Goal: Task Accomplishment & Management: Complete application form

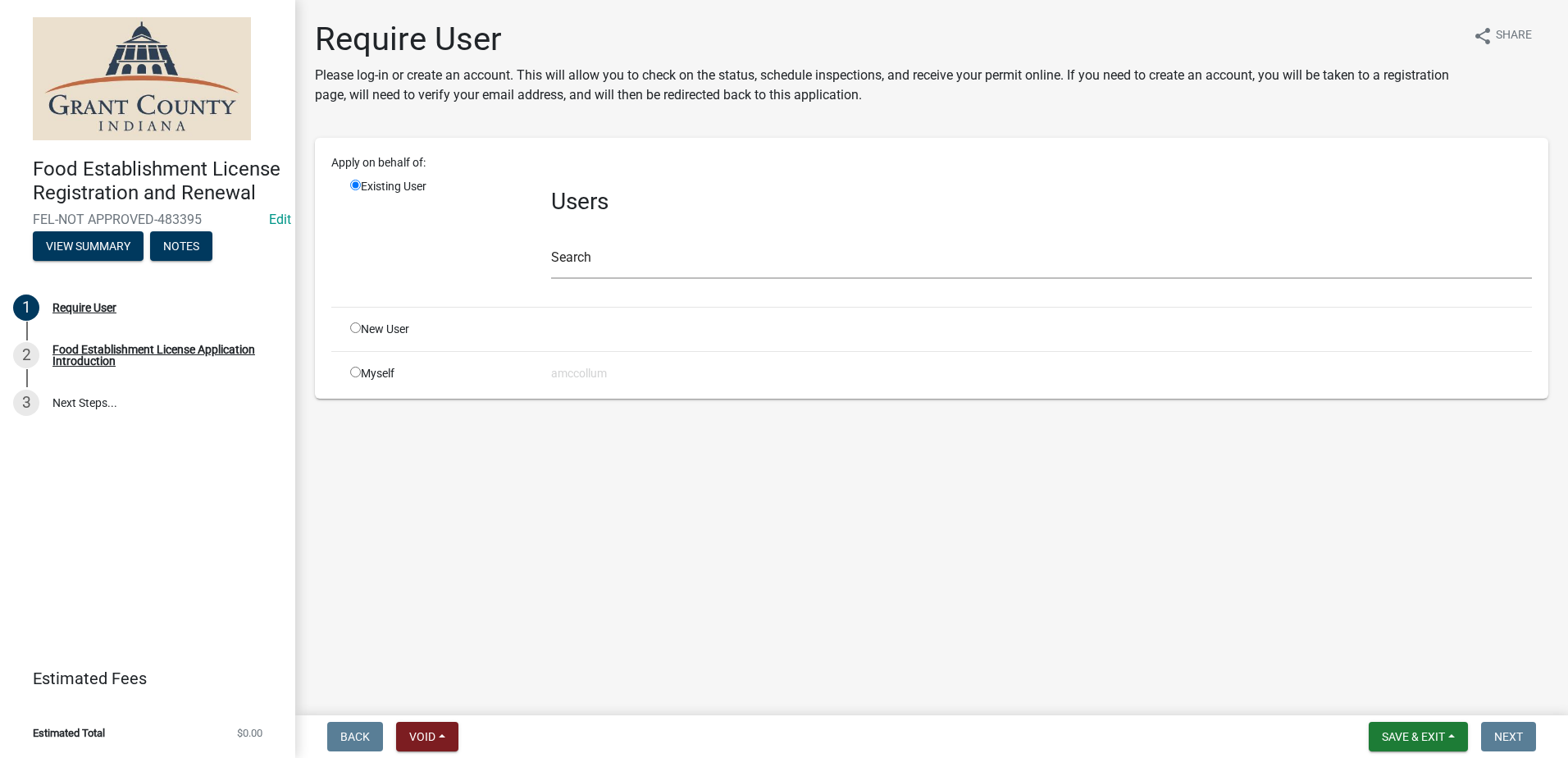
click at [356, 326] on input "radio" at bounding box center [355, 327] width 11 height 11
radio input "true"
radio input "false"
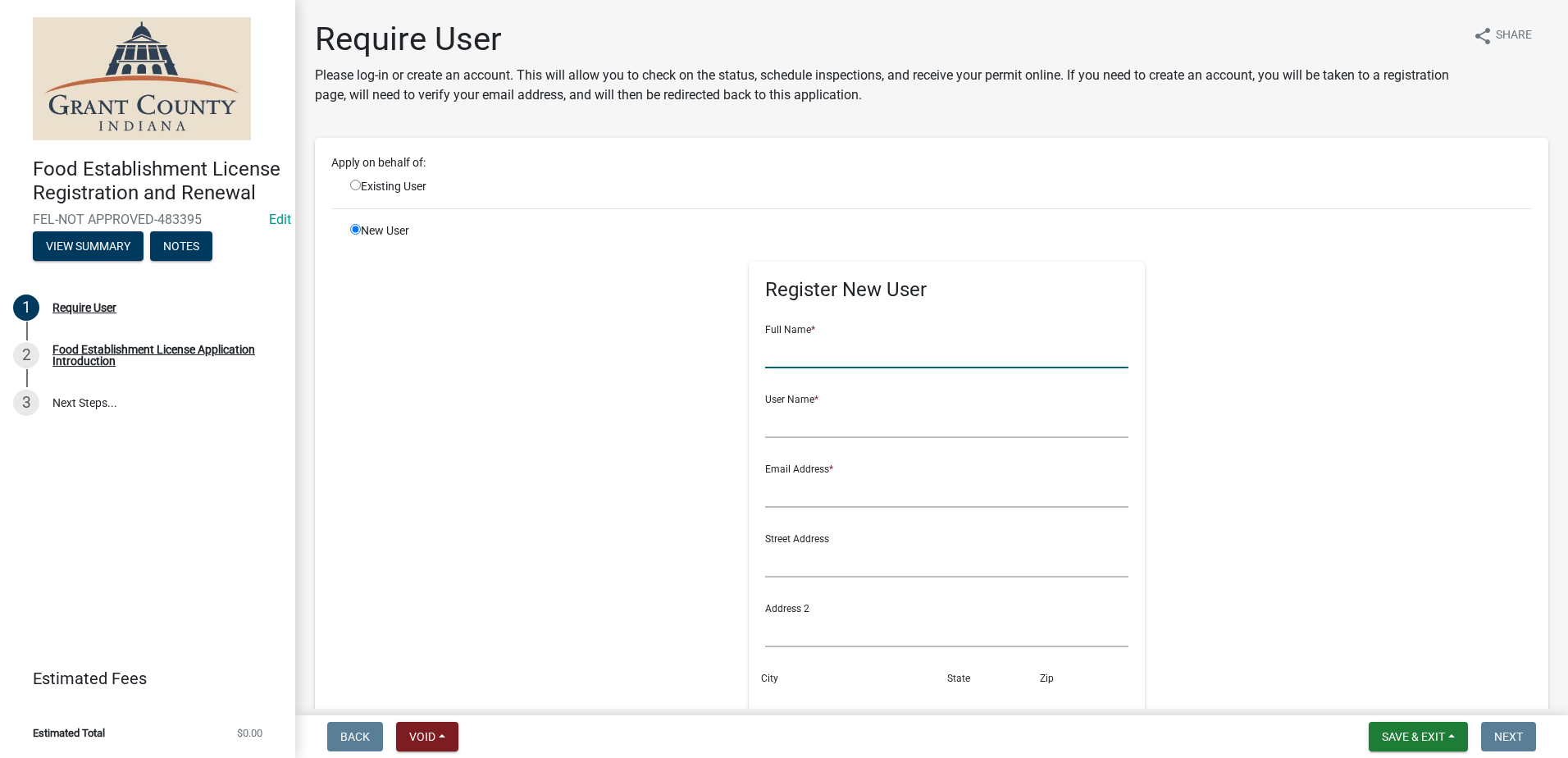
click at [857, 358] on input "text" at bounding box center [946, 351] width 363 height 34
click at [822, 348] on input "American coney Company" at bounding box center [946, 351] width 363 height 34
type input "American Coney Company"
click at [853, 421] on input "text" at bounding box center [946, 420] width 363 height 34
type input "[PERSON_NAME]"
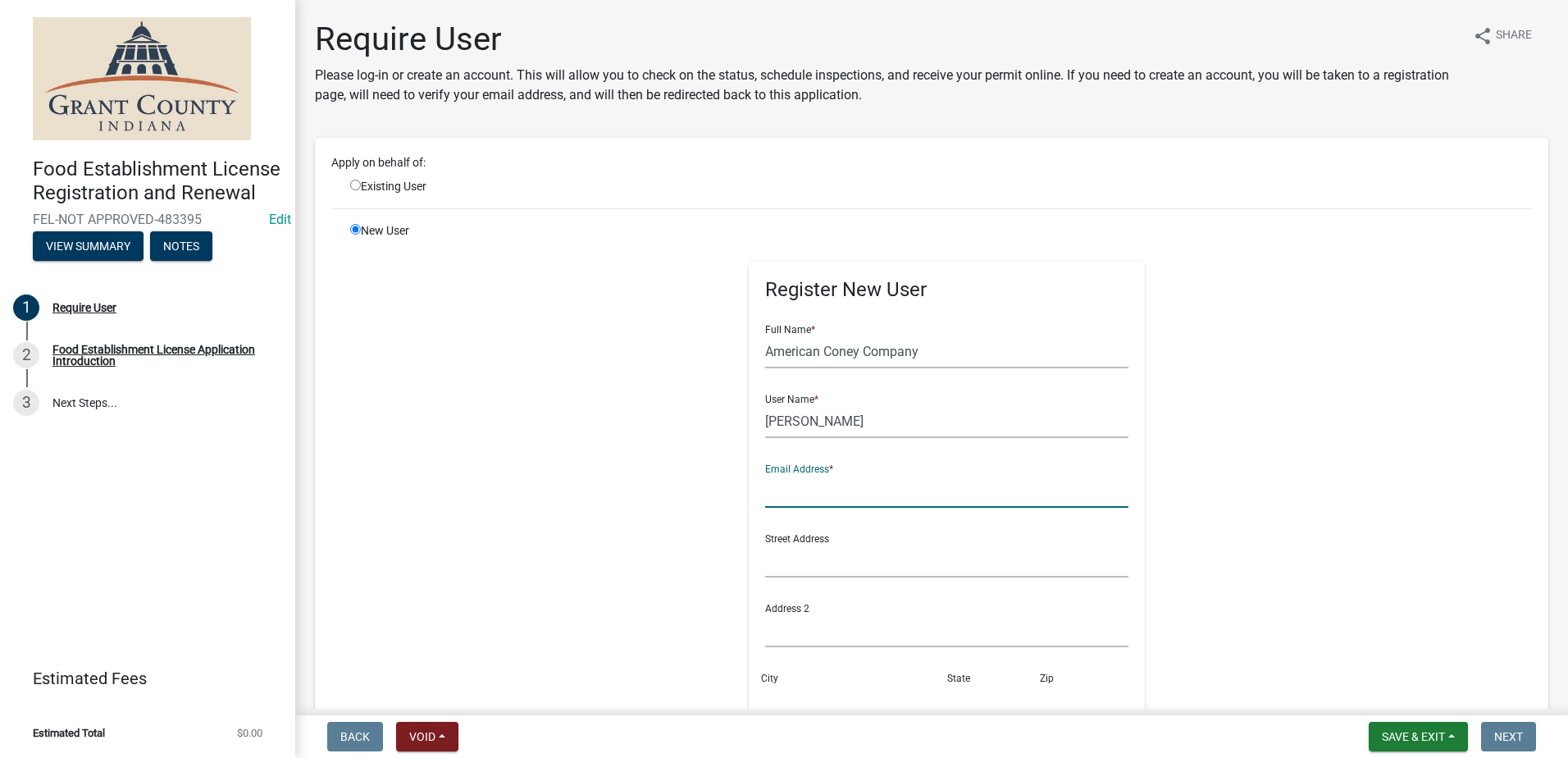
click at [816, 492] on input "text" at bounding box center [946, 490] width 363 height 34
type input "[DOMAIN_NAME][EMAIL_ADDRESS][DOMAIN_NAME]"
type input "2604146998"
click at [862, 571] on input "text" at bounding box center [946, 560] width 363 height 34
type input "127 So. 2nd St."
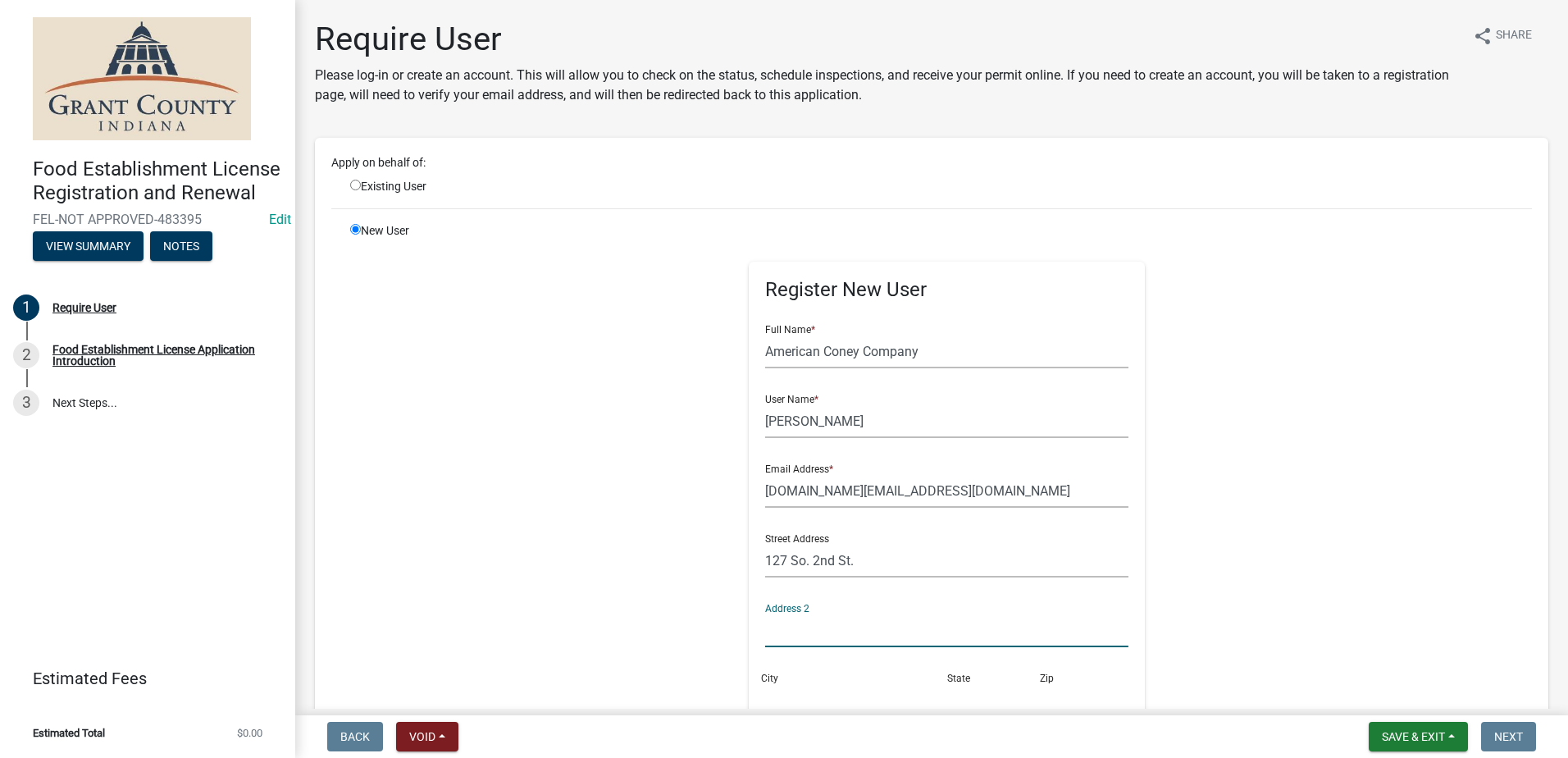
click at [835, 634] on input "text" at bounding box center [946, 630] width 363 height 34
click at [832, 691] on input "City" at bounding box center [854, 700] width 177 height 34
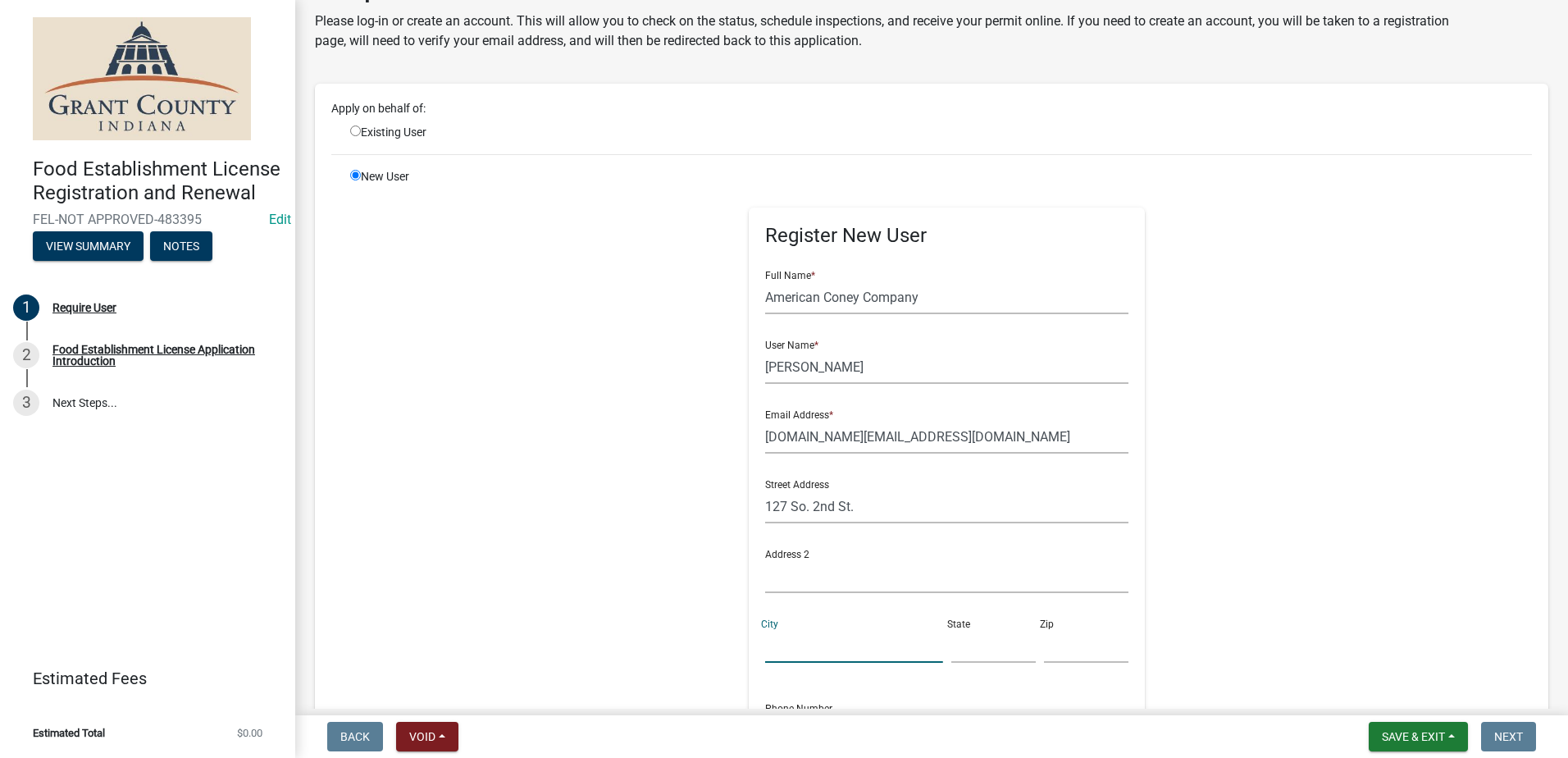
scroll to position [82, 0]
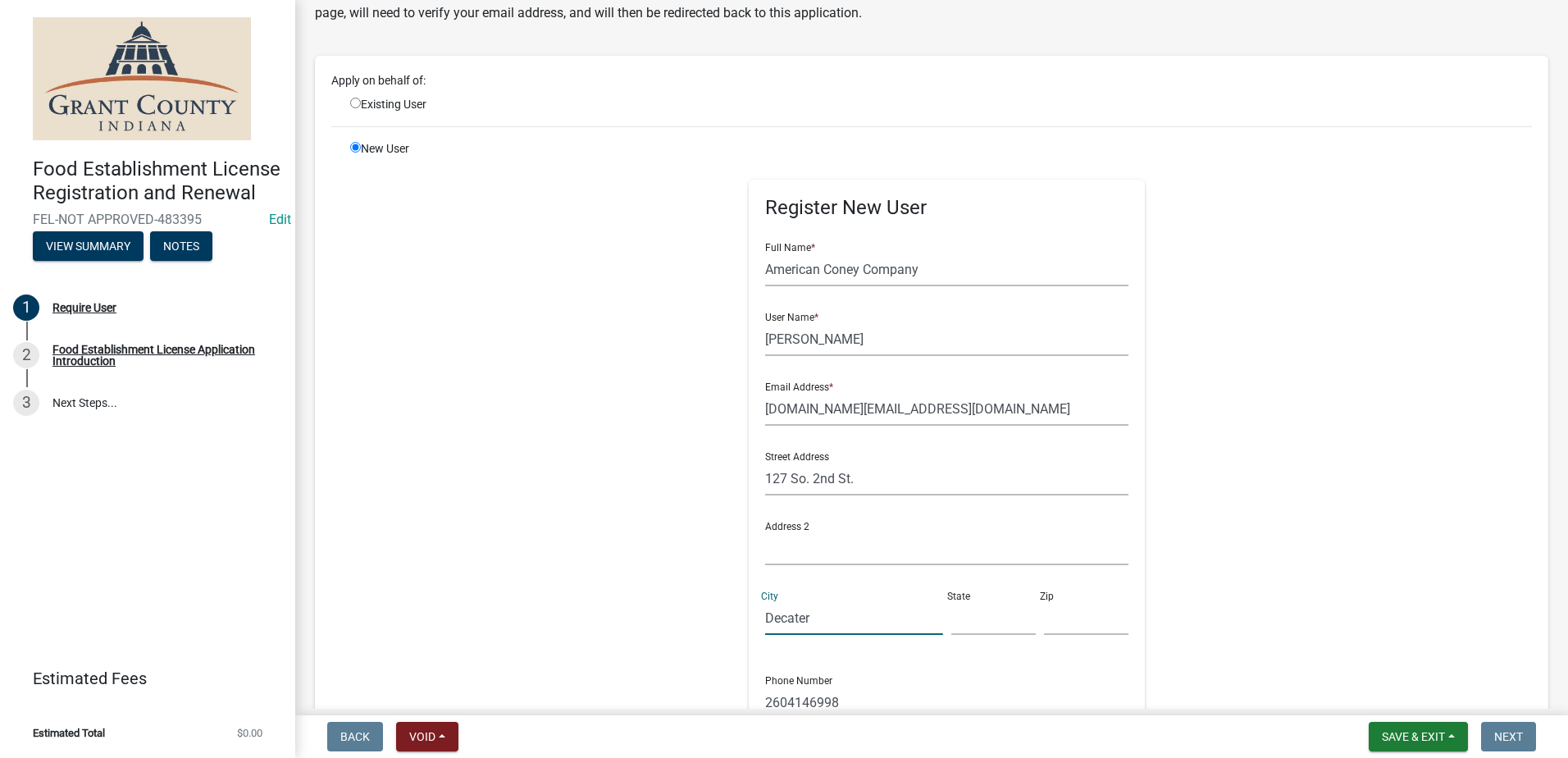
type input "Decater"
click at [952, 620] on input "text" at bounding box center [994, 618] width 85 height 34
type input "IN"
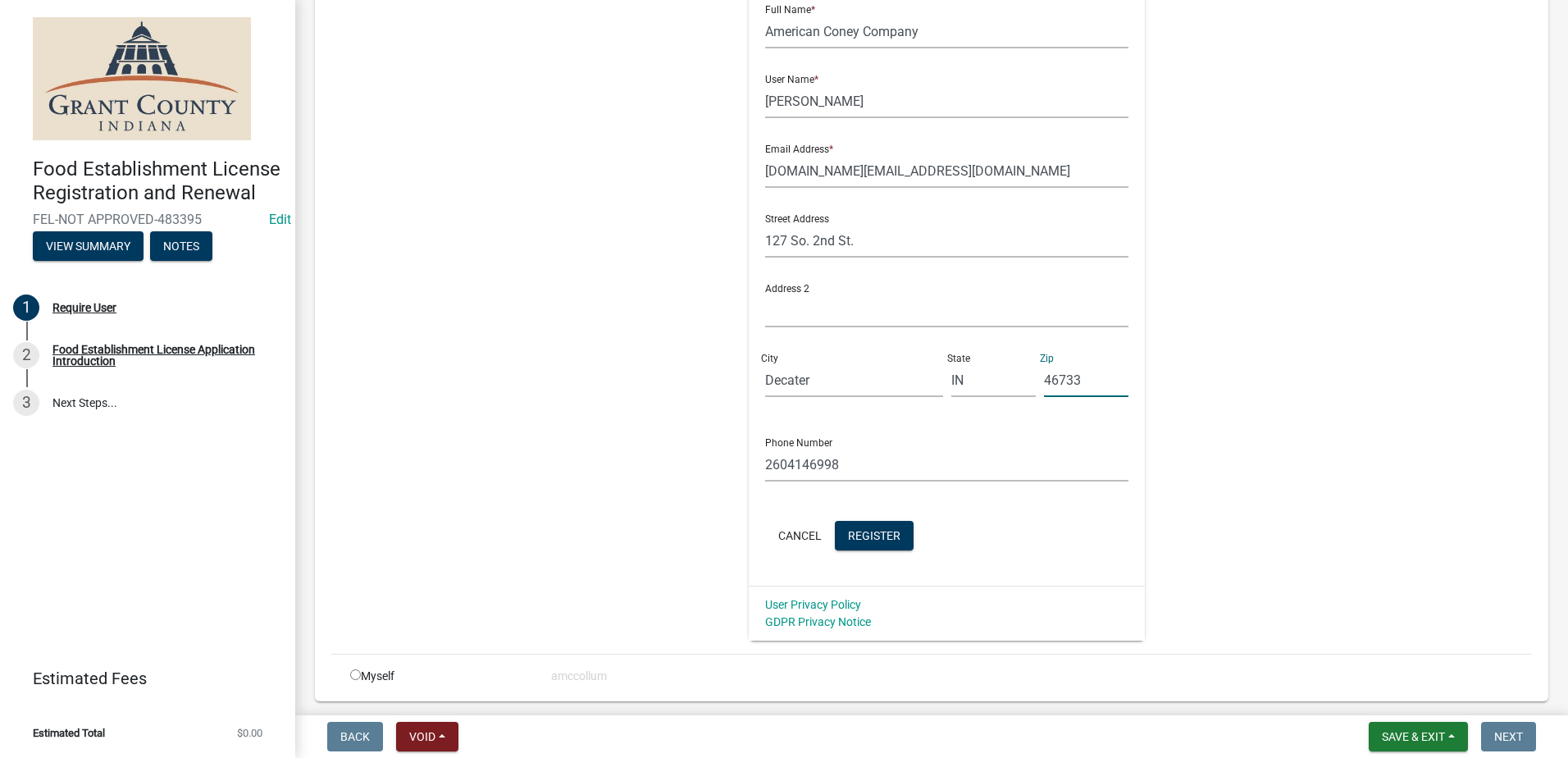
scroll to position [328, 0]
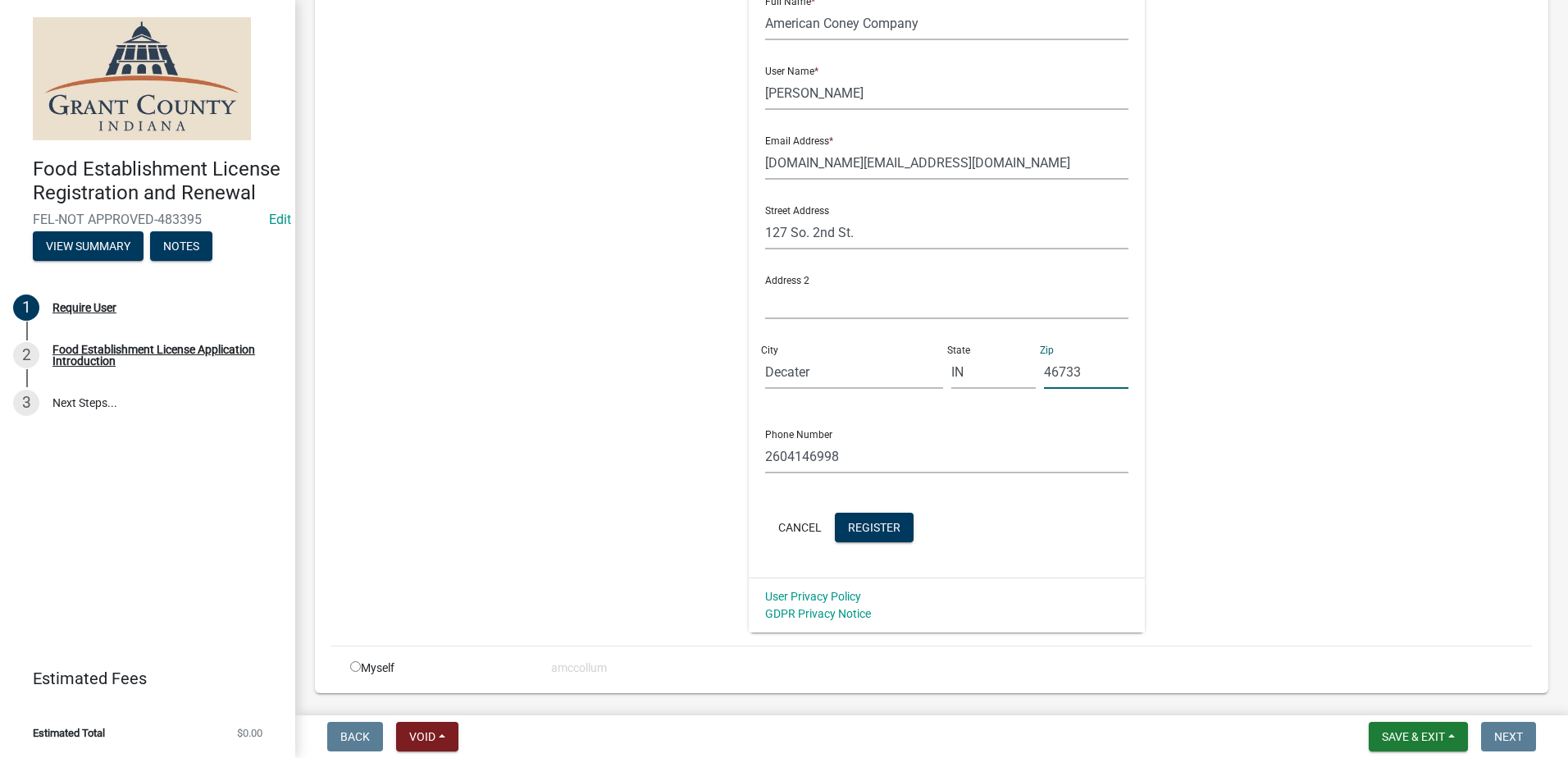
type input "46733"
click at [779, 454] on input "2604146998" at bounding box center [946, 456] width 363 height 34
drag, startPoint x: 846, startPoint y: 456, endPoint x: 737, endPoint y: 435, distance: 111.0
click at [737, 435] on div "Register New User Full Name * American [PERSON_NAME] Company User Name * [PERSO…" at bounding box center [947, 263] width 420 height 738
type input "4"
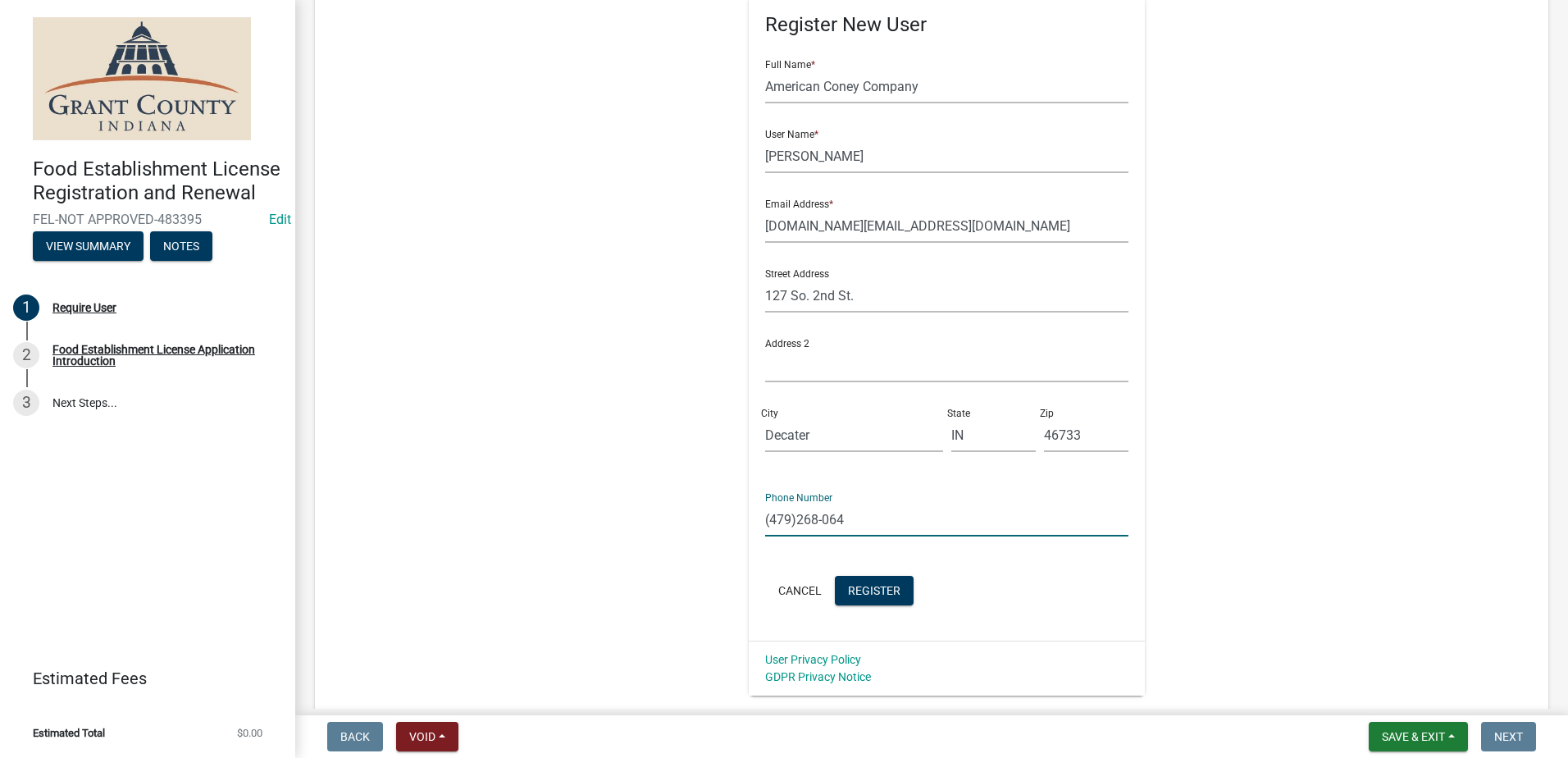
scroll to position [246, 0]
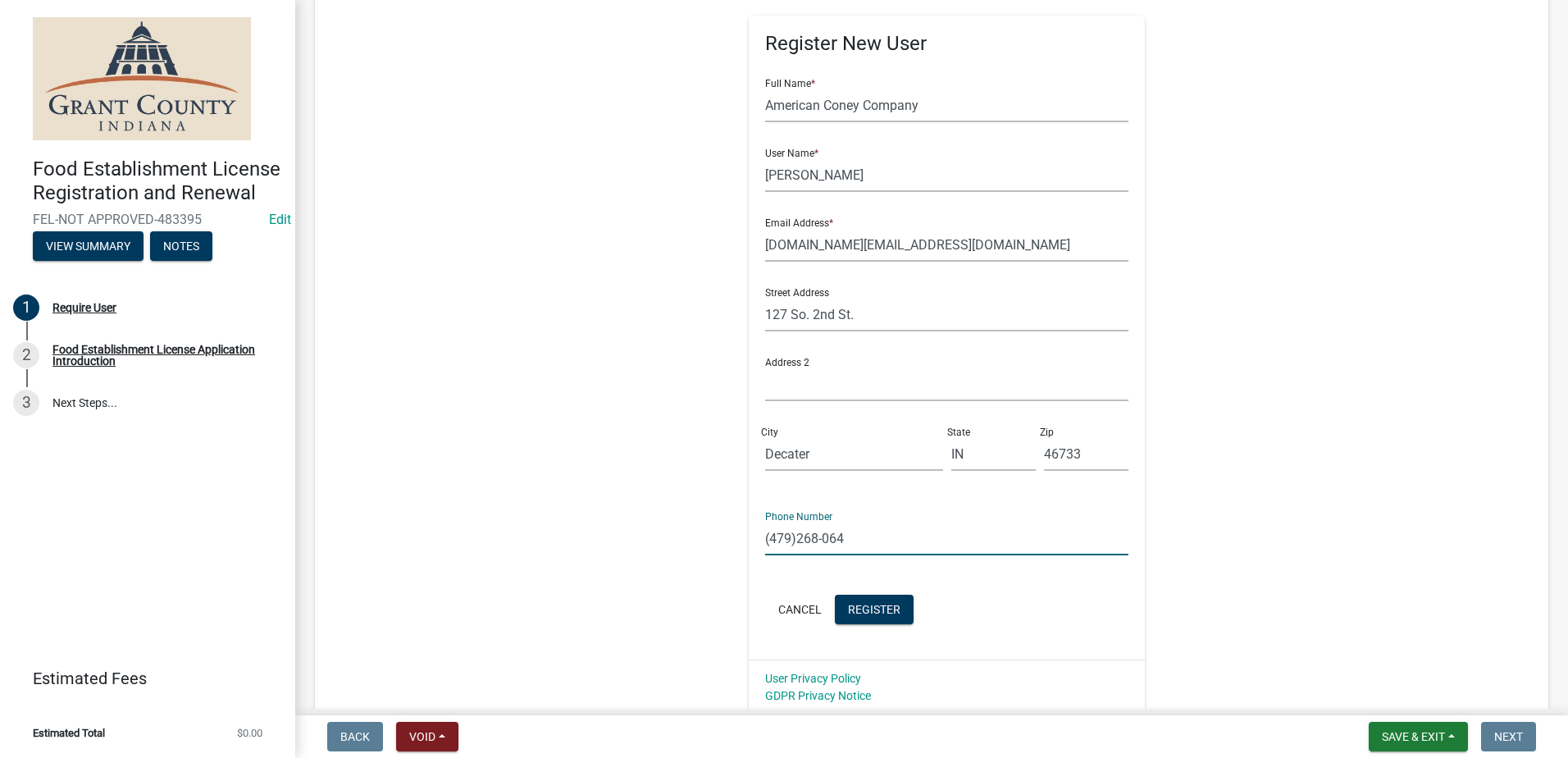
type input "(479)268-064"
click at [812, 563] on form "Full Name * American [PERSON_NAME] Company User Name * [PERSON_NAME] Email Addr…" at bounding box center [946, 346] width 363 height 562
click at [861, 600] on button "Register" at bounding box center [874, 609] width 79 height 29
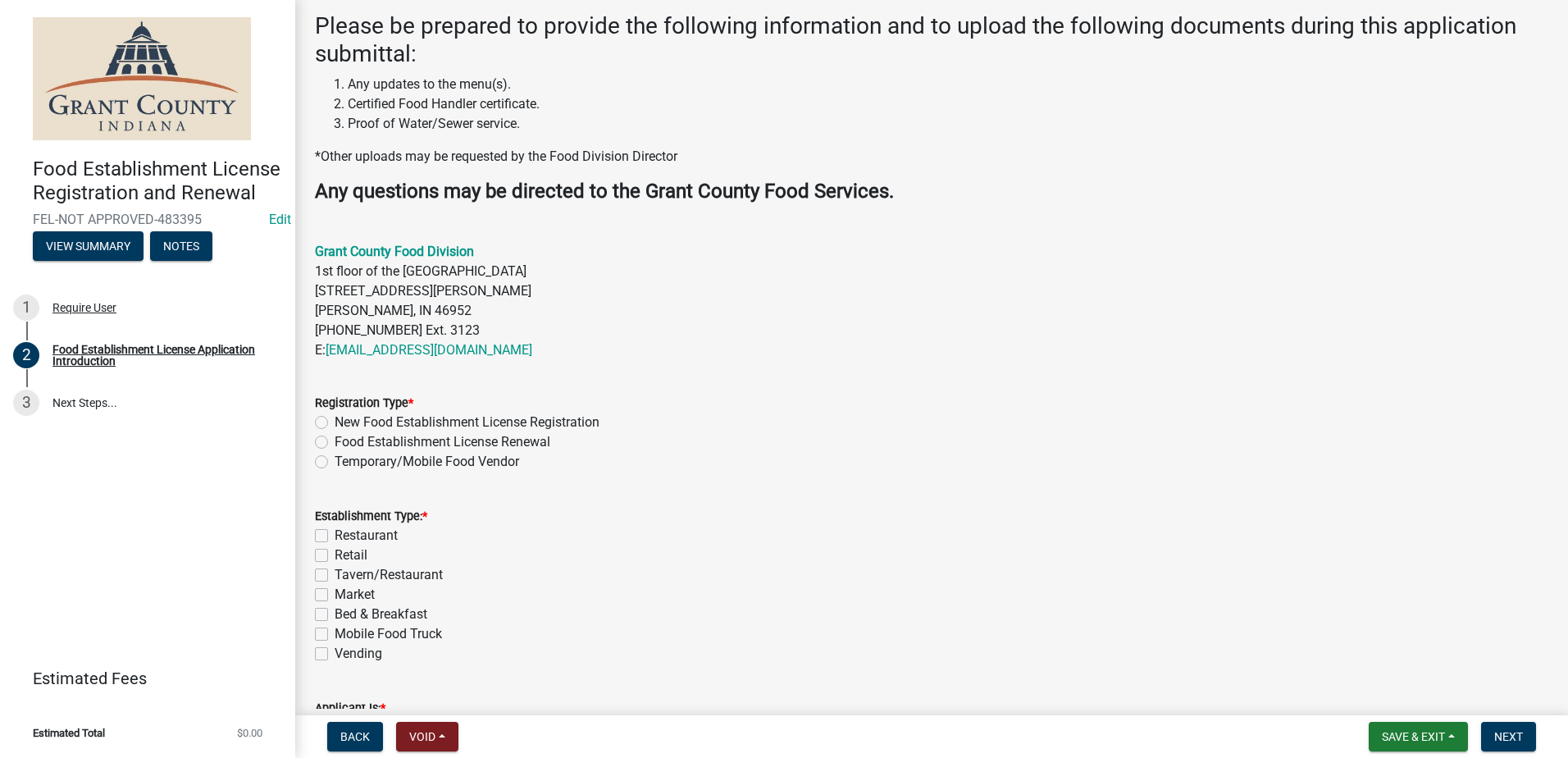
scroll to position [492, 0]
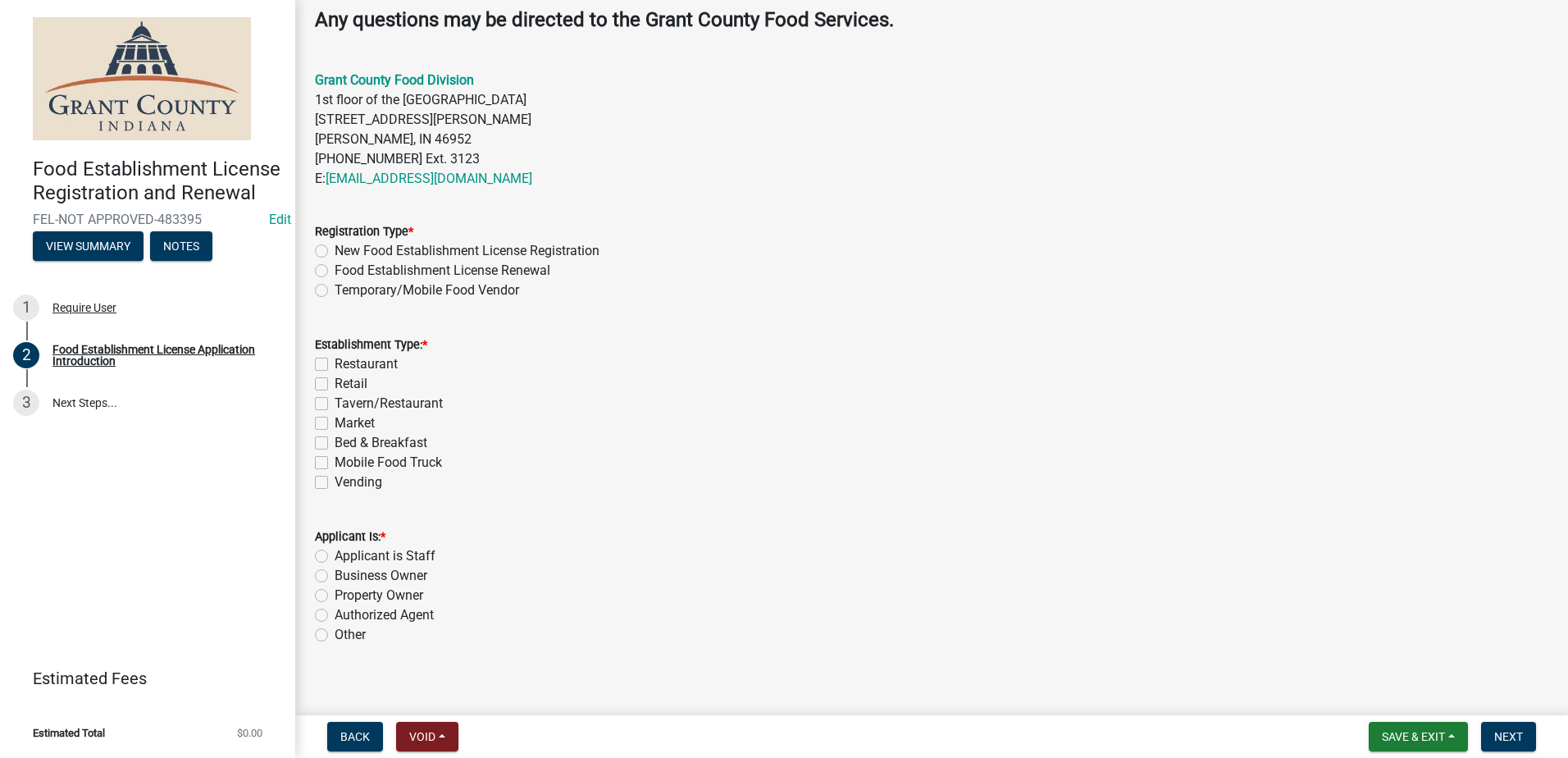
click at [335, 294] on label "Temporary/Mobile Food Vendor" at bounding box center [427, 290] width 185 height 19
click at [335, 291] on input "Temporary/Mobile Food Vendor" at bounding box center [340, 285] width 11 height 11
radio input "true"
click at [335, 456] on label "Mobile Food Truck" at bounding box center [388, 462] width 107 height 19
click at [335, 456] on input "Mobile Food Truck" at bounding box center [340, 457] width 11 height 11
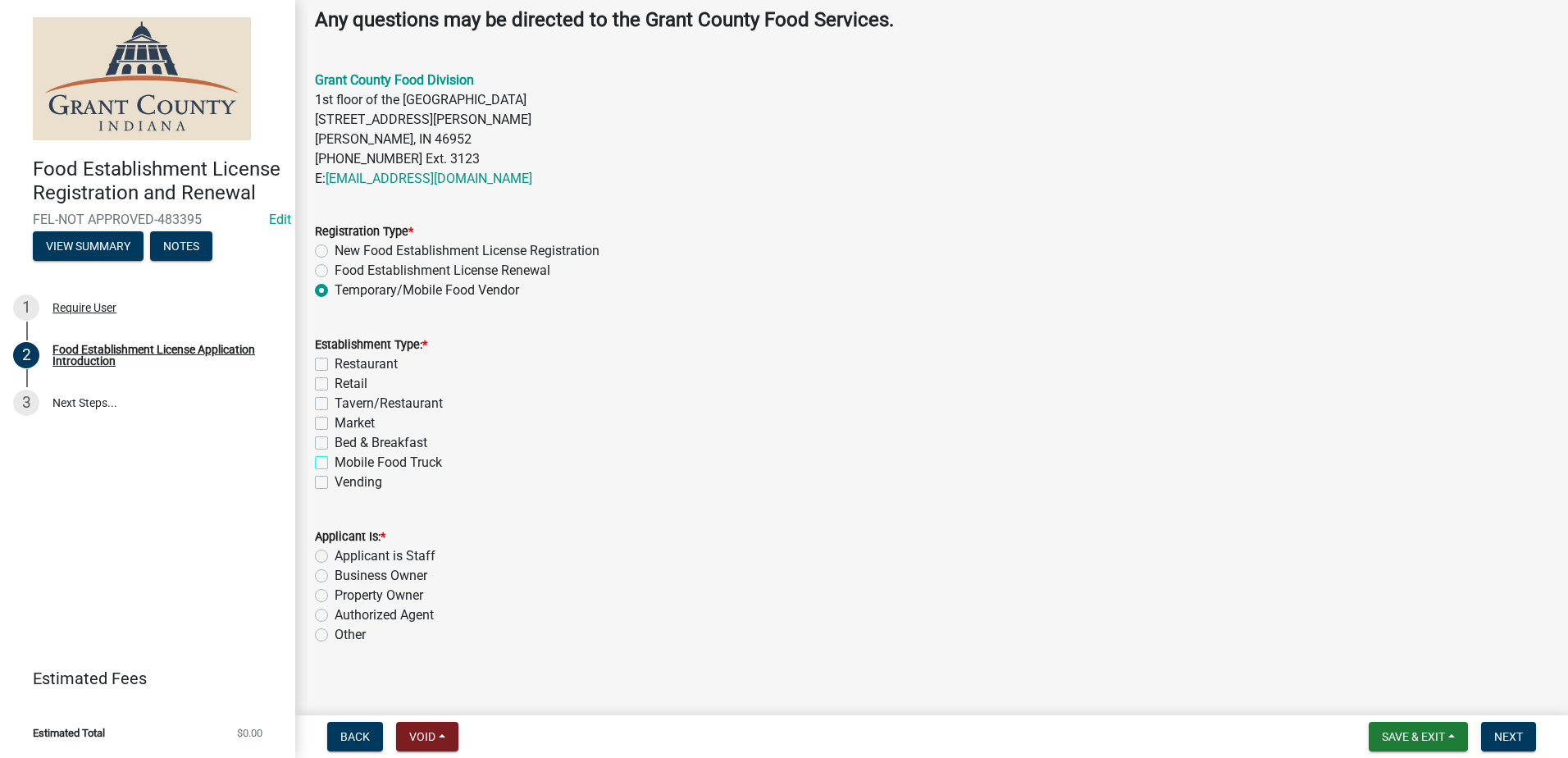
checkbox input "true"
checkbox input "false"
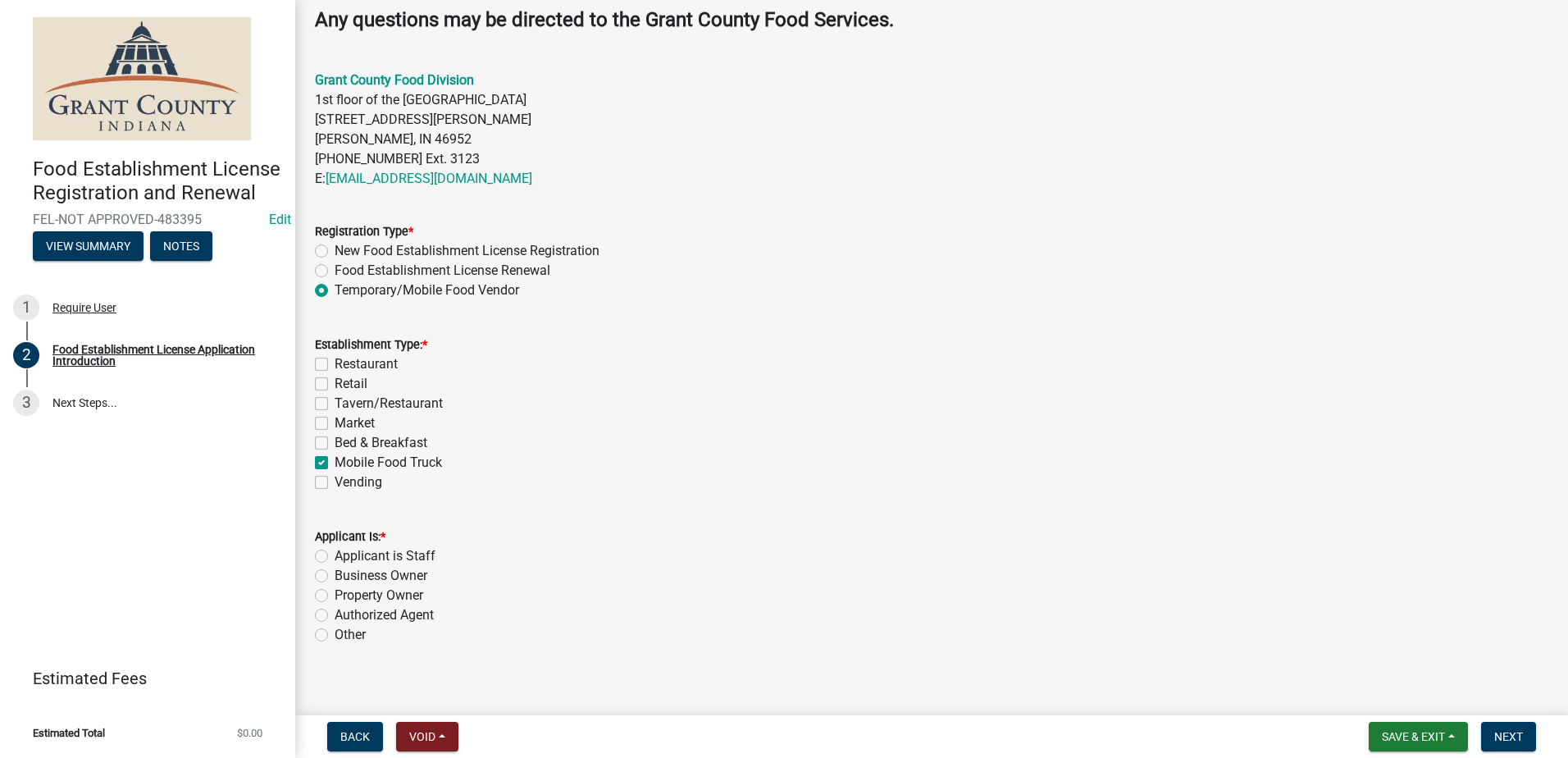
checkbox input "false"
checkbox input "true"
checkbox input "false"
click at [335, 617] on label "Authorized Agent" at bounding box center [384, 615] width 99 height 19
click at [335, 616] on input "Authorized Agent" at bounding box center [340, 610] width 11 height 11
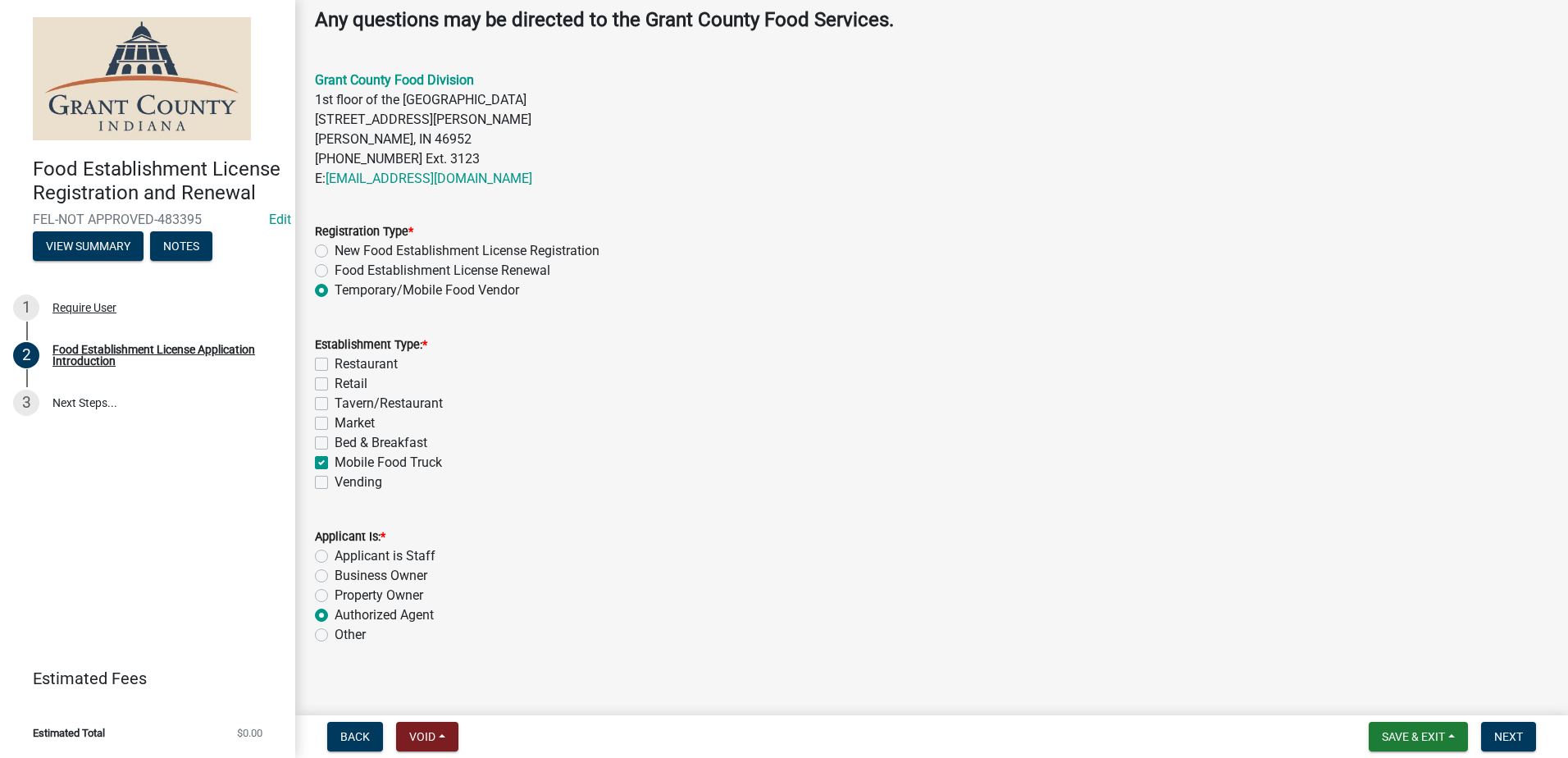
radio input "true"
click at [857, 590] on div "Property Owner" at bounding box center [931, 596] width 1233 height 19
click at [1503, 733] on span "Next" at bounding box center [1508, 736] width 28 height 13
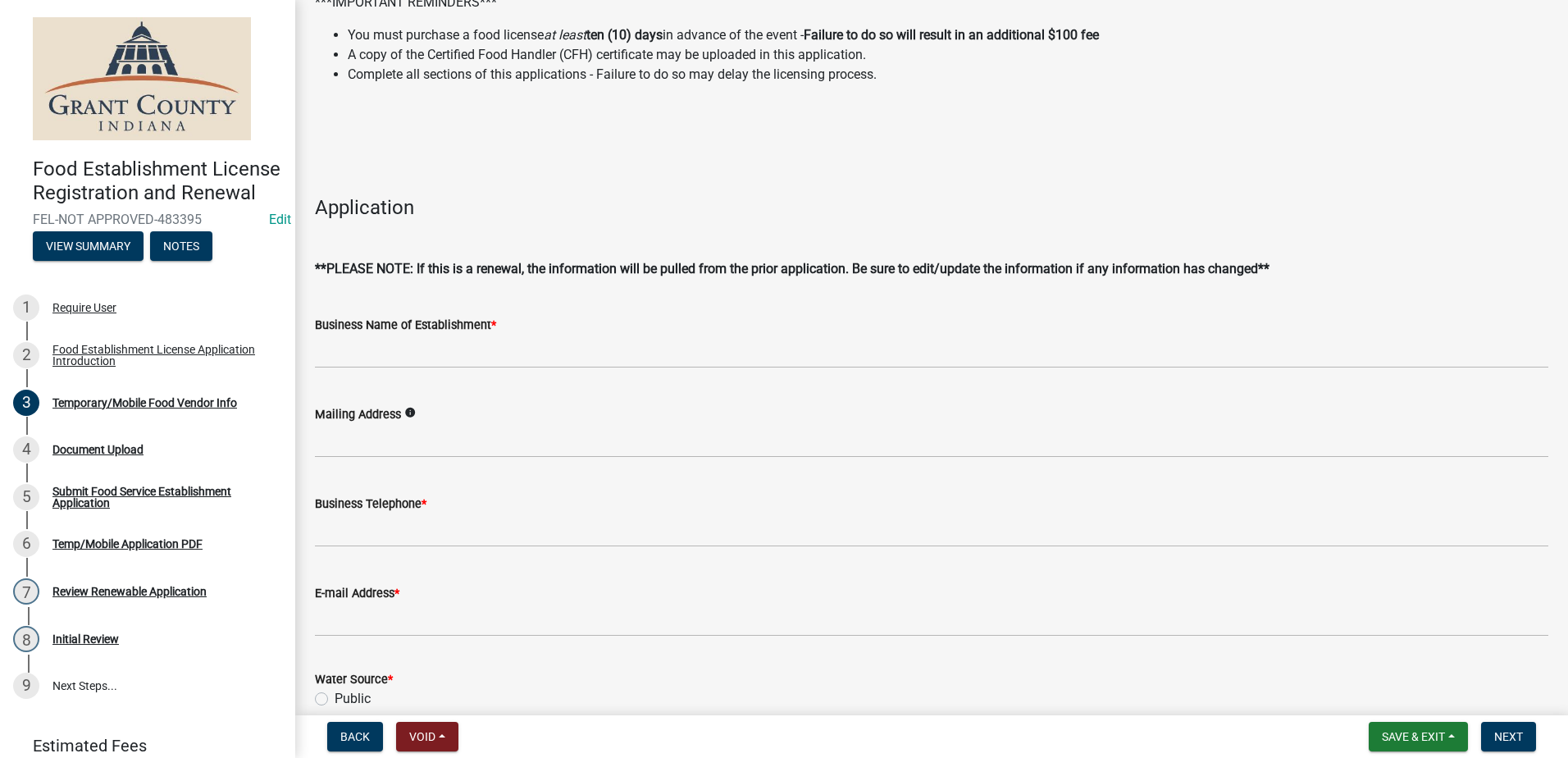
scroll to position [164, 0]
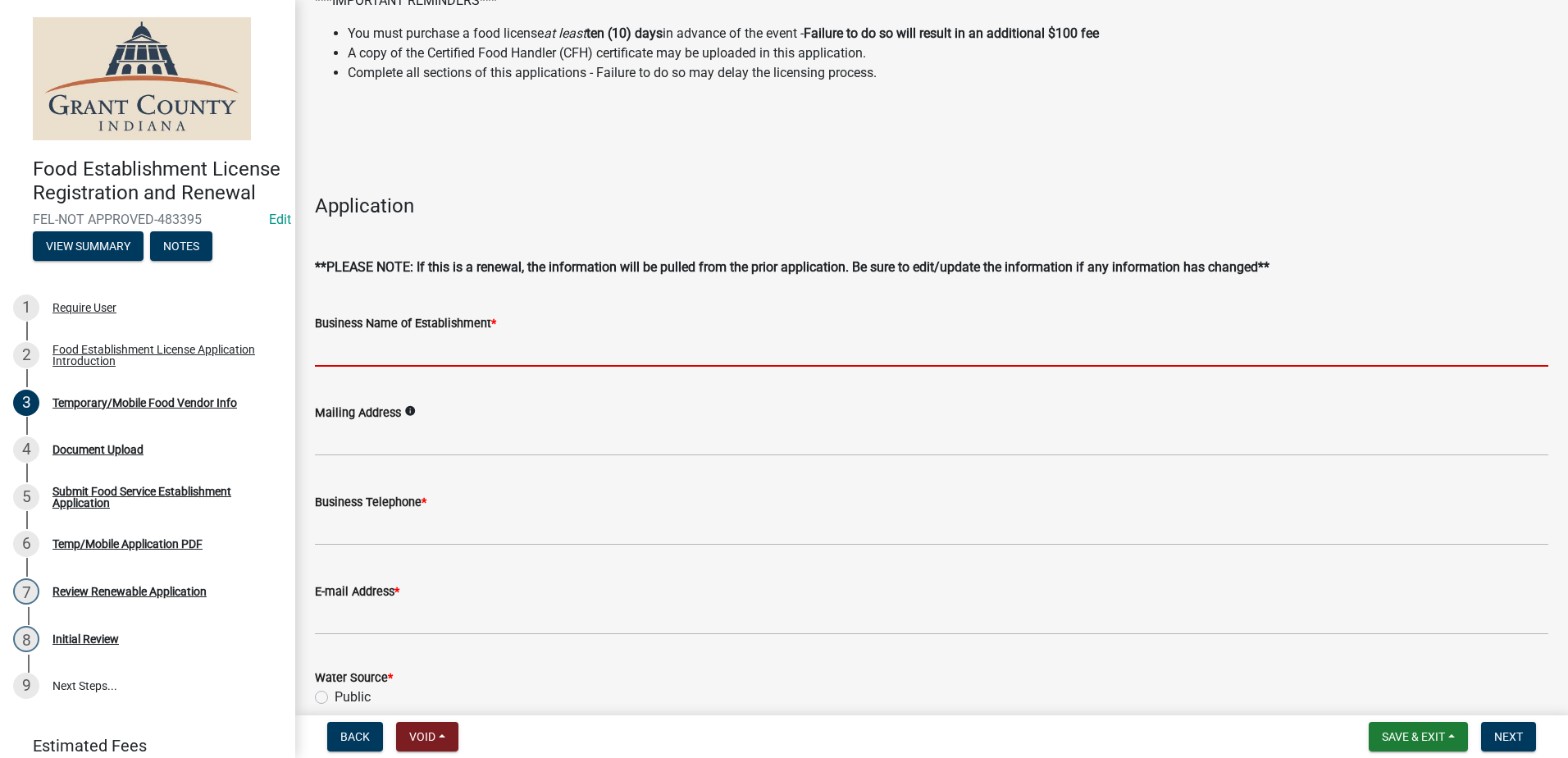
click at [489, 342] on input "Business Name of Establishment *" at bounding box center [931, 349] width 1233 height 34
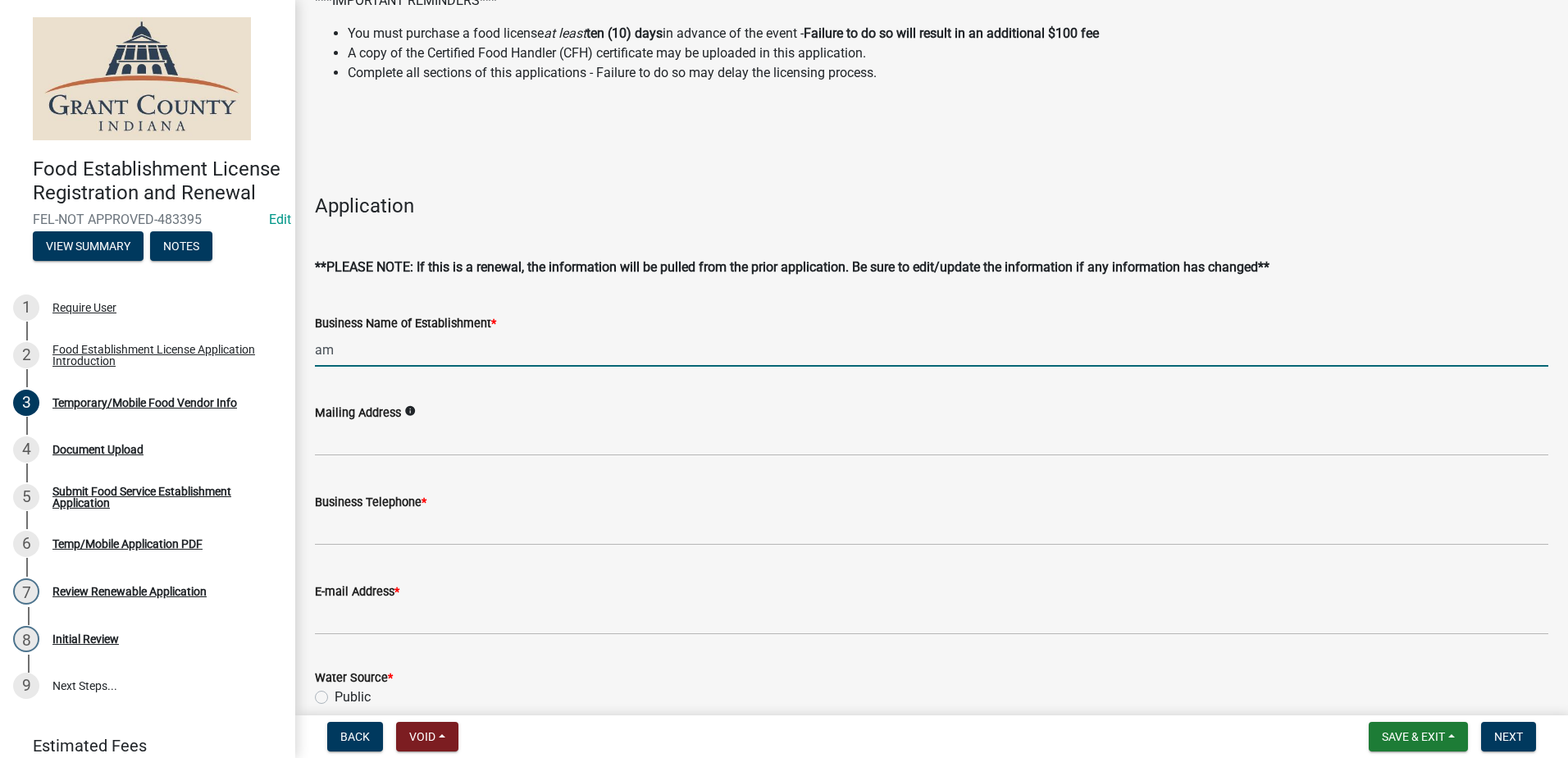
type input "a"
type input "American Coney Company"
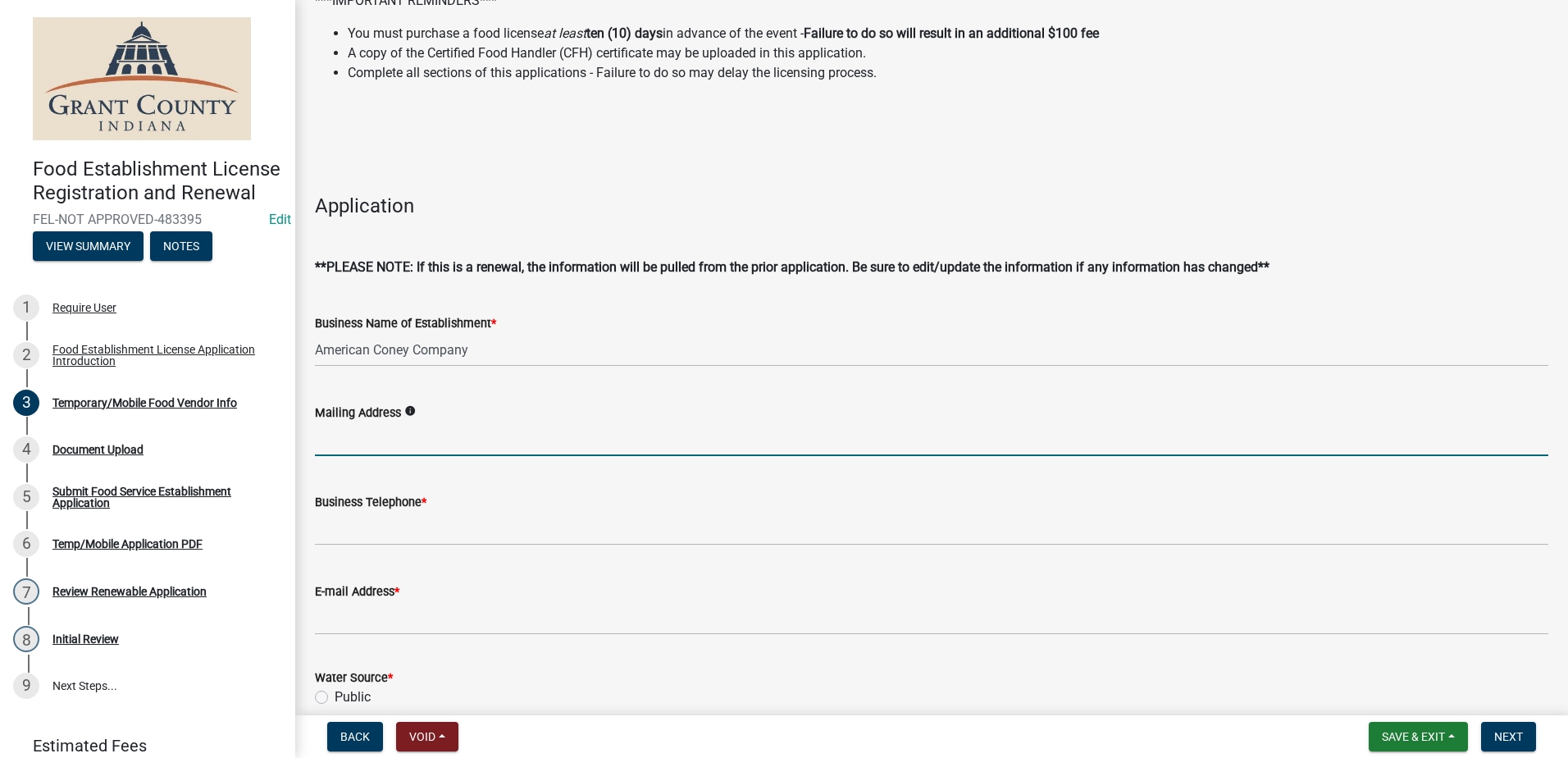
click at [456, 438] on input "Mailing Address" at bounding box center [931, 439] width 1233 height 34
type input "8"
type input "127 So. 2nd St., Decater IN 46733"
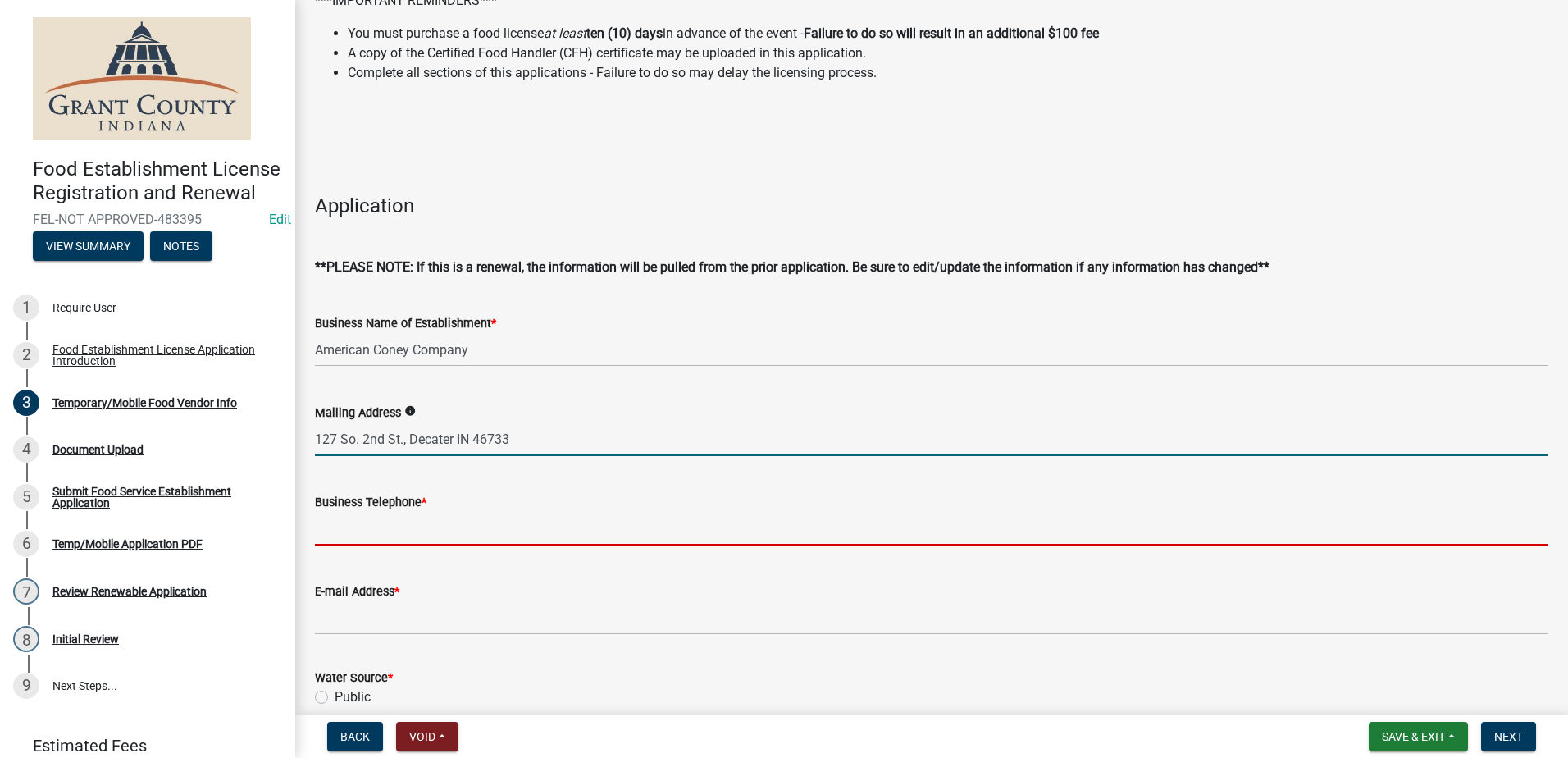
click at [429, 537] on input "Business Telephone *" at bounding box center [931, 528] width 1233 height 34
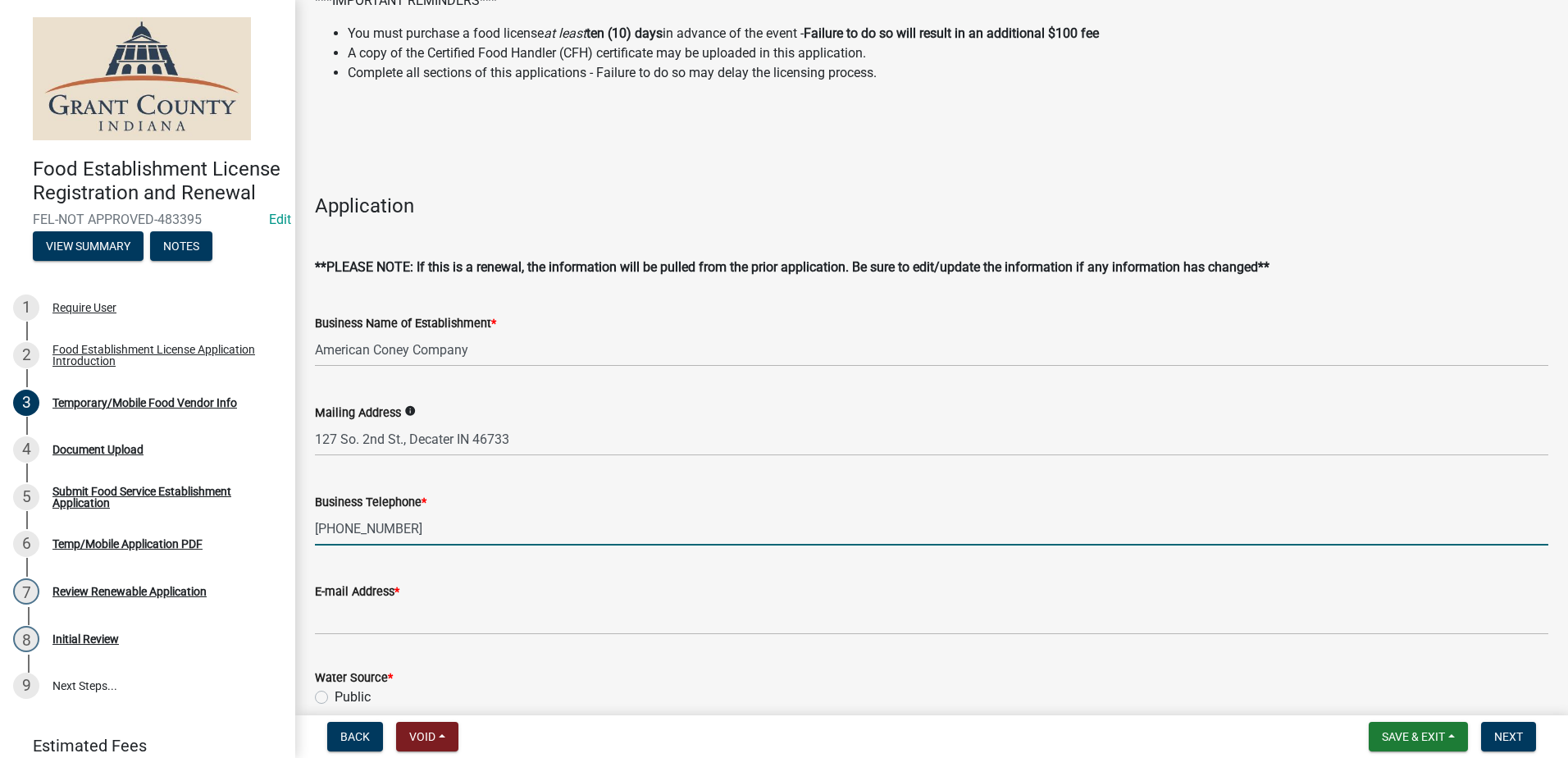
type input "[PHONE_NUMBER]"
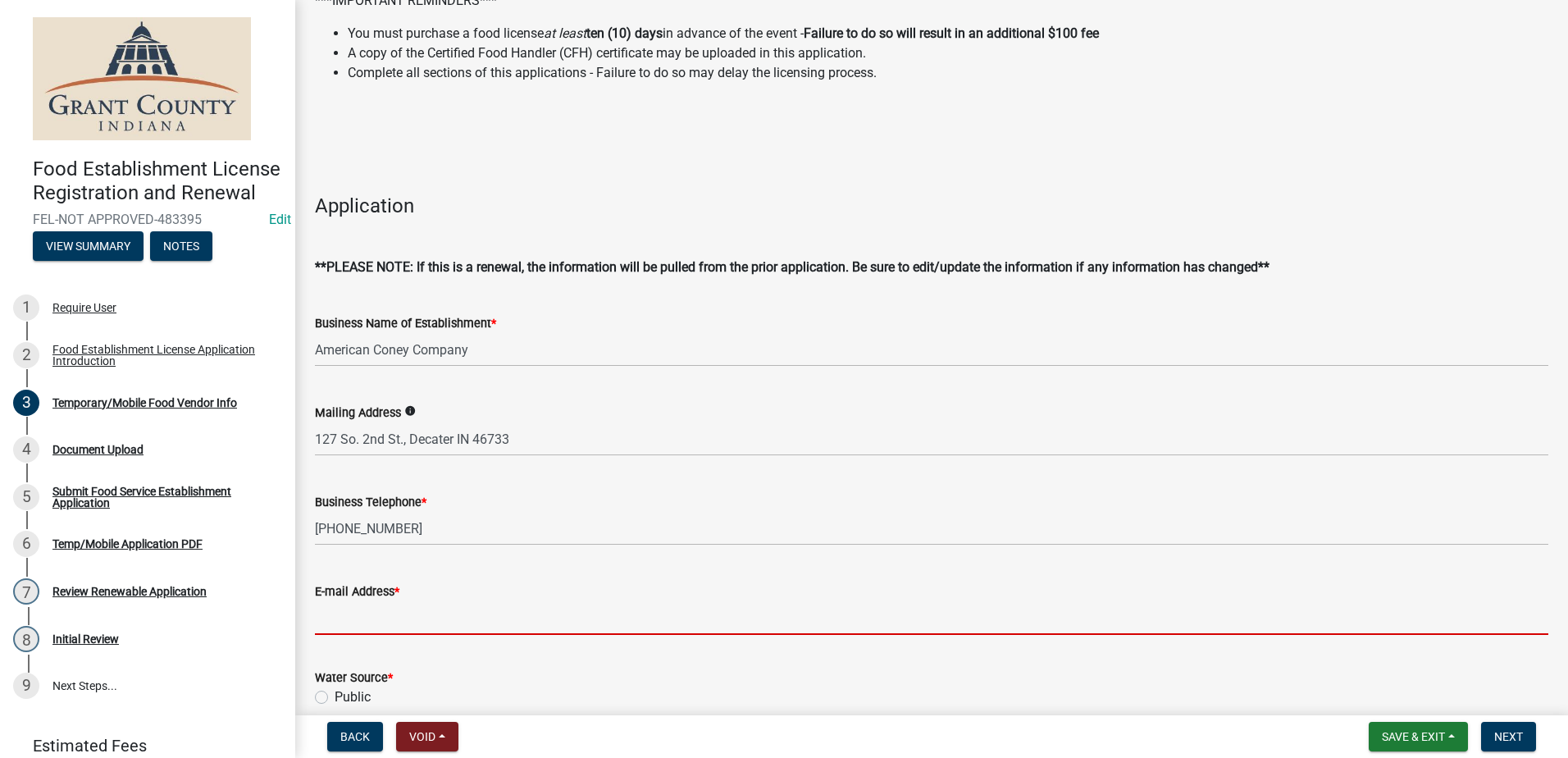
click at [415, 624] on input "E-mail Address *" at bounding box center [931, 618] width 1233 height 34
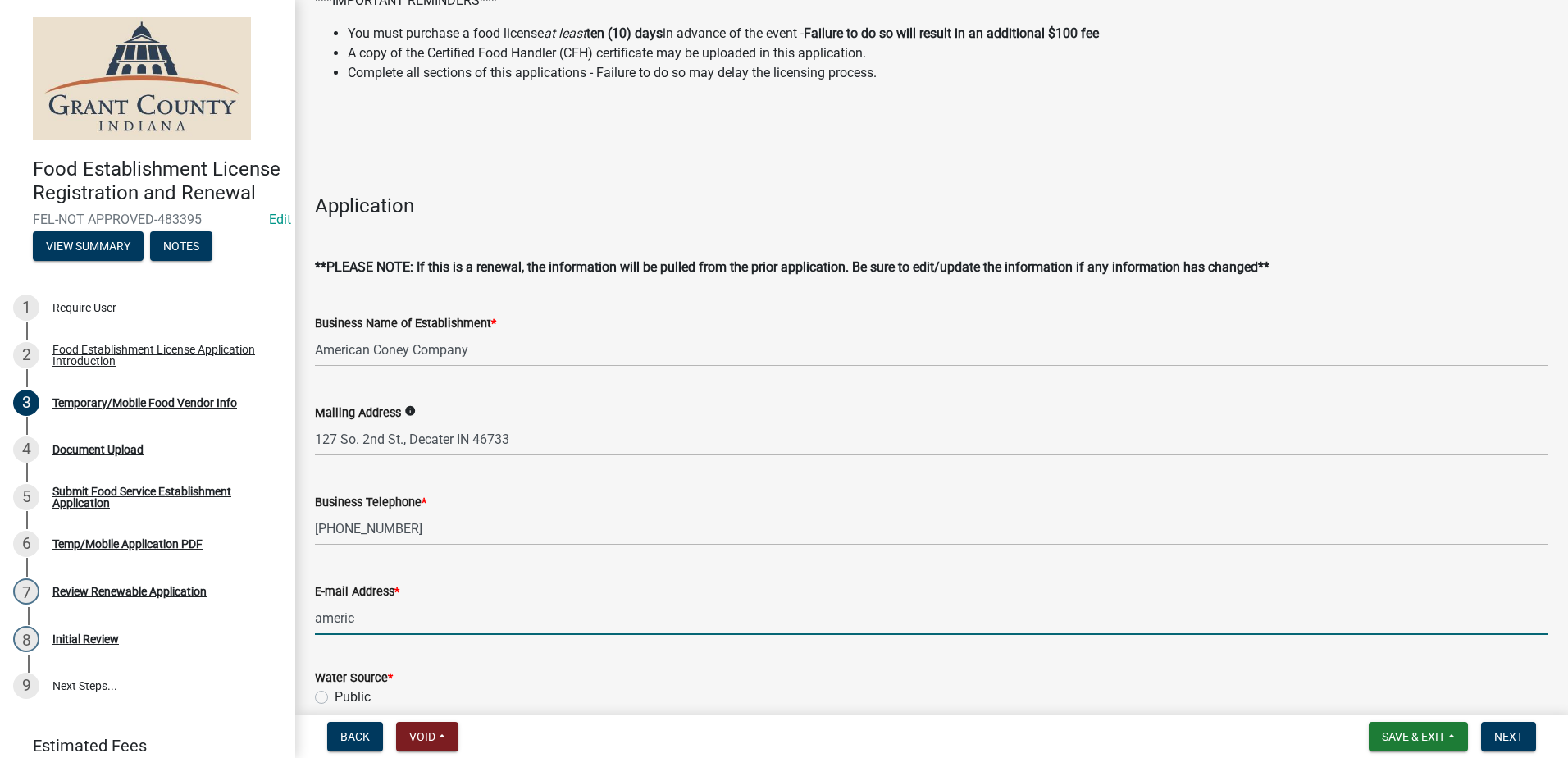
type input "[DOMAIN_NAME][EMAIL_ADDRESS][DOMAIN_NAME]"
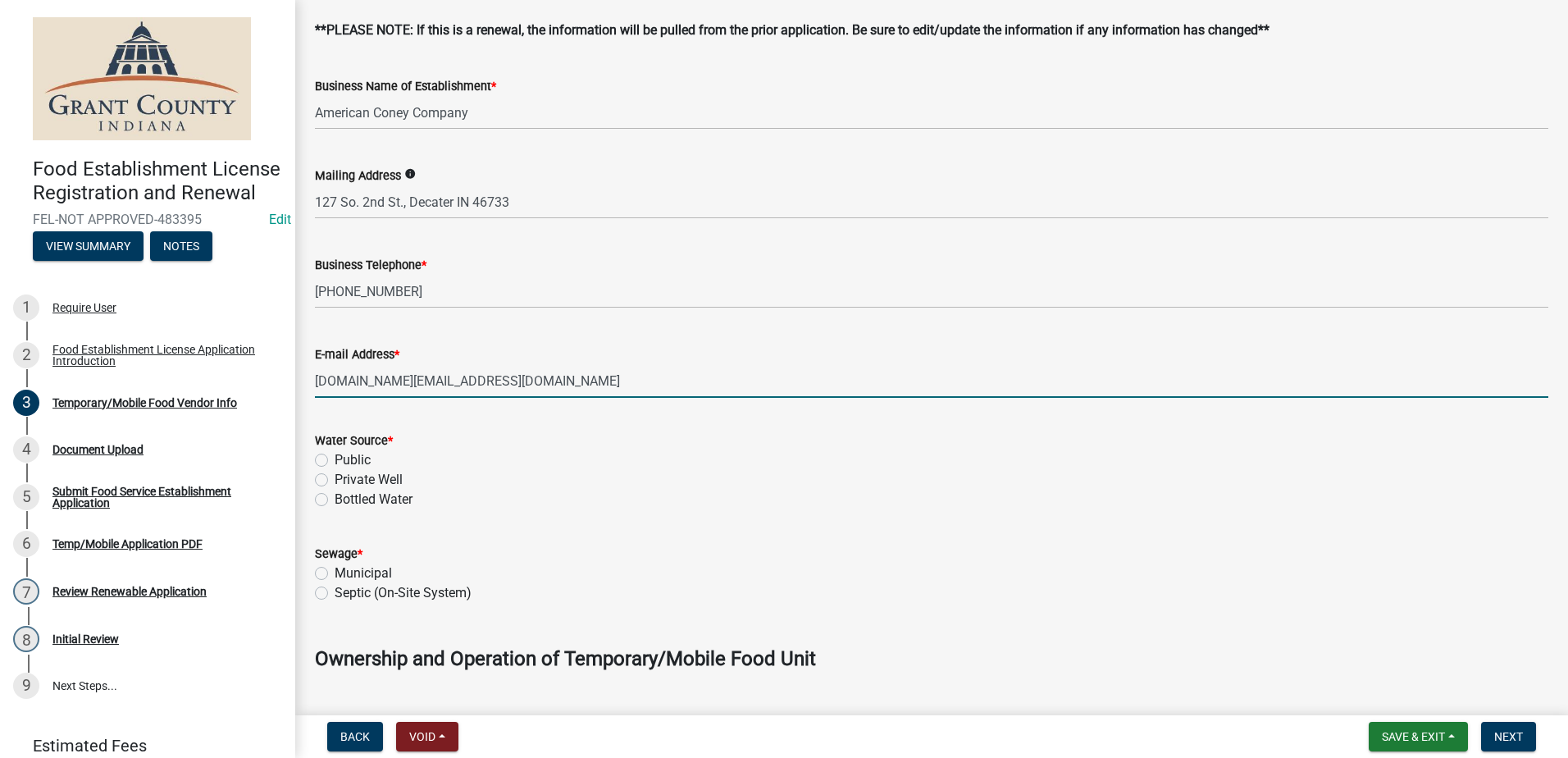
scroll to position [410, 0]
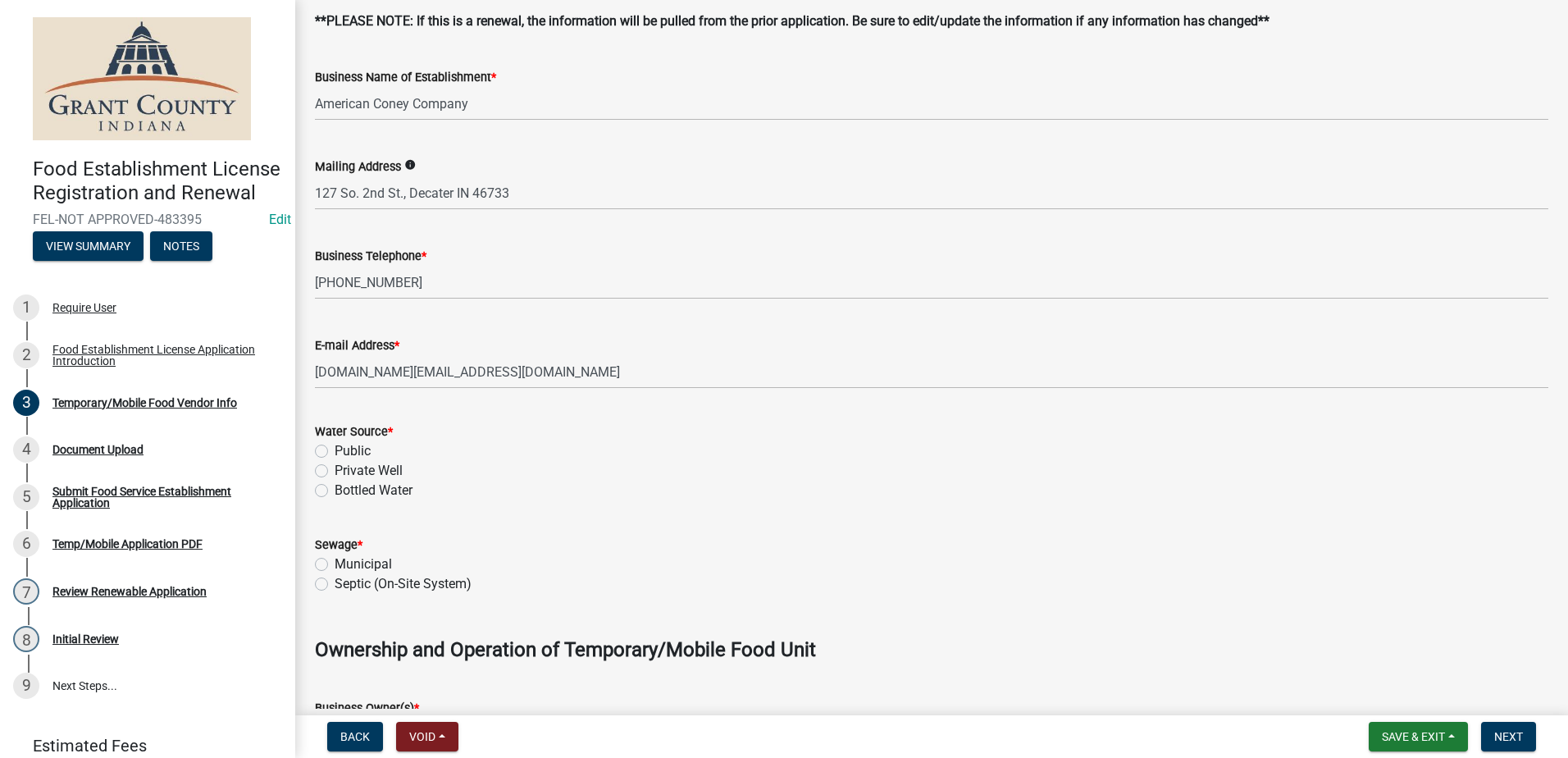
click at [335, 447] on label "Public" at bounding box center [352, 451] width 36 height 19
click at [335, 447] on input "Public" at bounding box center [340, 446] width 11 height 11
radio input "true"
click at [328, 559] on div "Municipal" at bounding box center [931, 564] width 1233 height 19
click at [335, 563] on label "Municipal" at bounding box center [363, 564] width 57 height 19
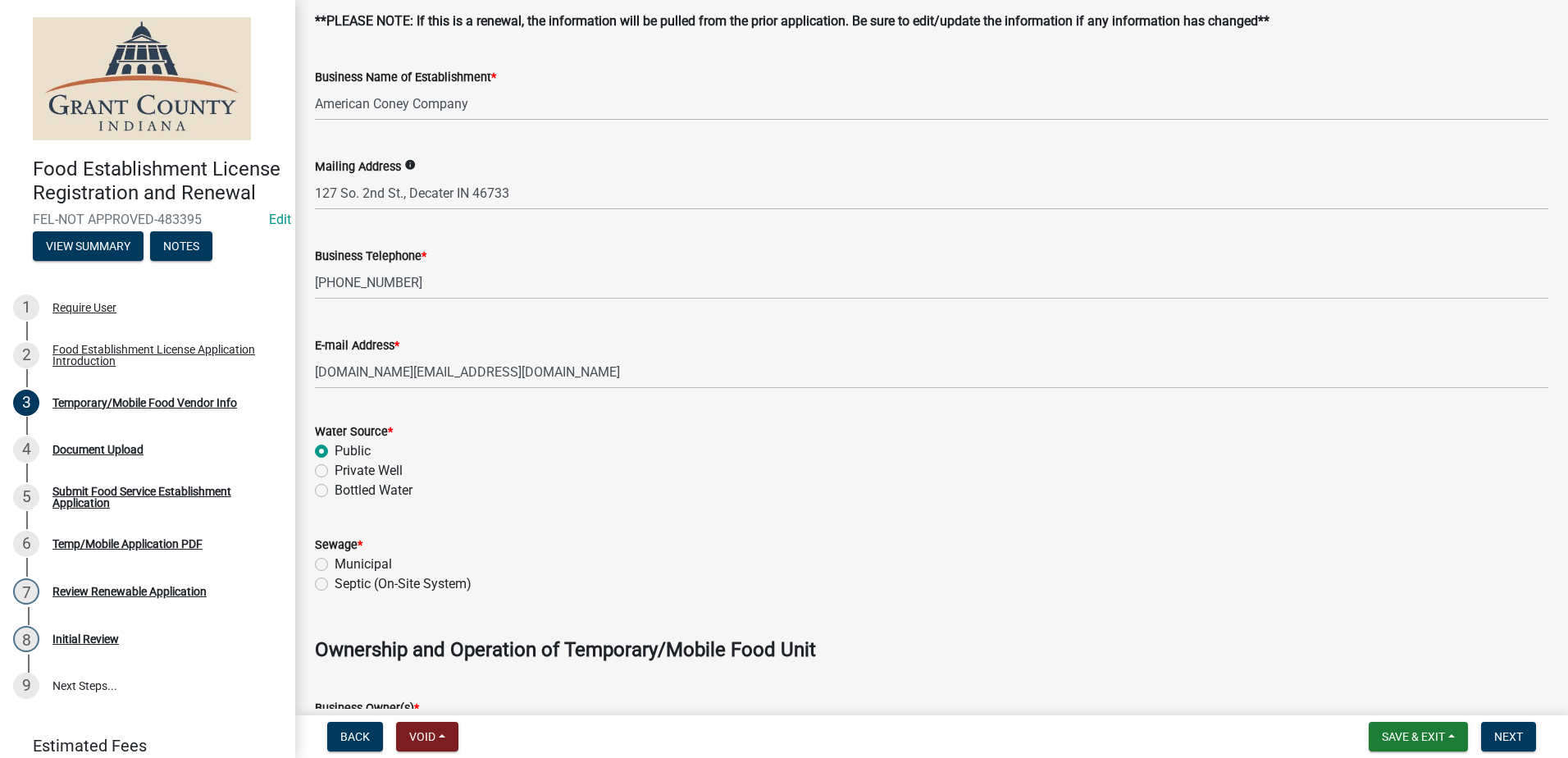
click at [335, 563] on input "Municipal" at bounding box center [340, 559] width 11 height 11
radio input "true"
click at [587, 505] on wm-data-entity-input "Water Source * Public Private Well Bottled Water" at bounding box center [931, 458] width 1233 height 113
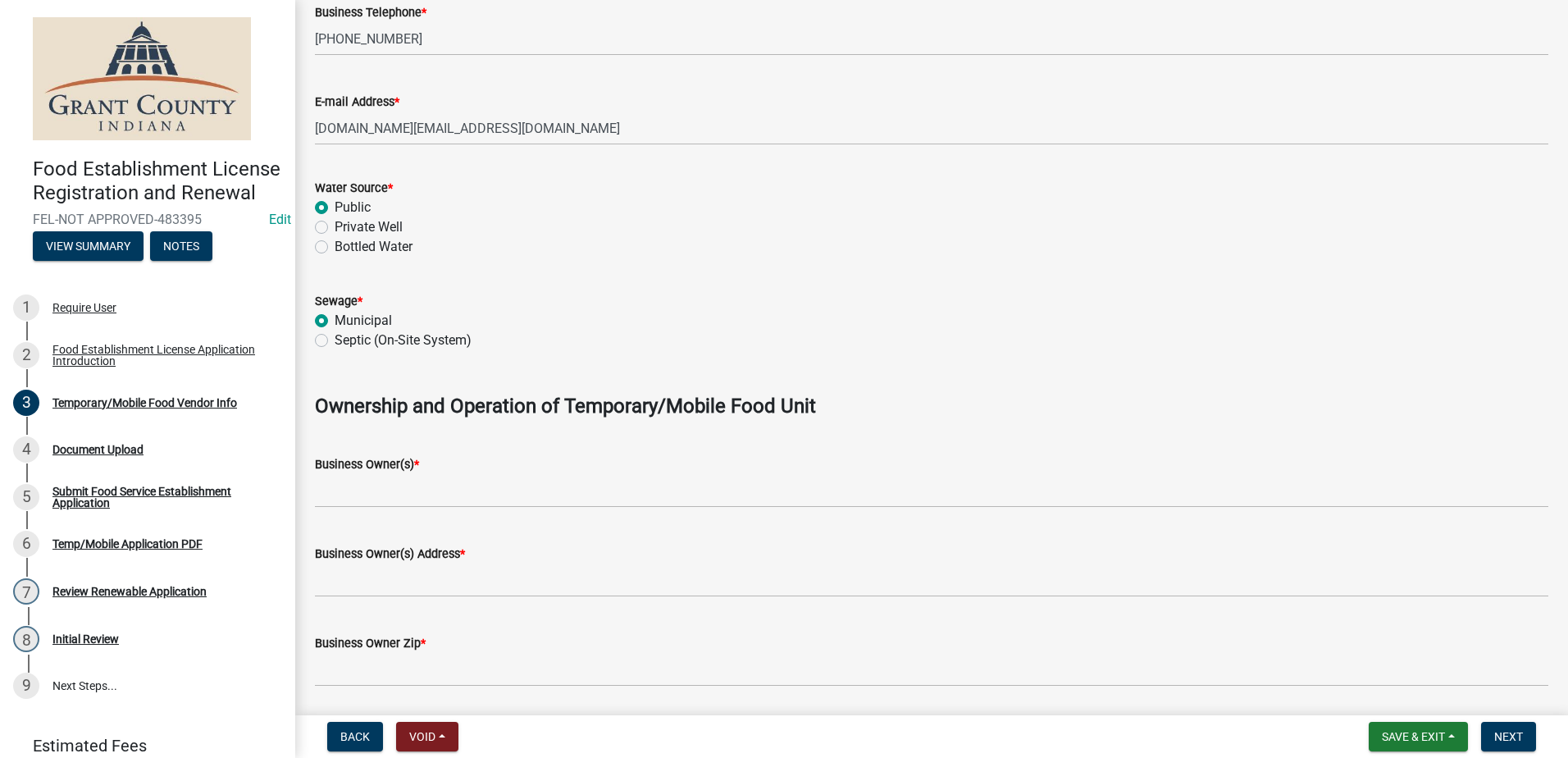
scroll to position [656, 0]
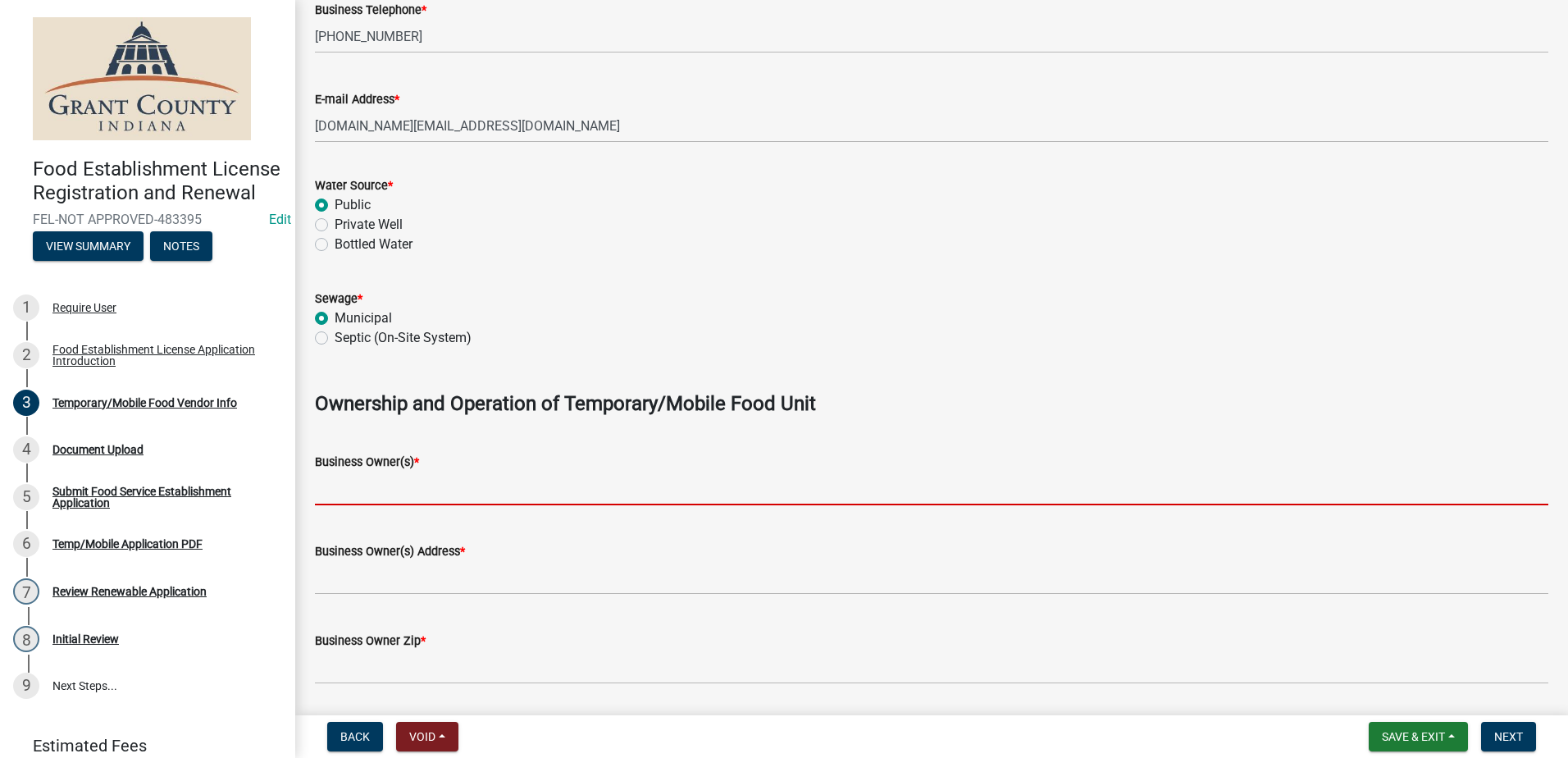
click at [433, 498] on input "Business Owner(s) *" at bounding box center [931, 488] width 1233 height 34
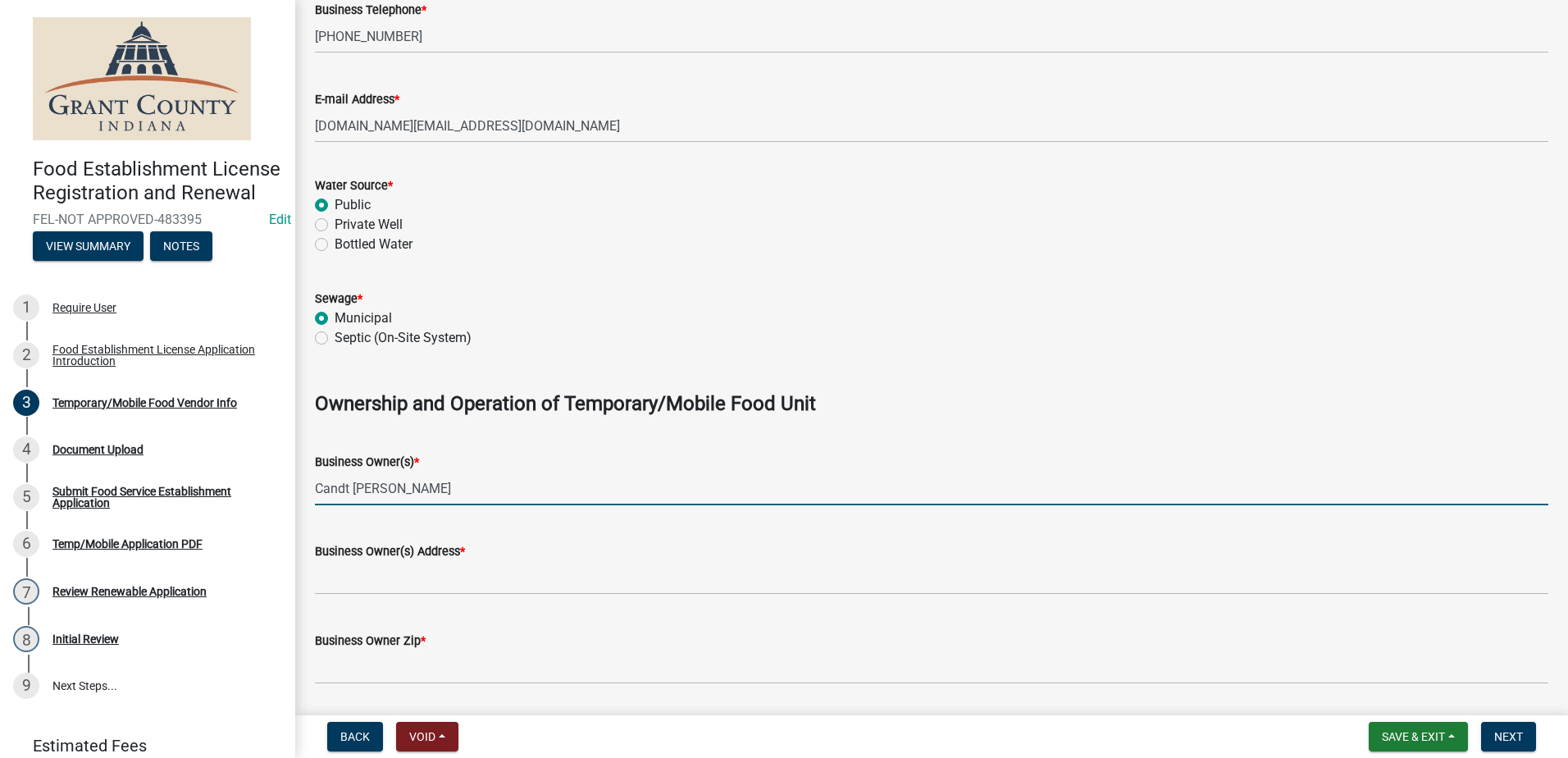
click at [354, 492] on input "Candt [PERSON_NAME]" at bounding box center [931, 488] width 1233 height 34
type input "[PERSON_NAME]"
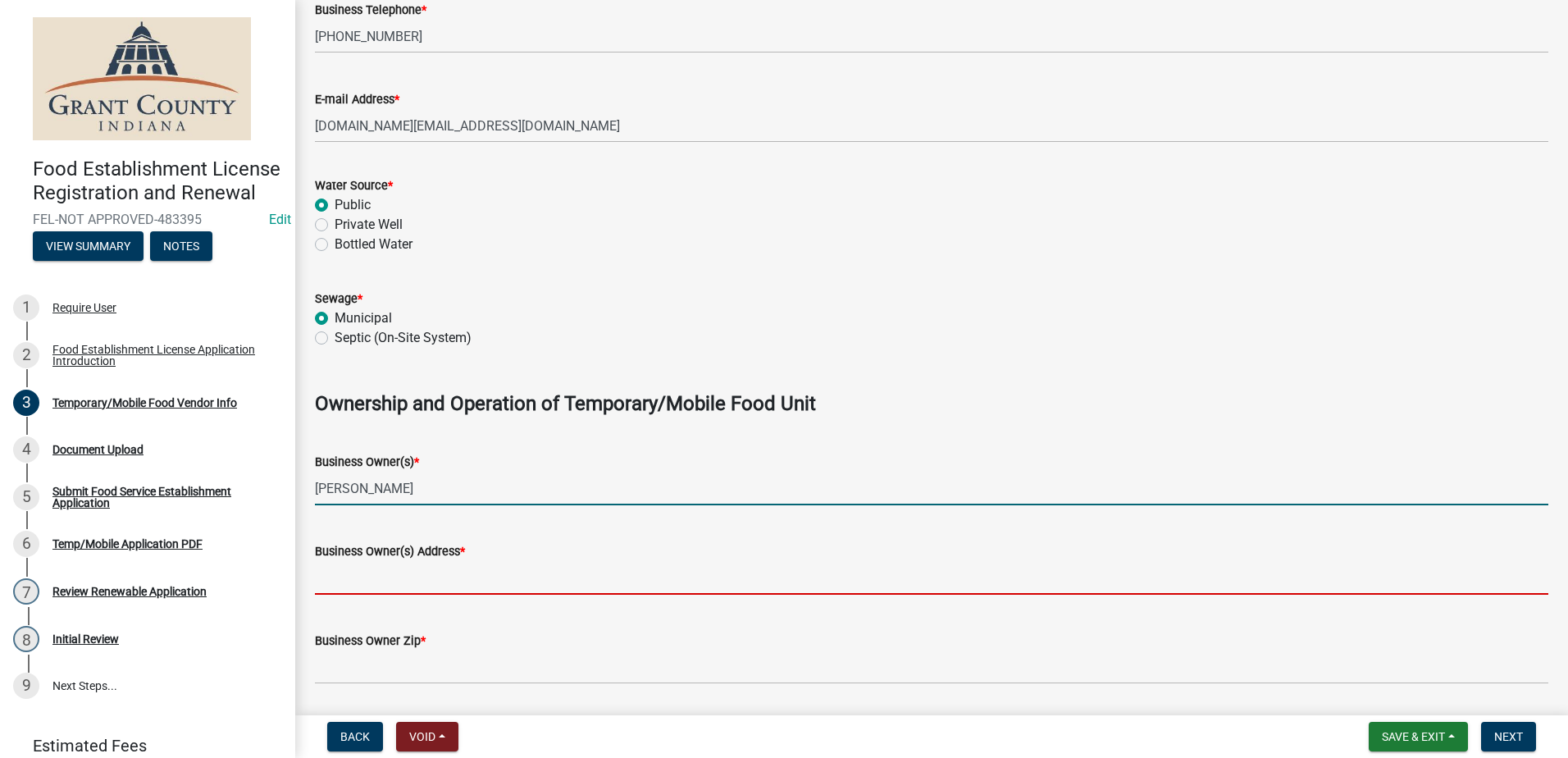
click at [361, 579] on input "Business Owner(s) Address *" at bounding box center [931, 577] width 1233 height 34
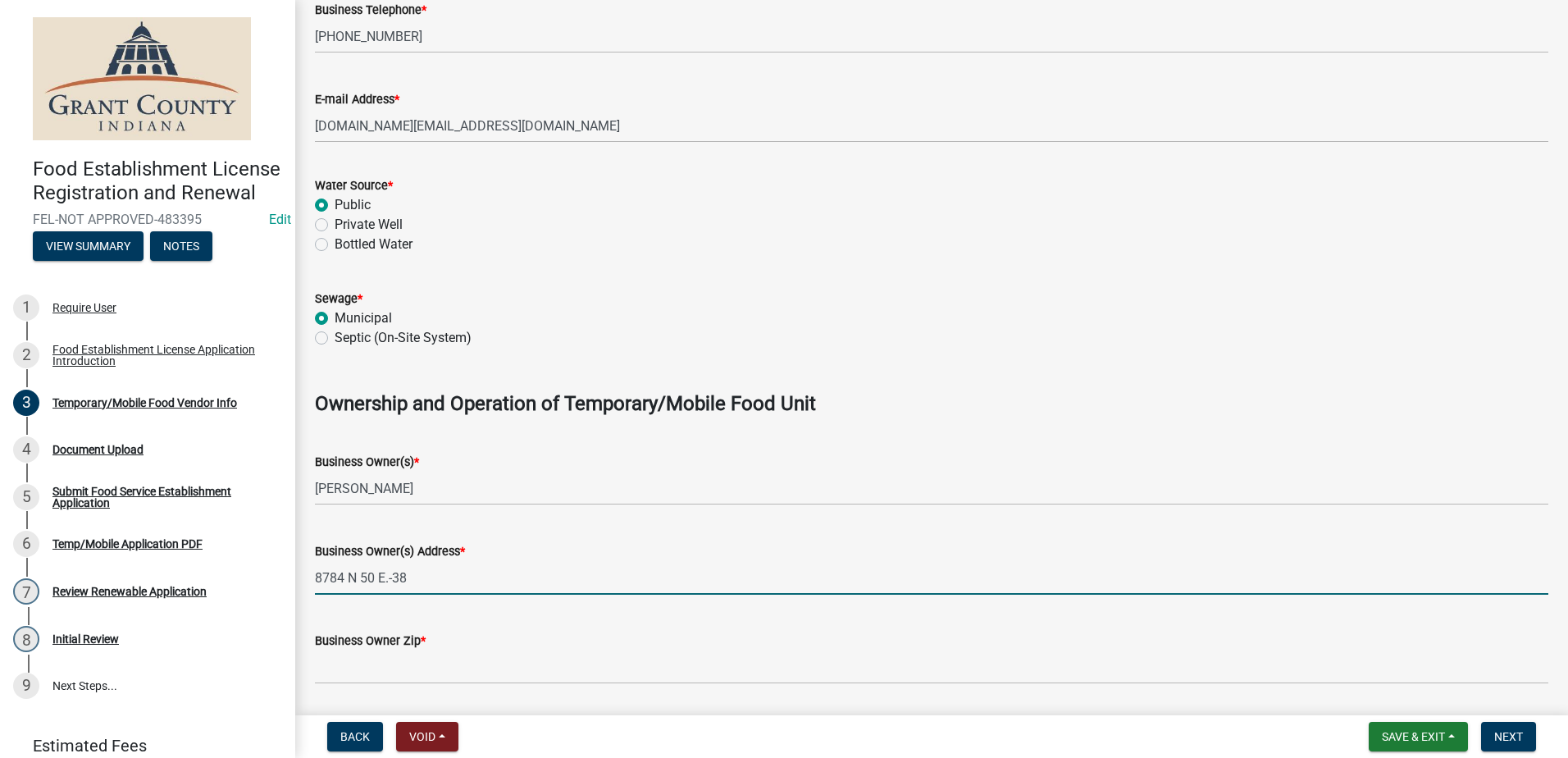
type input "8784 N 50 E.-38"
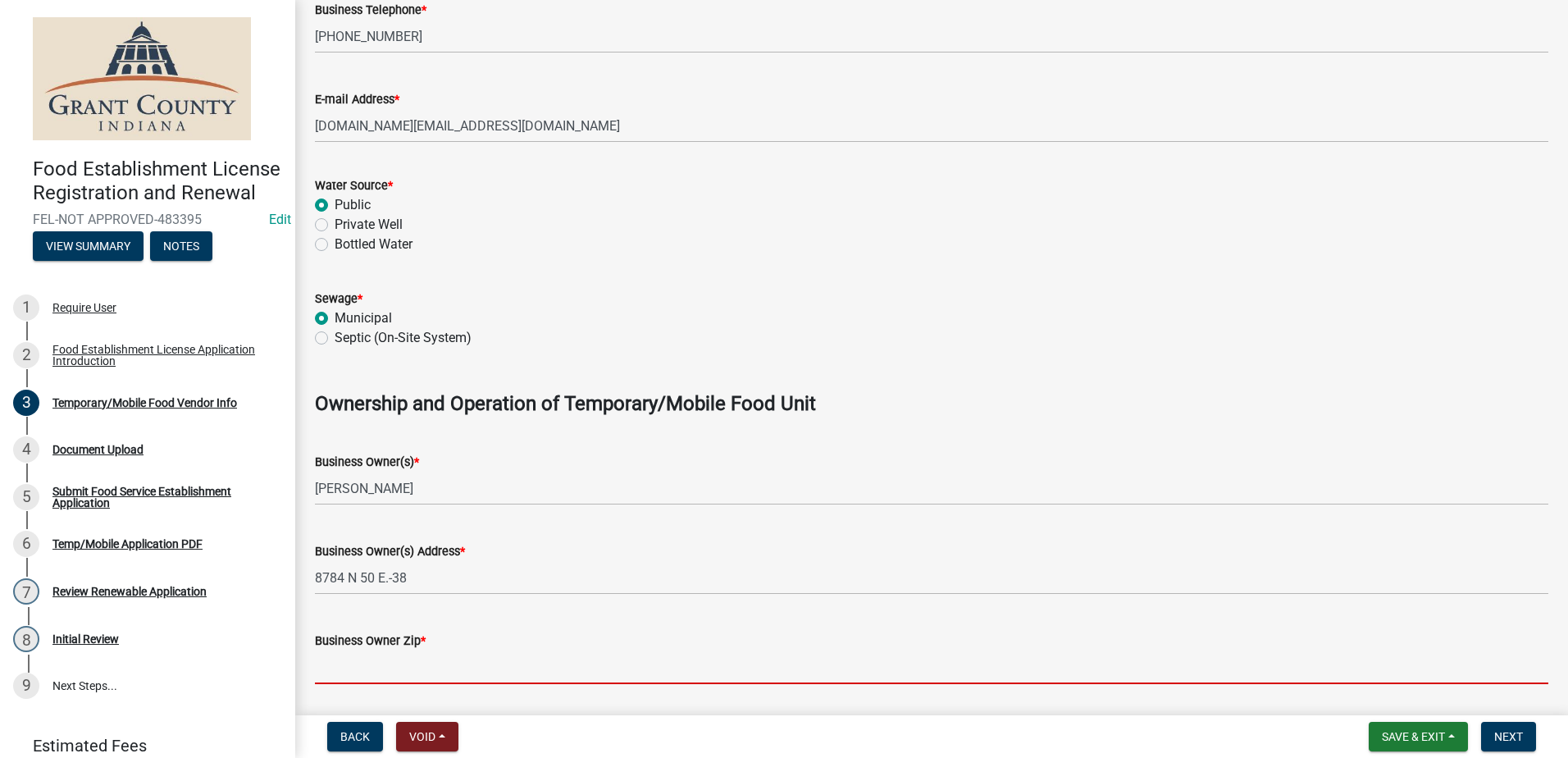
click at [428, 674] on input "Business Owner Zip *" at bounding box center [931, 667] width 1233 height 34
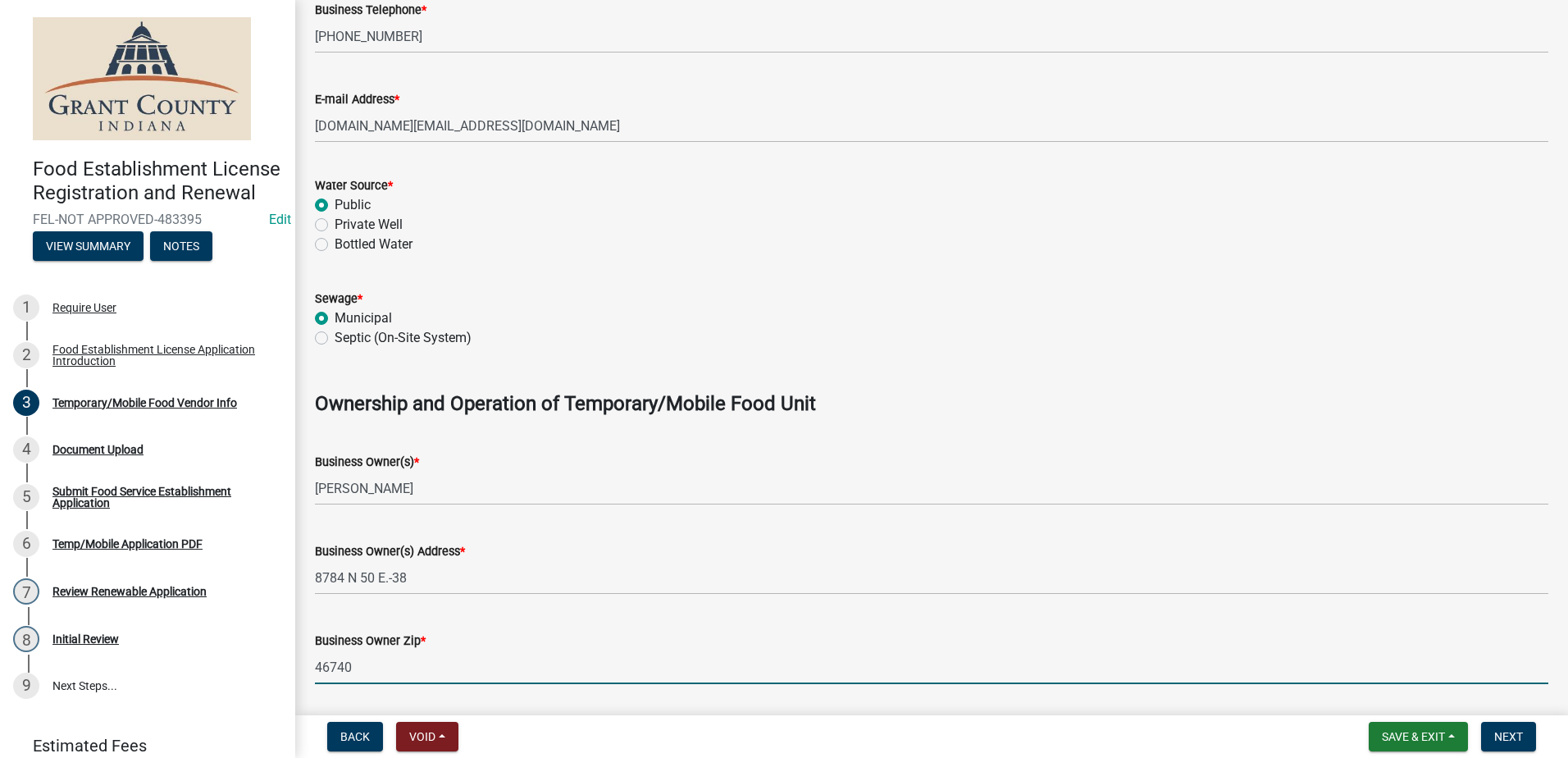
type input "46740"
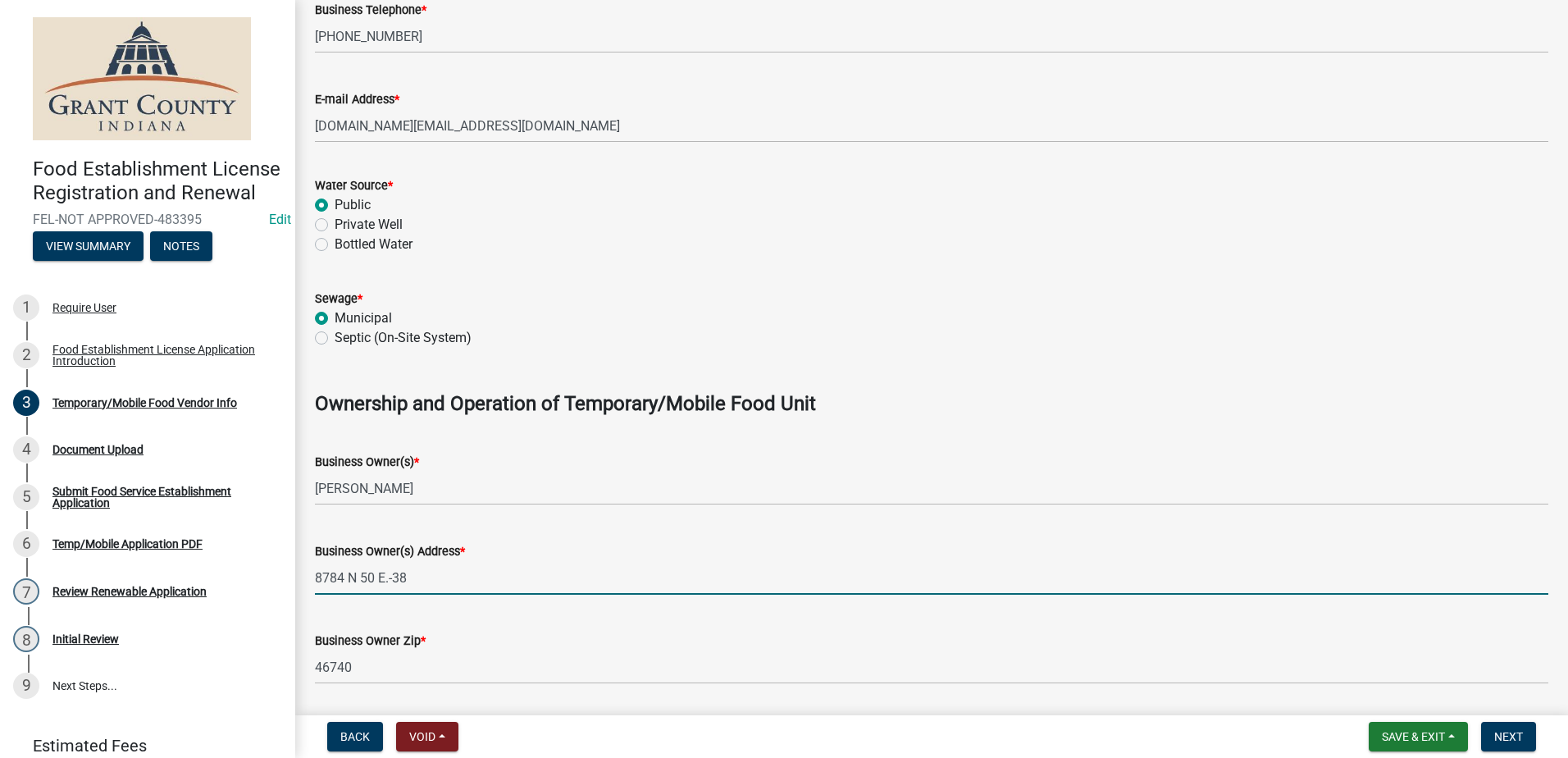
click at [409, 576] on input "8784 N 50 E.-38" at bounding box center [931, 577] width 1233 height 34
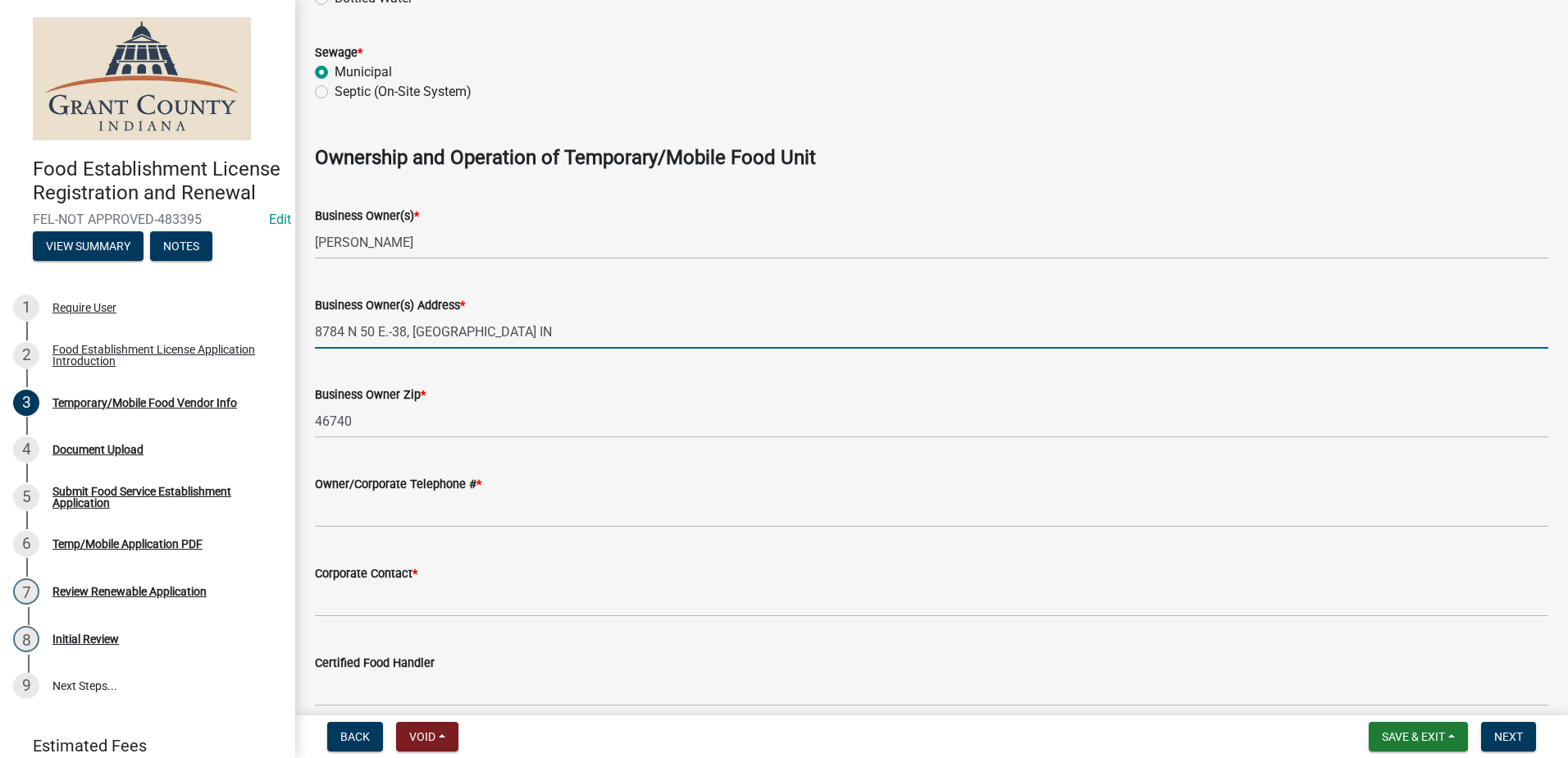
type input "8784 N 50 E.-38, [GEOGRAPHIC_DATA] IN"
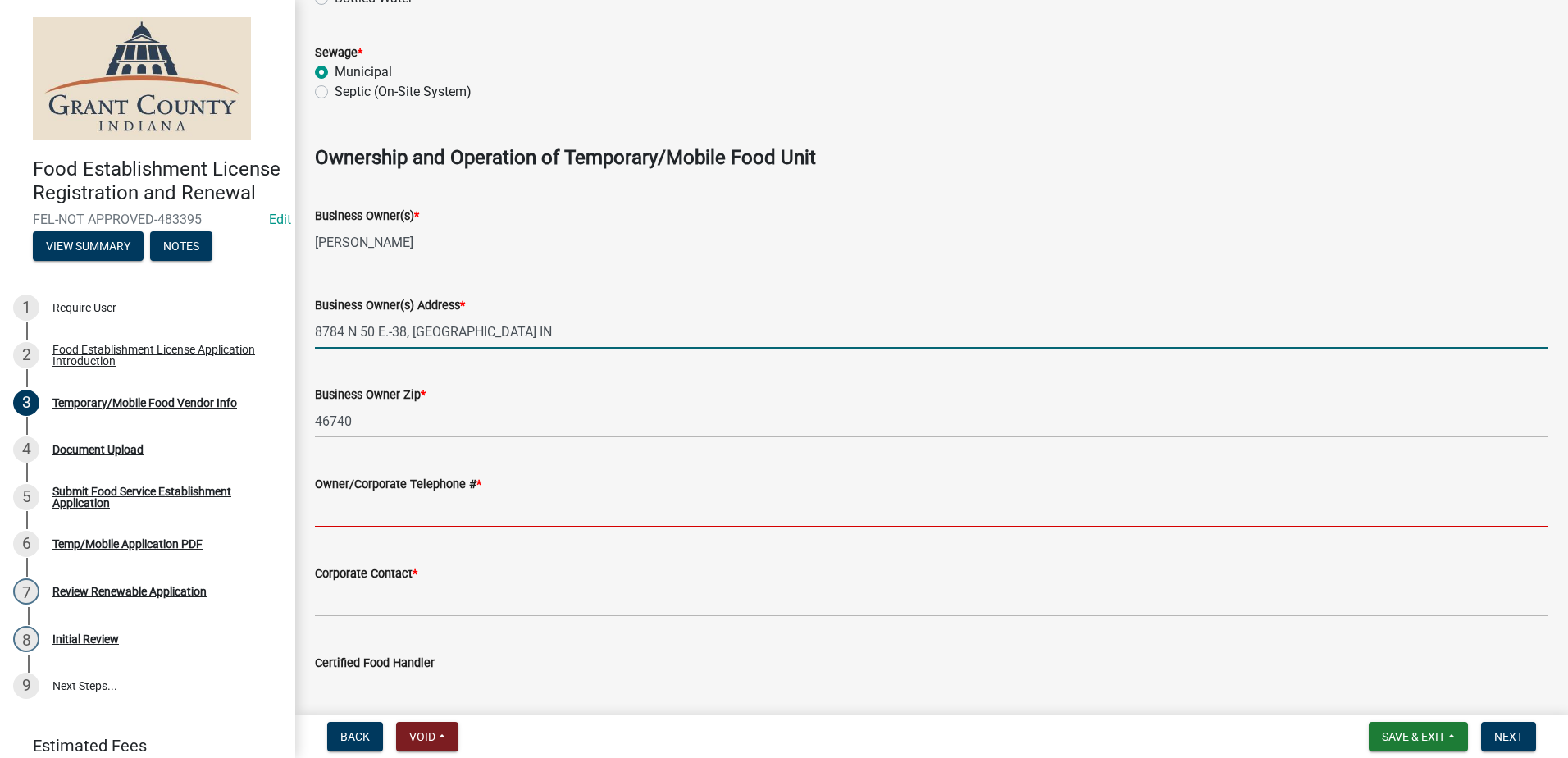
click at [404, 515] on input "Owner/Corporate Telephone # *" at bounding box center [931, 510] width 1233 height 34
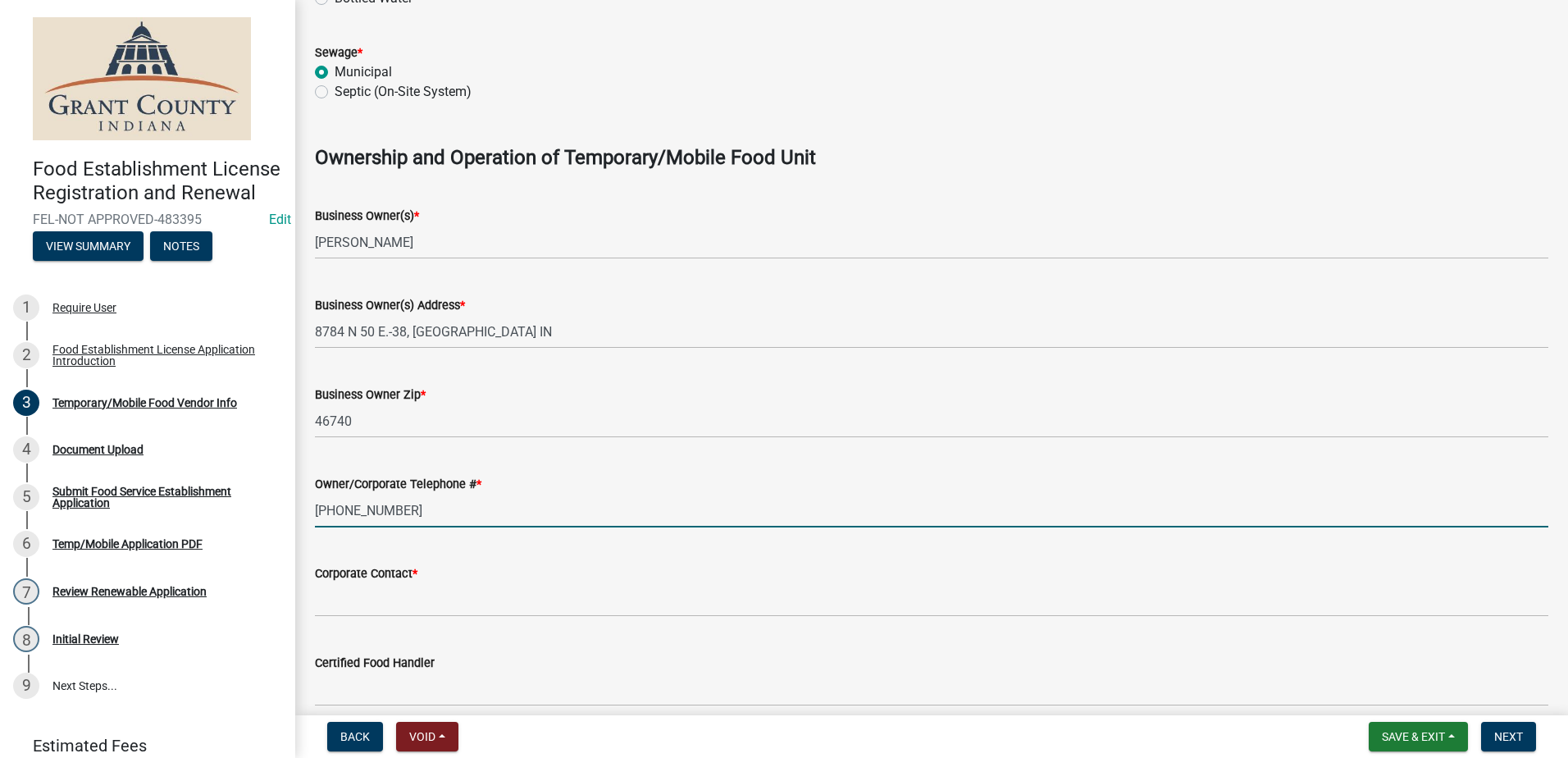
type input "[PHONE_NUMBER]"
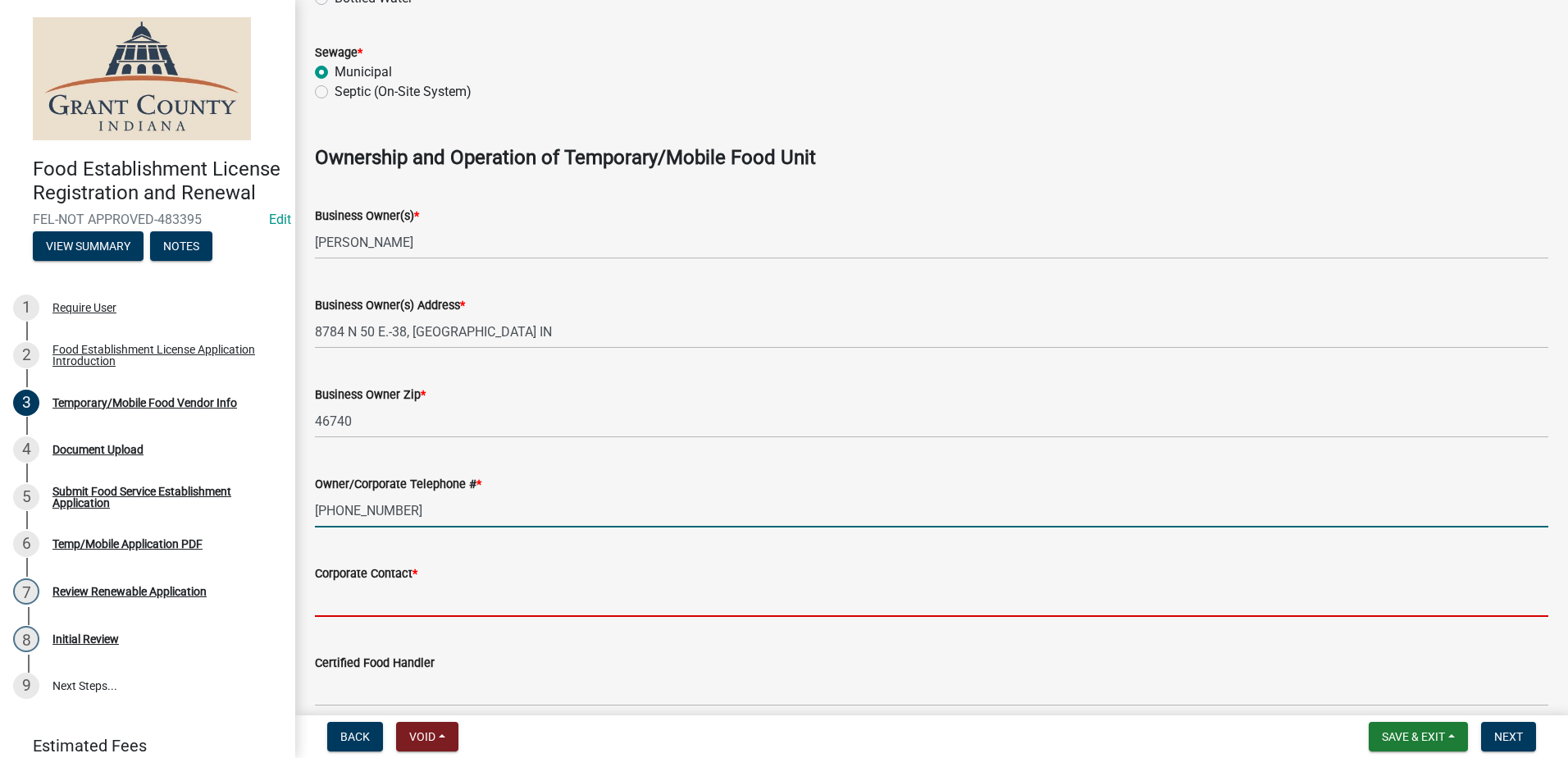
click at [427, 596] on input "Corporate Contact *" at bounding box center [931, 599] width 1233 height 34
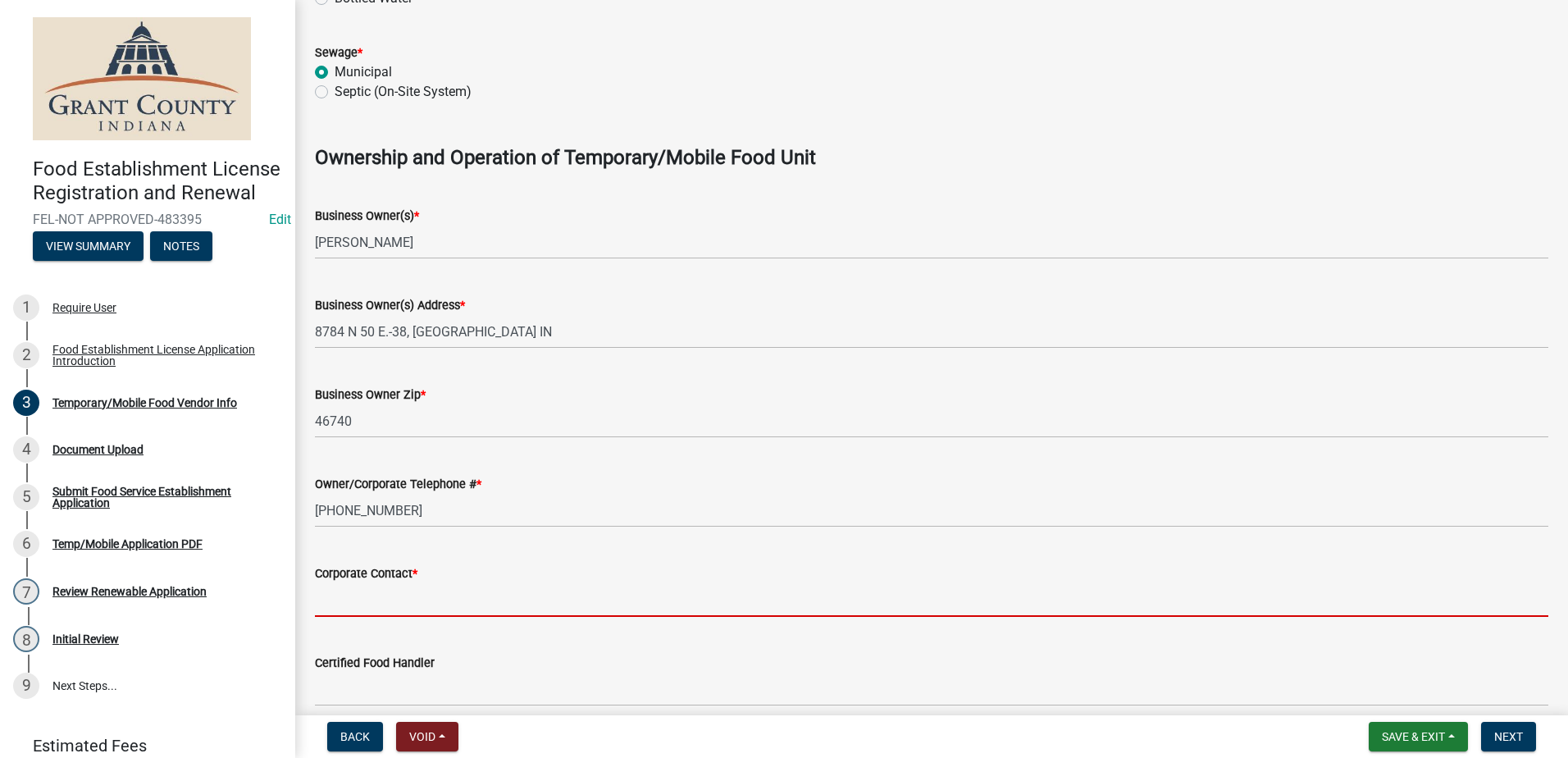
type input "V"
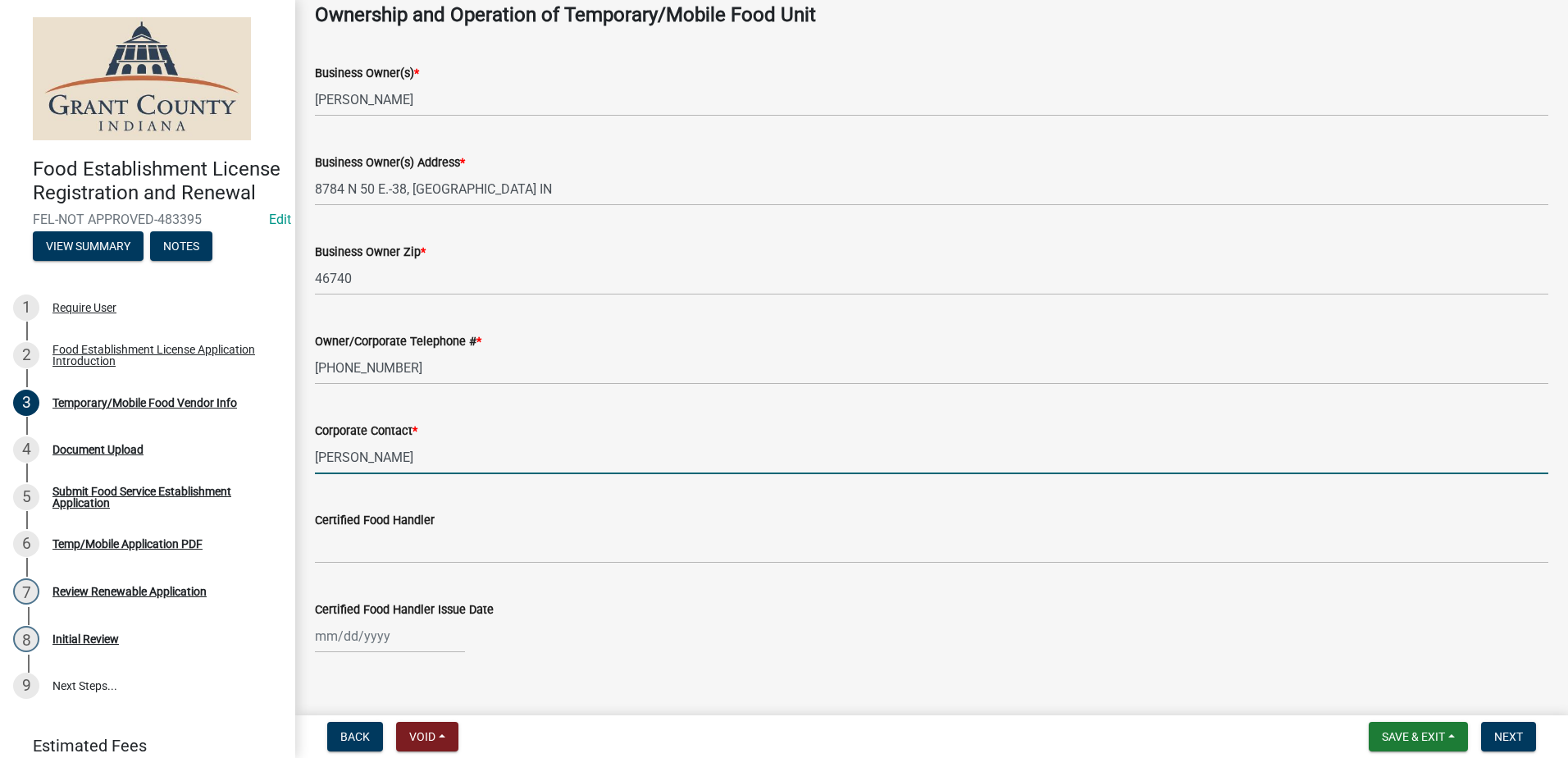
scroll to position [1066, 0]
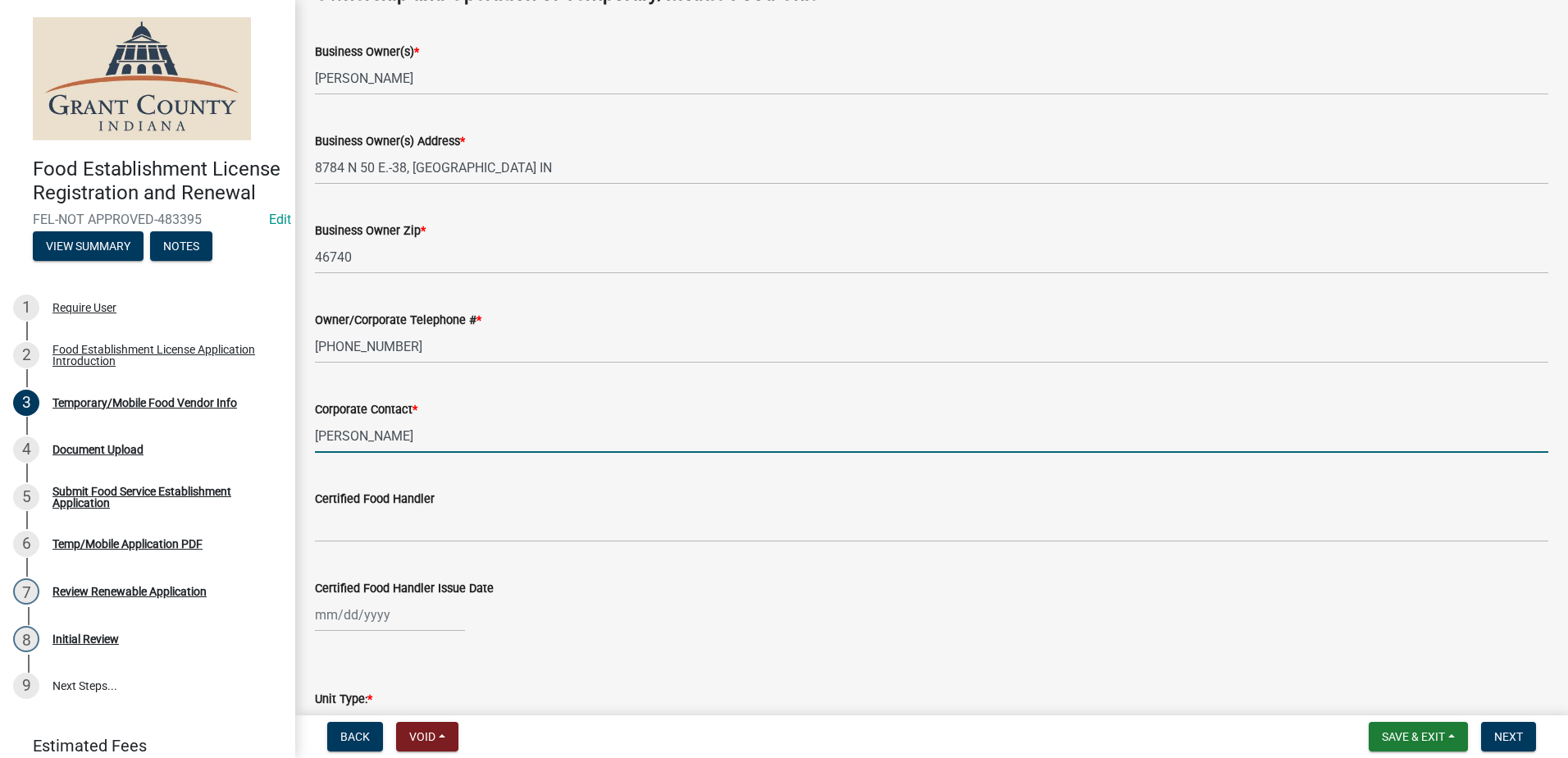
type input "[PERSON_NAME]"
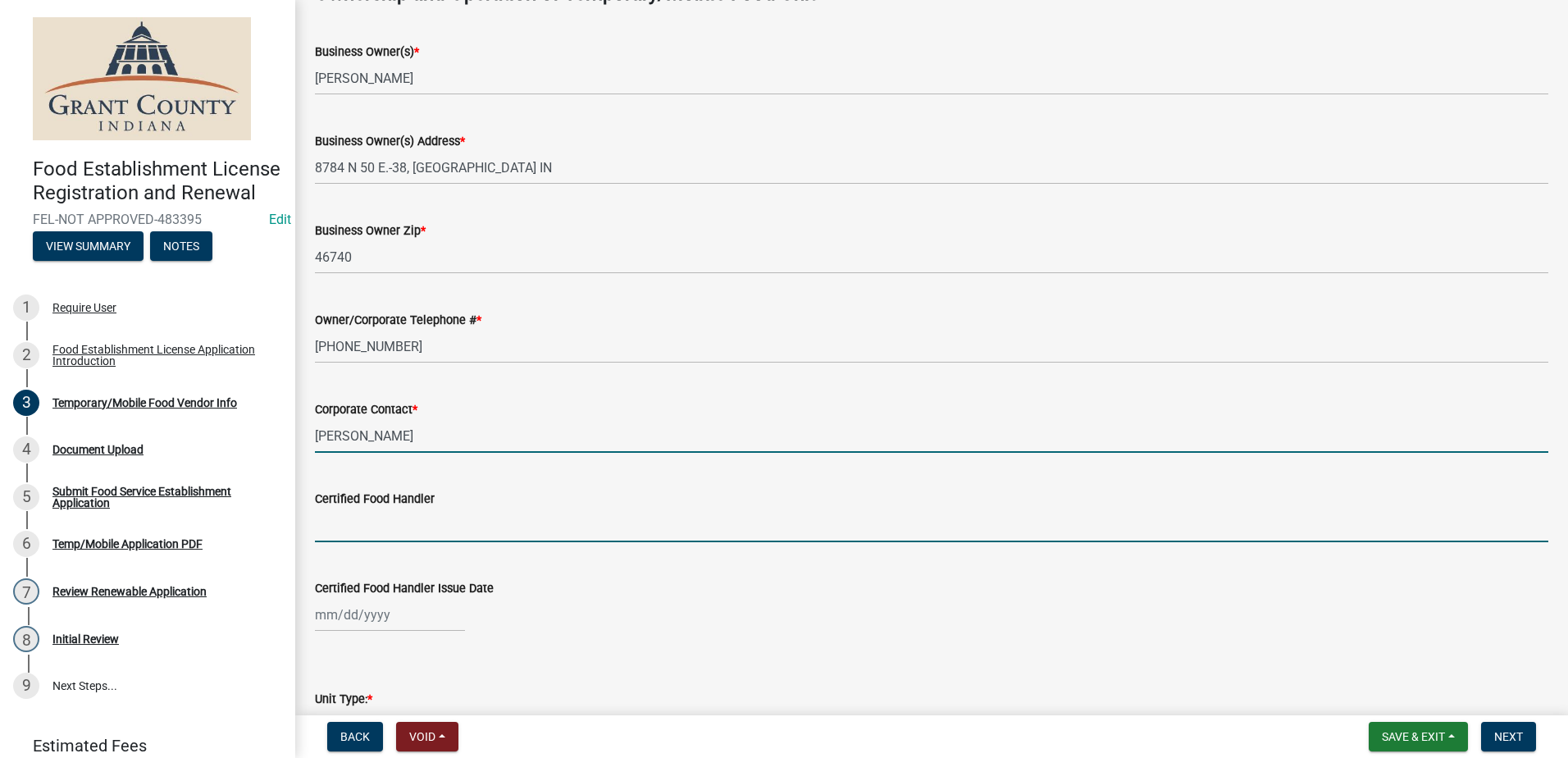
click at [384, 519] on input "Certified Food Handler" at bounding box center [931, 524] width 1233 height 34
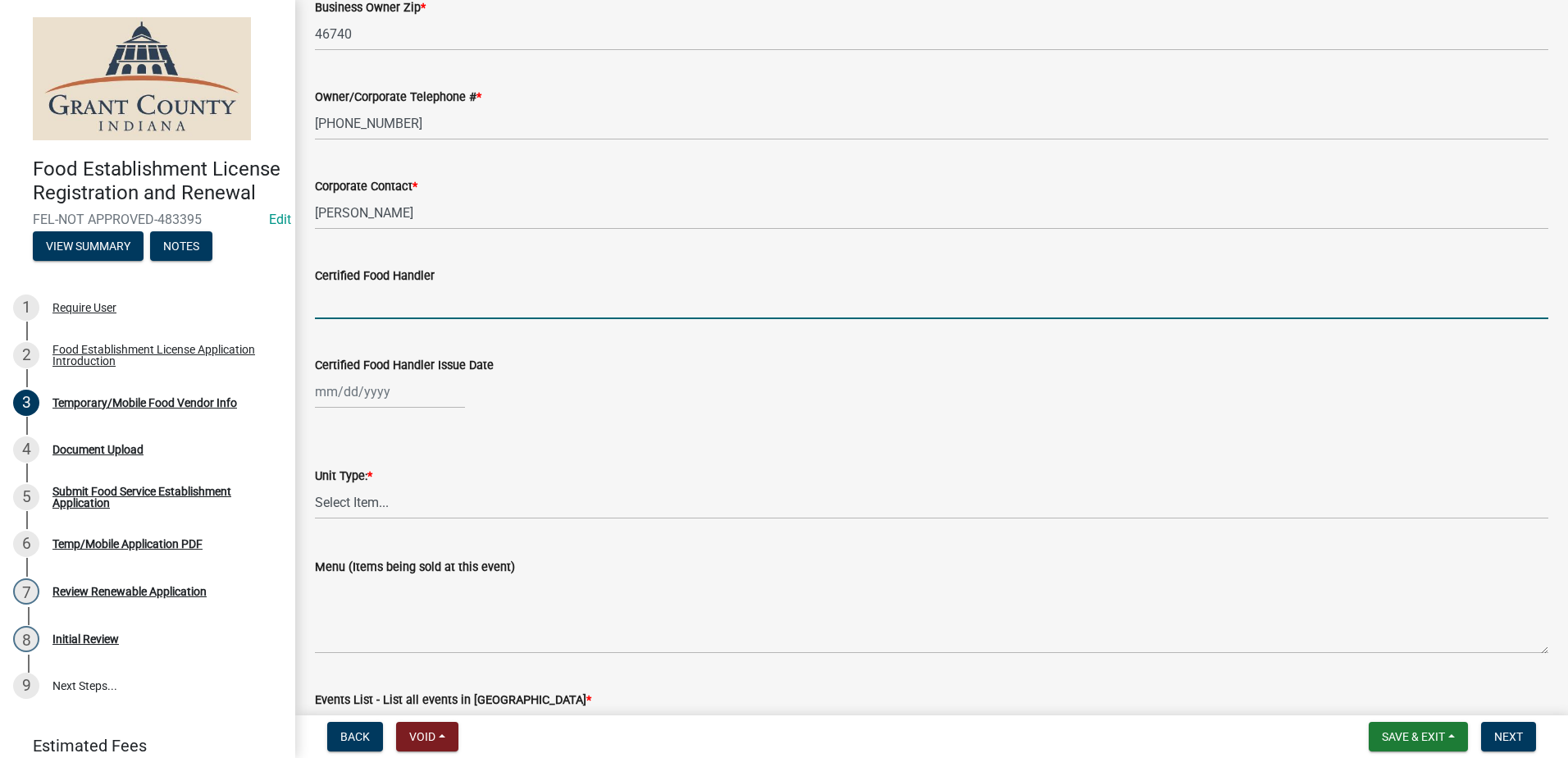
scroll to position [1312, 0]
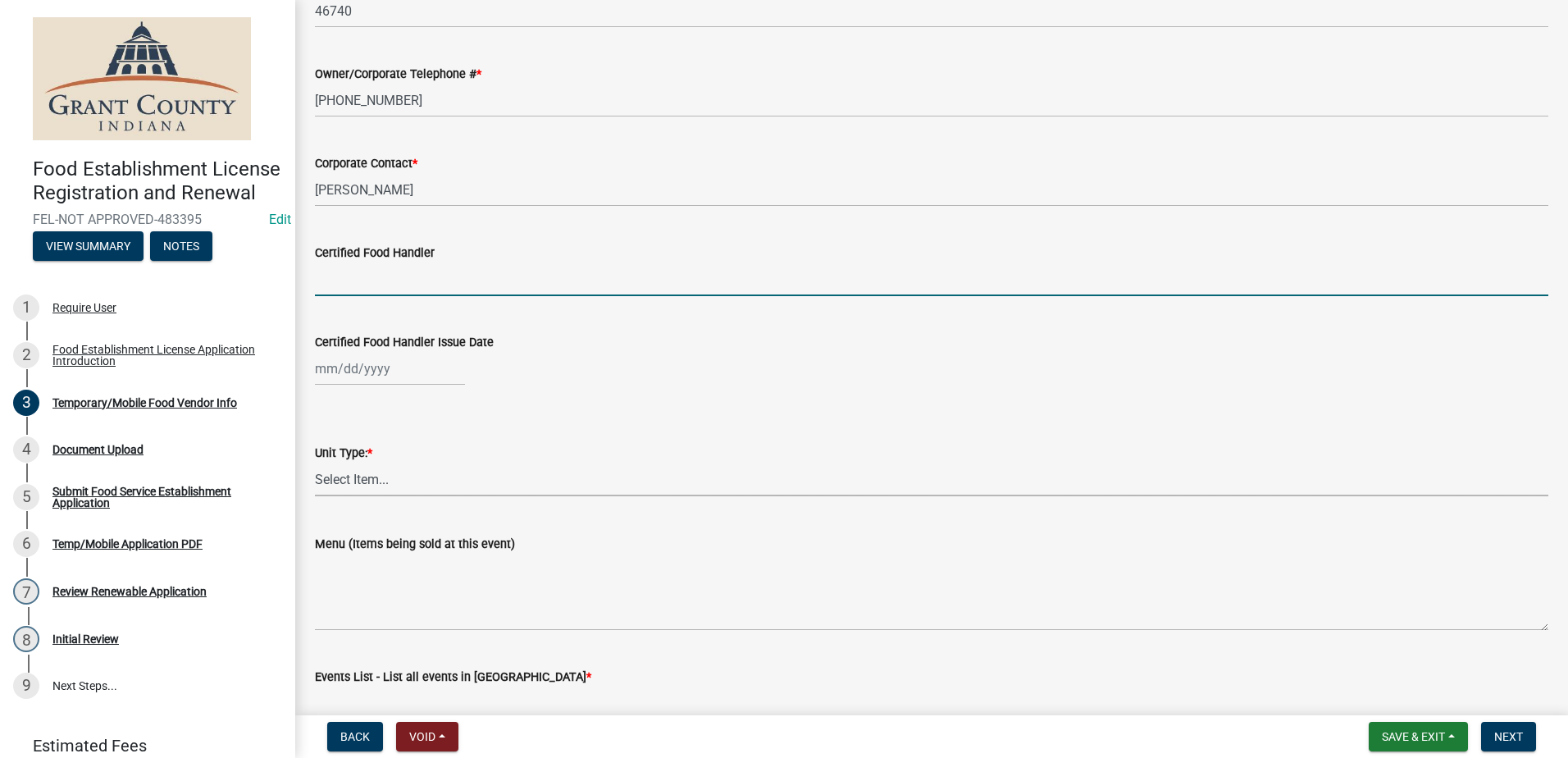
click at [418, 479] on select "Select Item... Mobile Trailer Stand Tent Cart Truck" at bounding box center [931, 479] width 1233 height 34
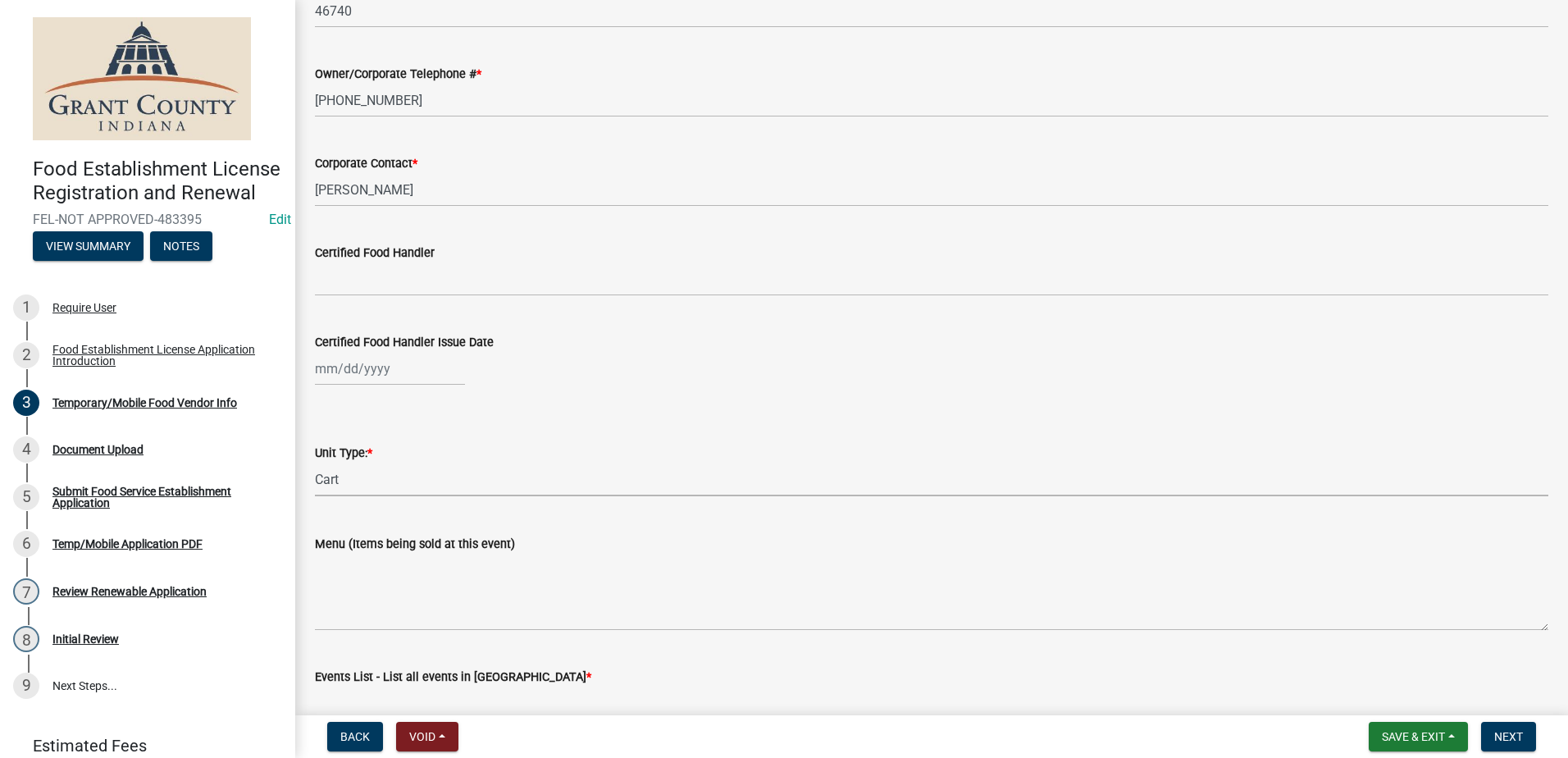
click at [315, 462] on select "Select Item... Mobile Trailer Stand Tent Cart Truck" at bounding box center [931, 479] width 1233 height 34
select select "194ce233-adfd-47c4-827e-2f91c28eaa79"
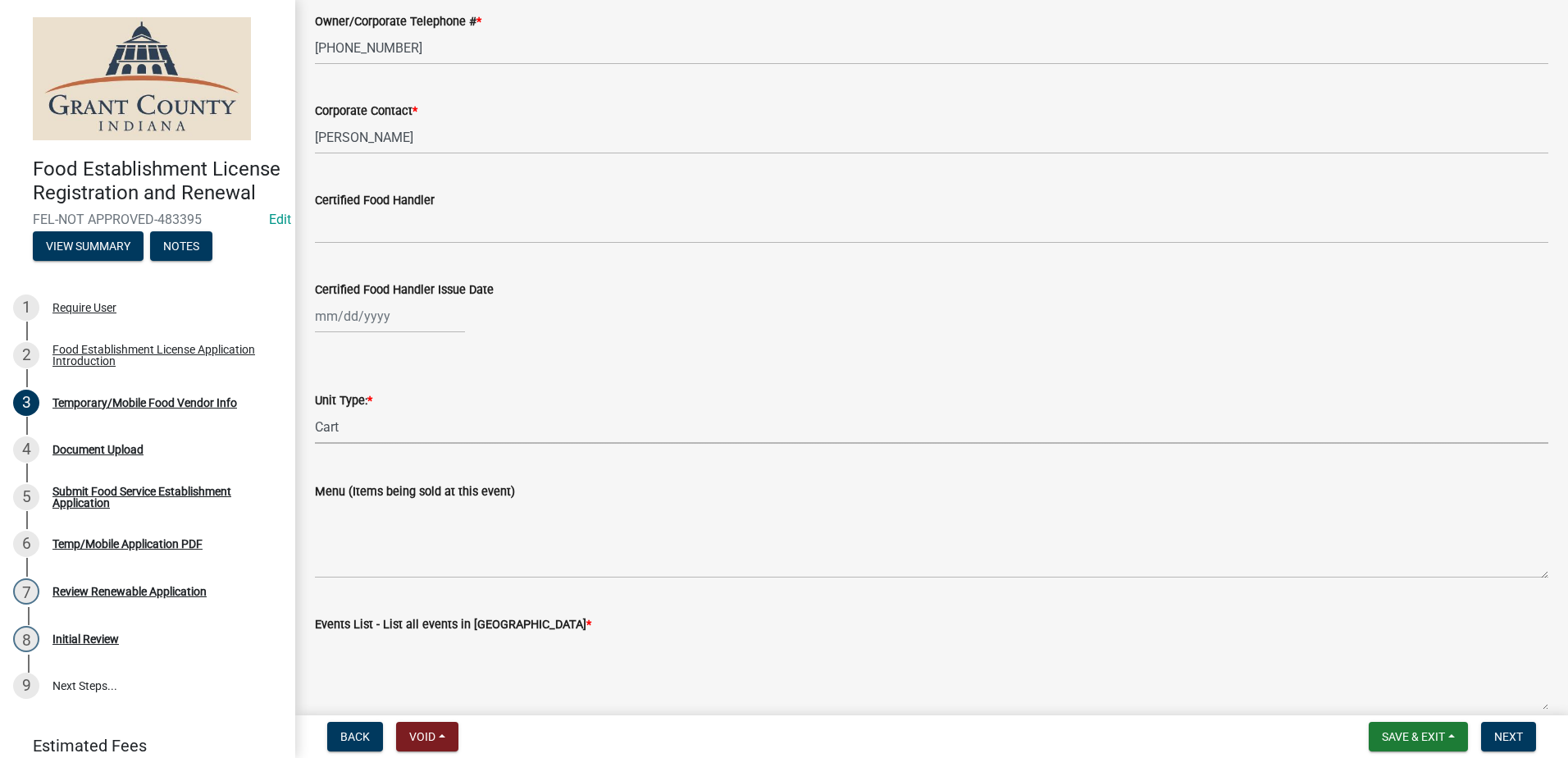
scroll to position [1394, 0]
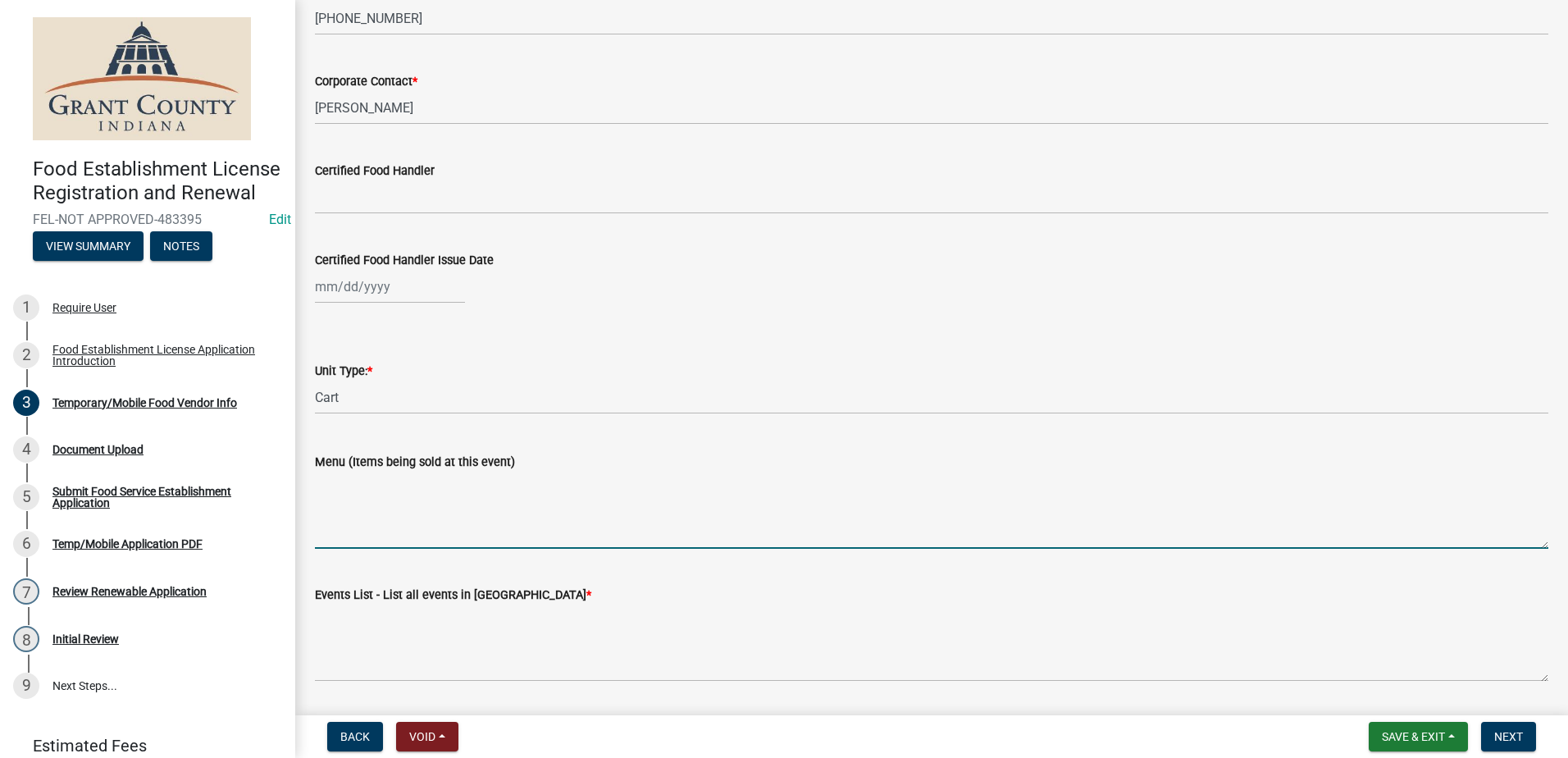
click at [371, 483] on textarea "Menu (Items being sold at this event)" at bounding box center [931, 510] width 1233 height 77
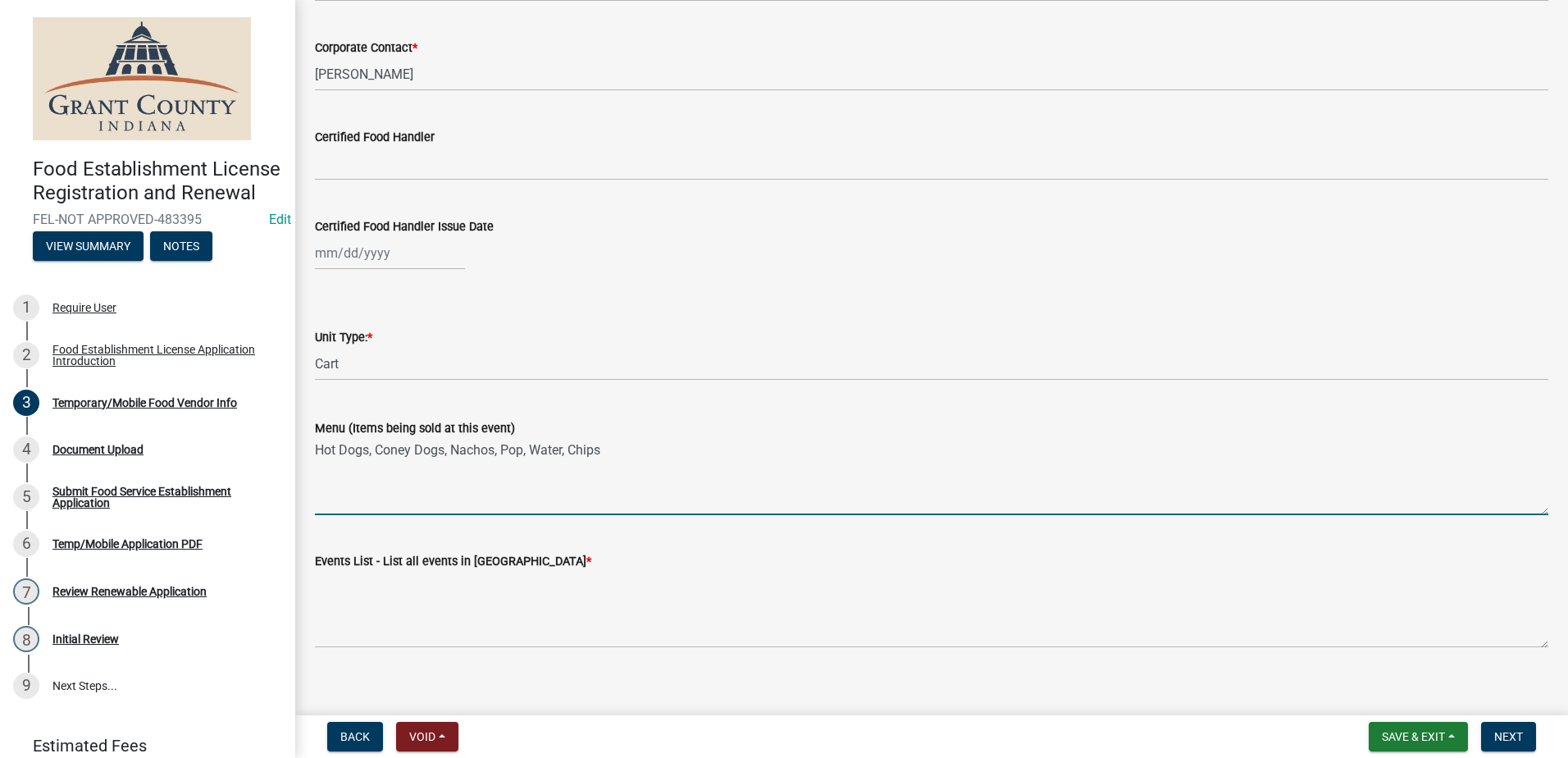
scroll to position [1444, 0]
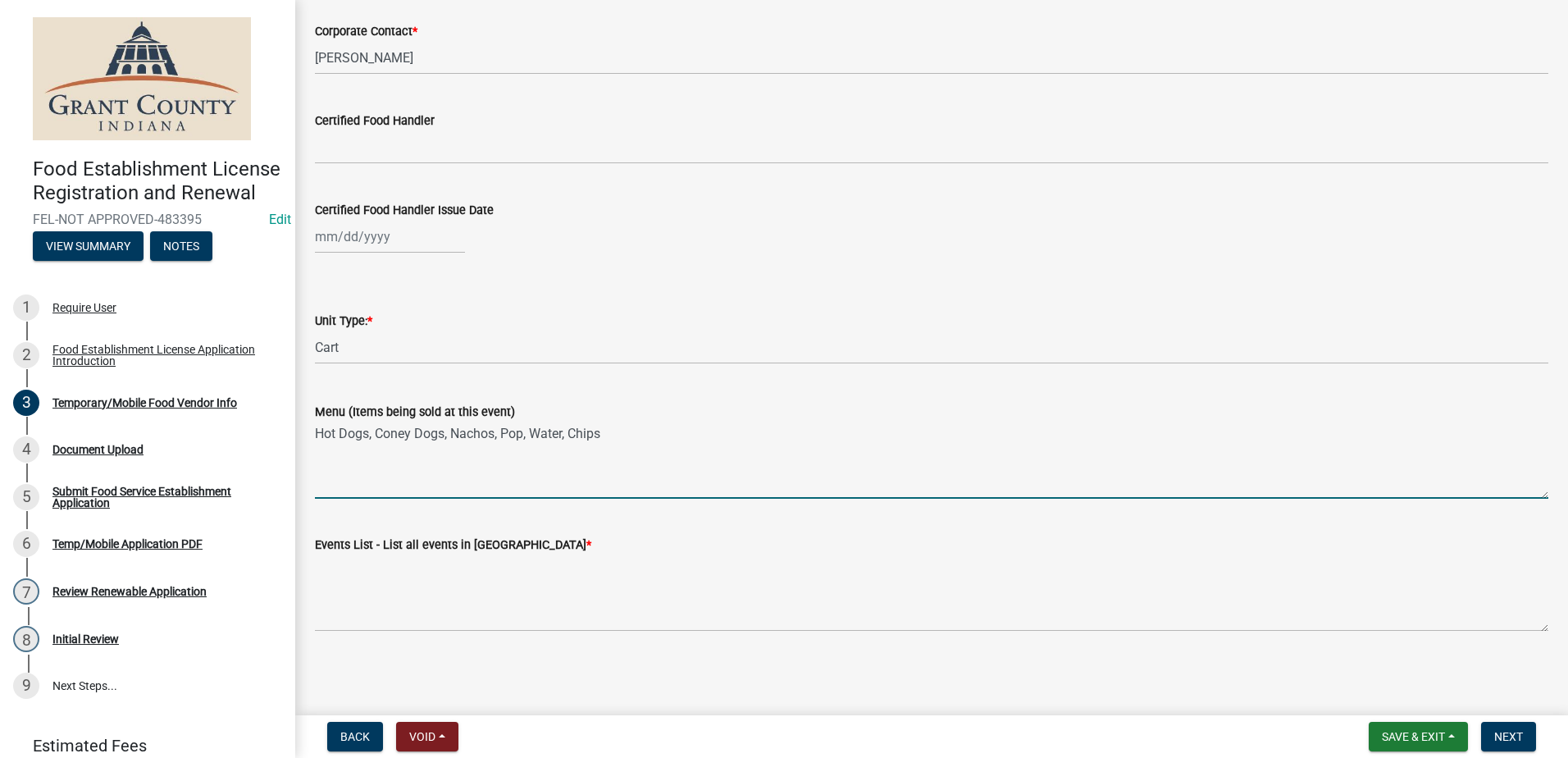
type textarea "Hot Dogs, Coney Dogs, Nachos, Pop, Water, Chips"
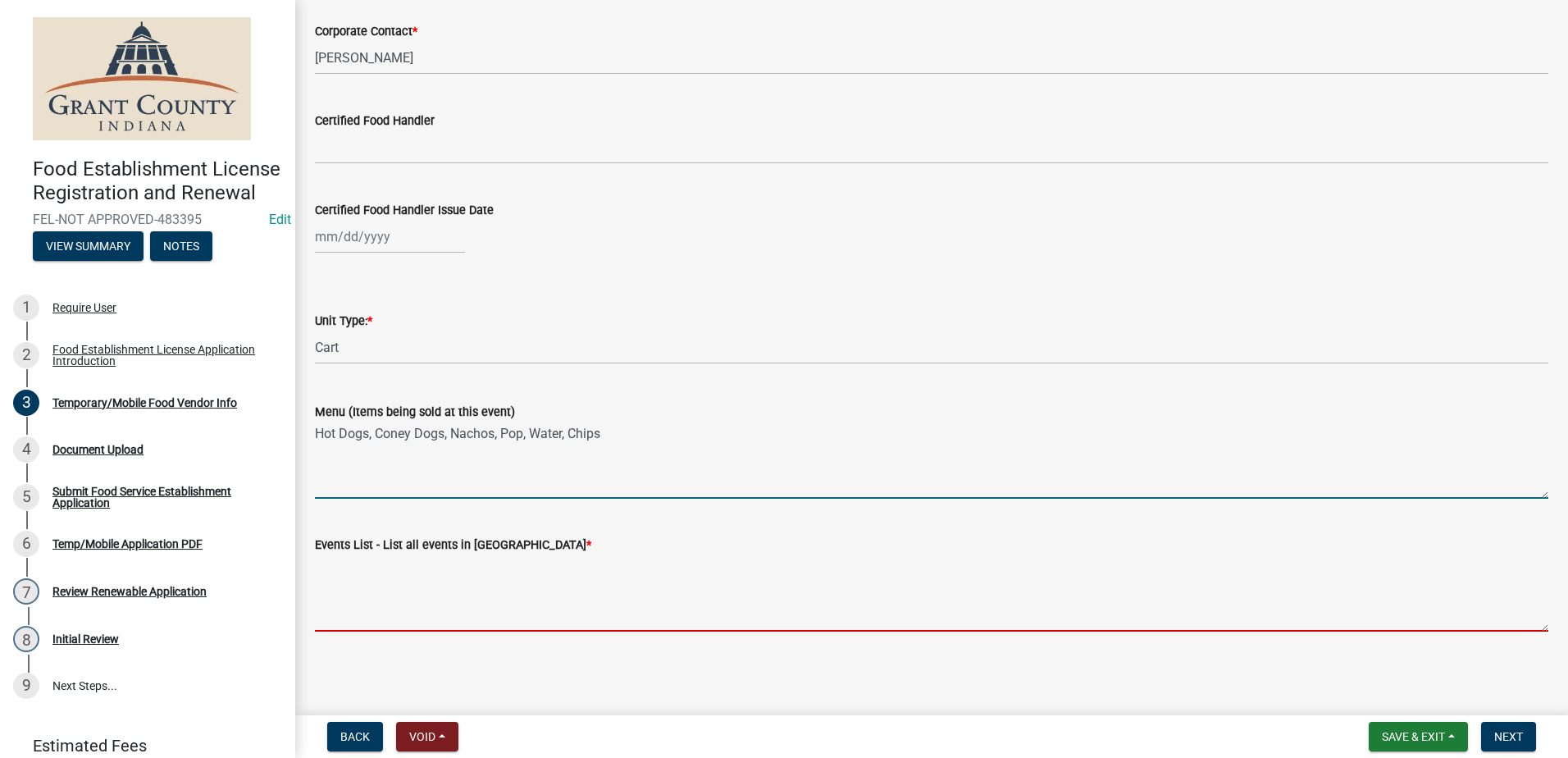
click at [337, 593] on textarea "Events List - List all events in [GEOGRAPHIC_DATA] *" at bounding box center [931, 593] width 1233 height 77
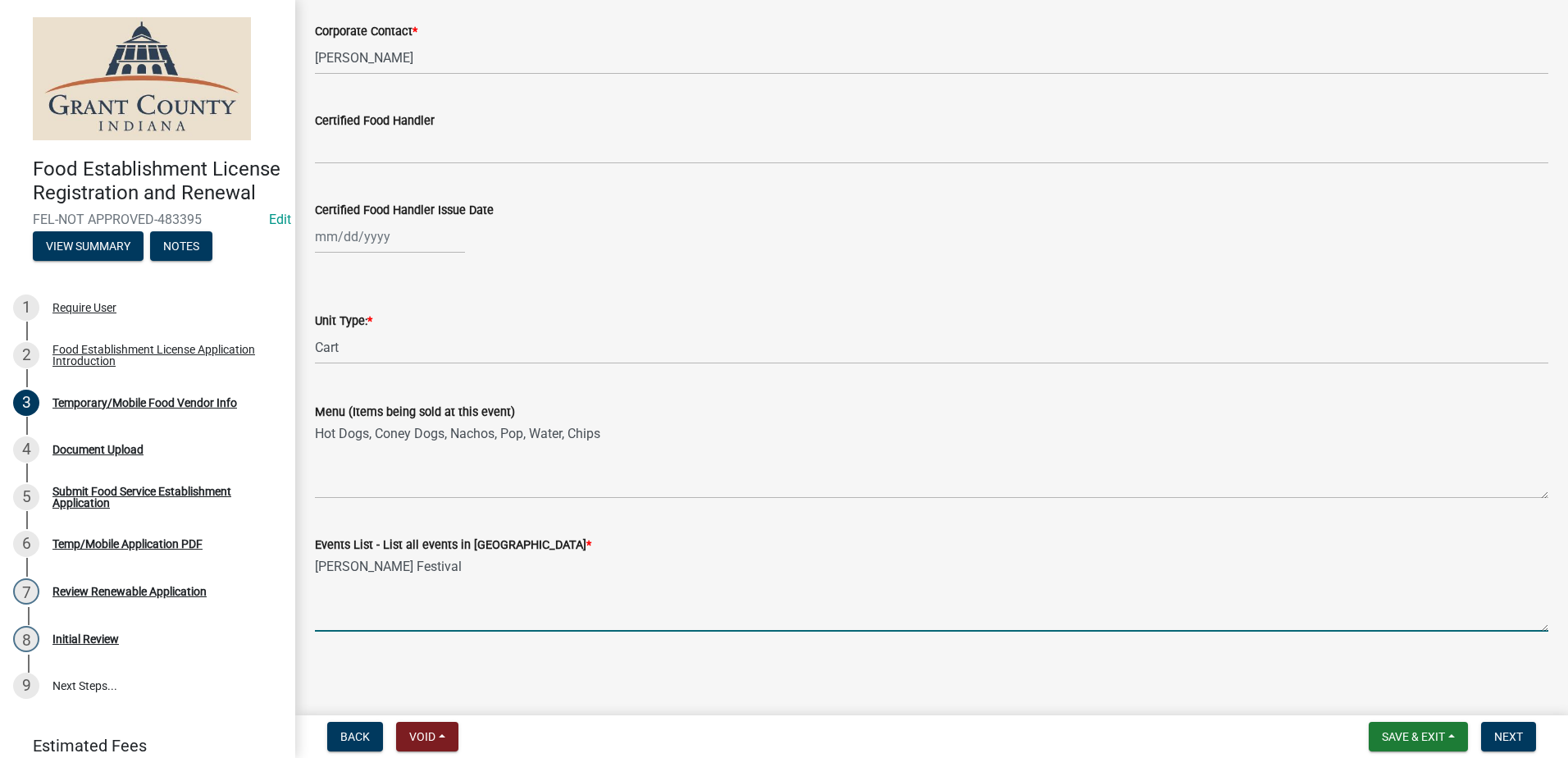
click at [390, 598] on textarea "[PERSON_NAME] Festival" at bounding box center [931, 593] width 1233 height 77
type textarea "[PERSON_NAME] Festival"
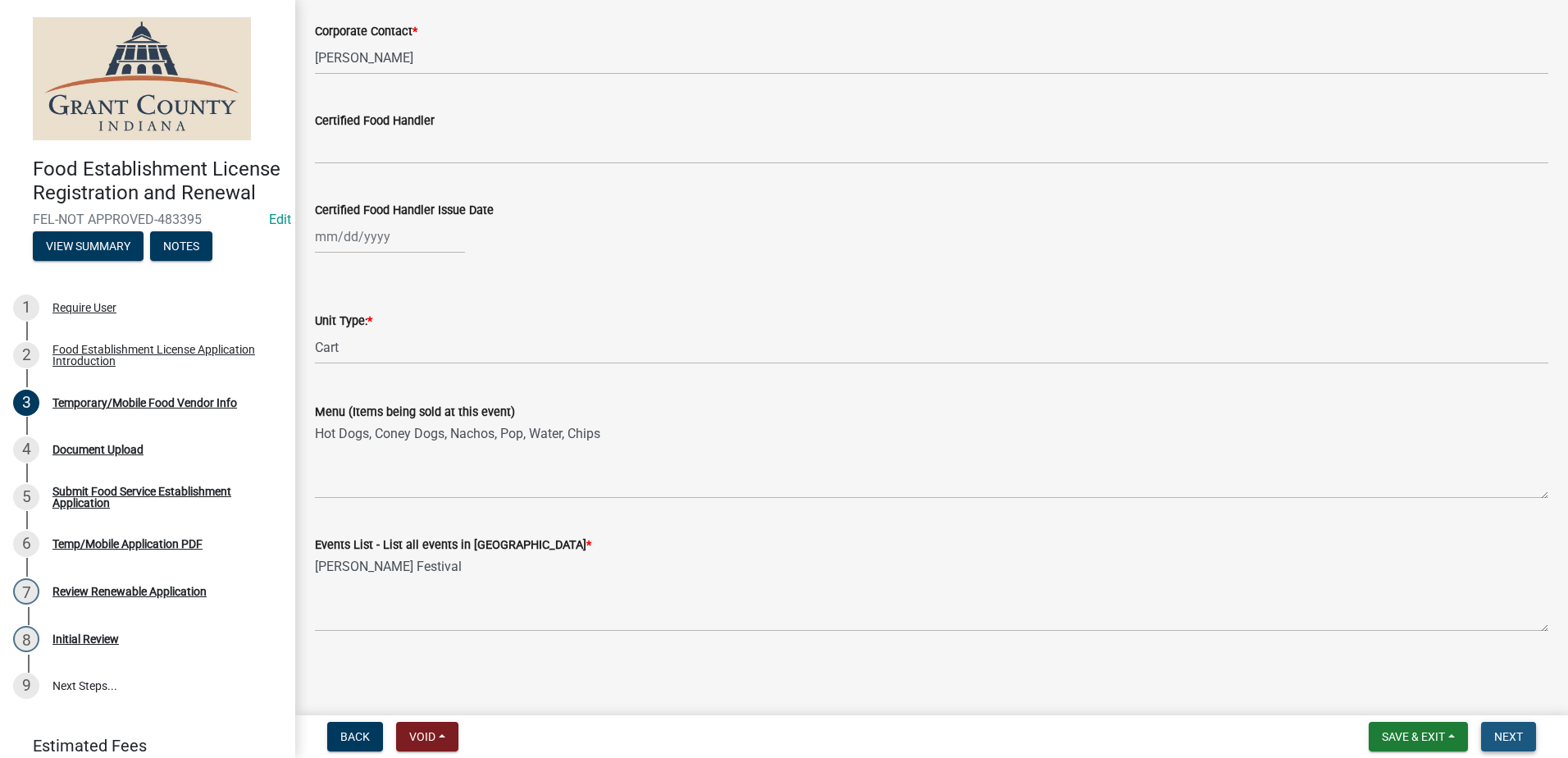
click at [1483, 733] on button "Next" at bounding box center [1509, 737] width 55 height 29
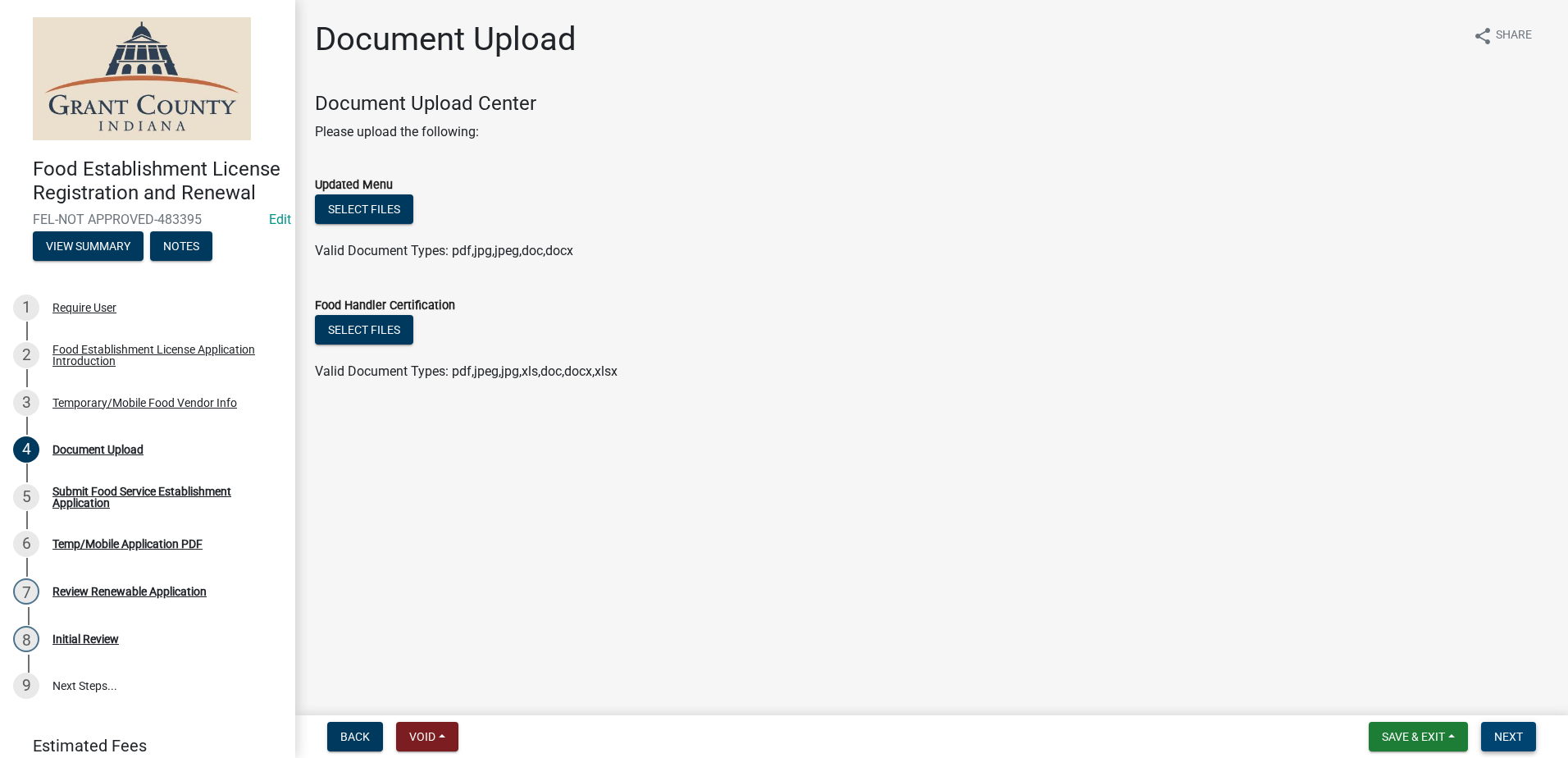
click at [1506, 733] on span "Next" at bounding box center [1508, 736] width 28 height 13
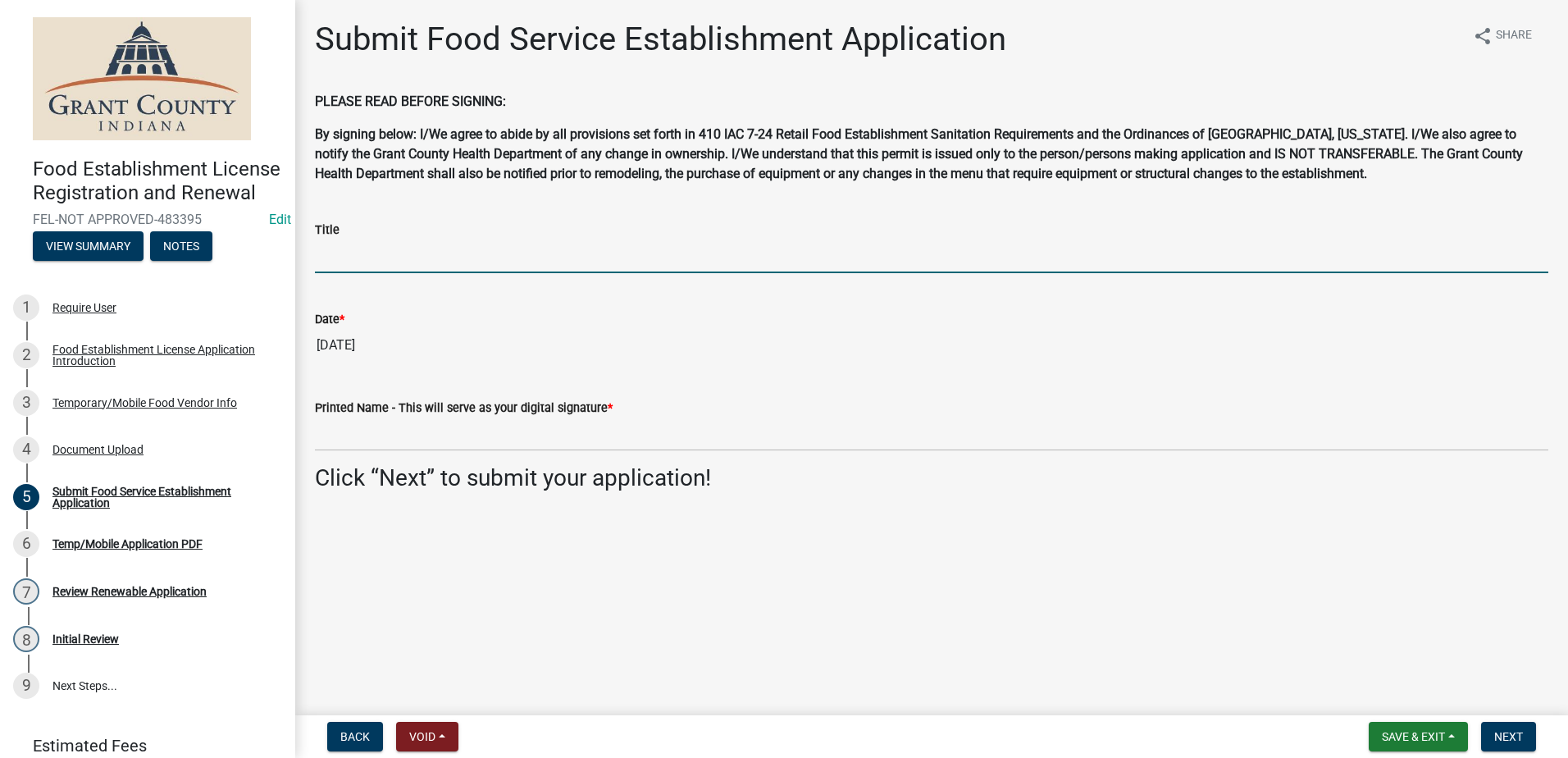
click at [383, 262] on input "Title" at bounding box center [931, 256] width 1233 height 34
type input "Owner"
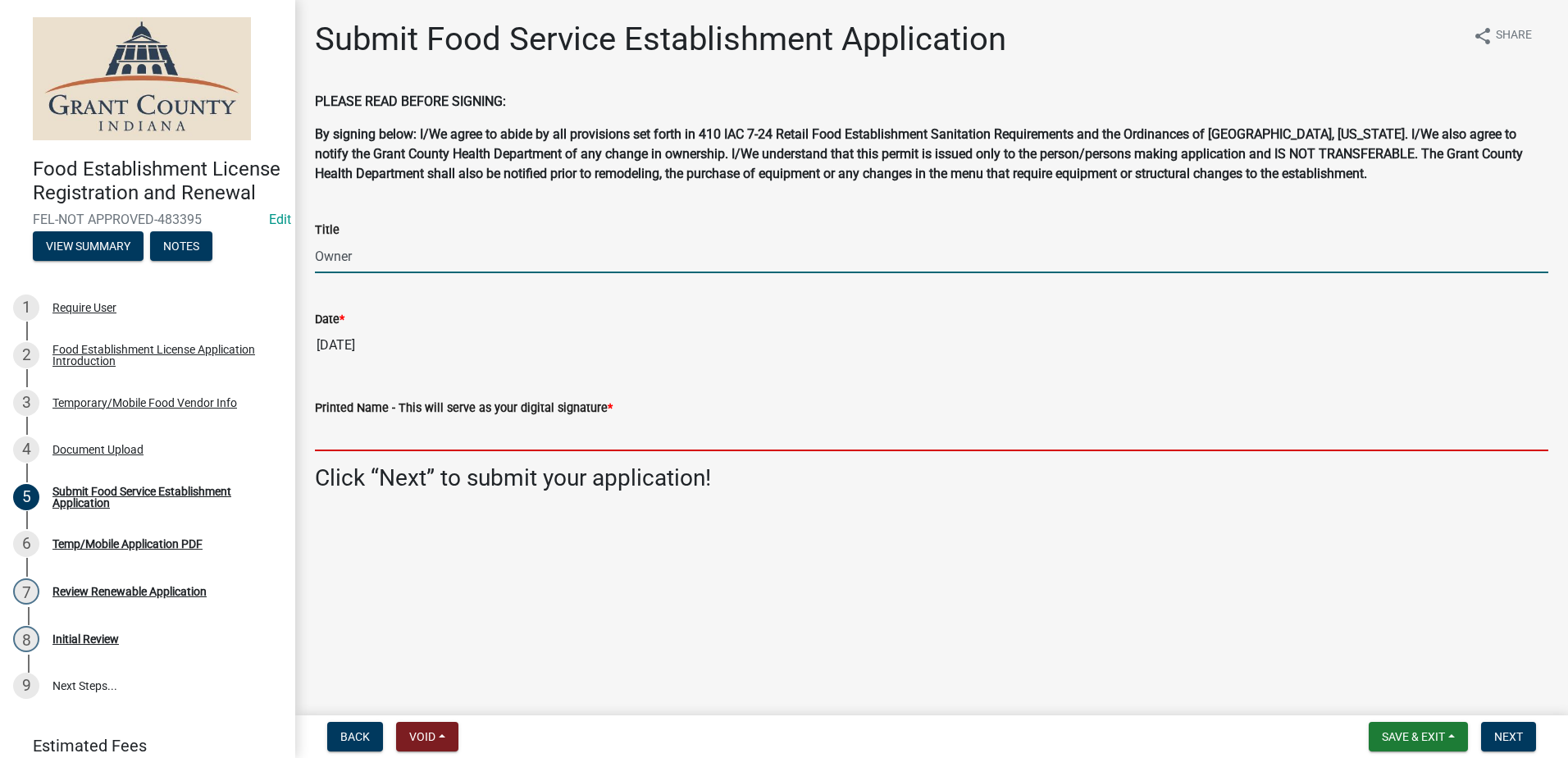
click at [409, 432] on input "Printed Name - This will serve as your digital signature *" at bounding box center [931, 434] width 1233 height 34
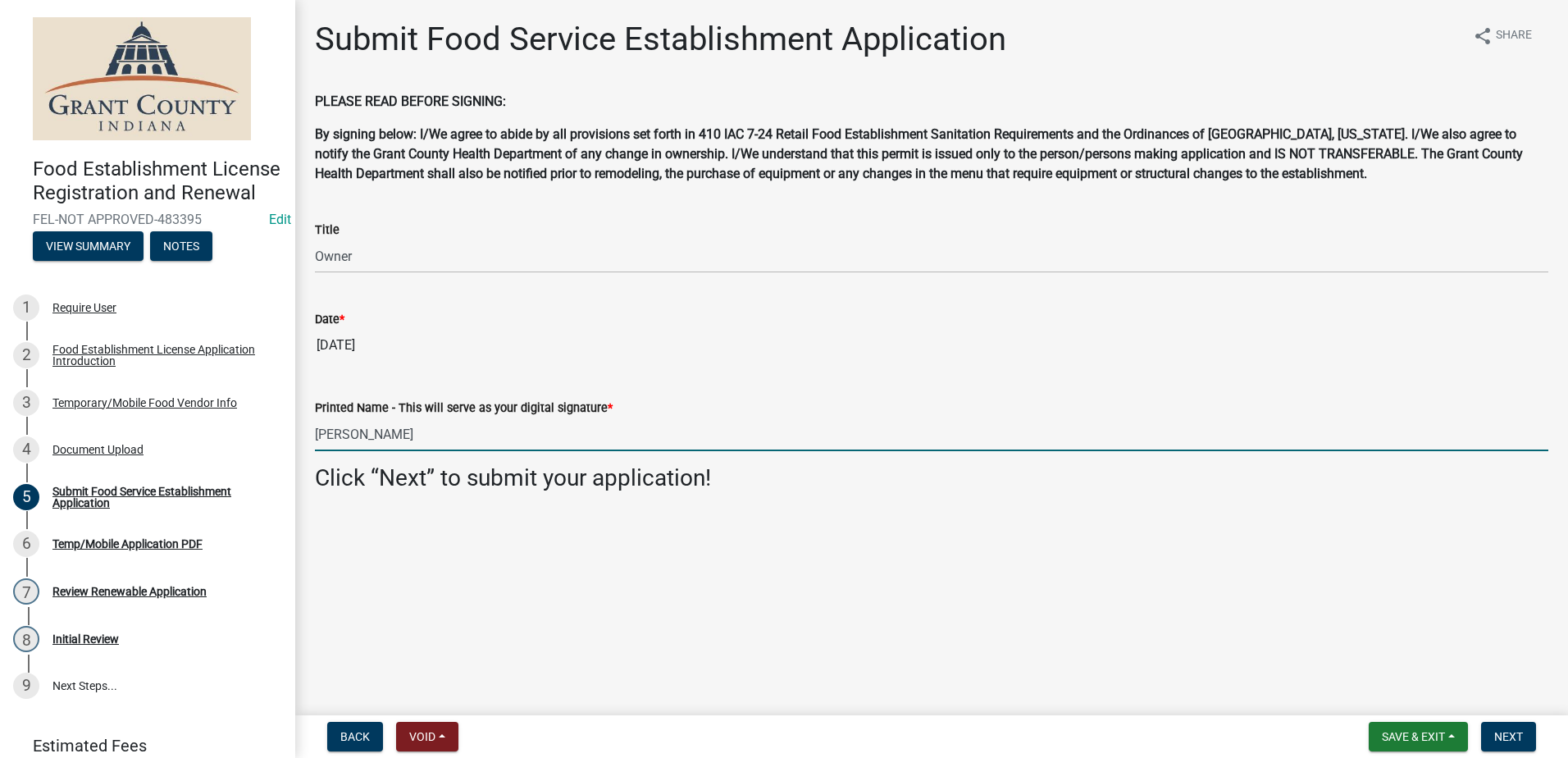
type input "[PERSON_NAME]"
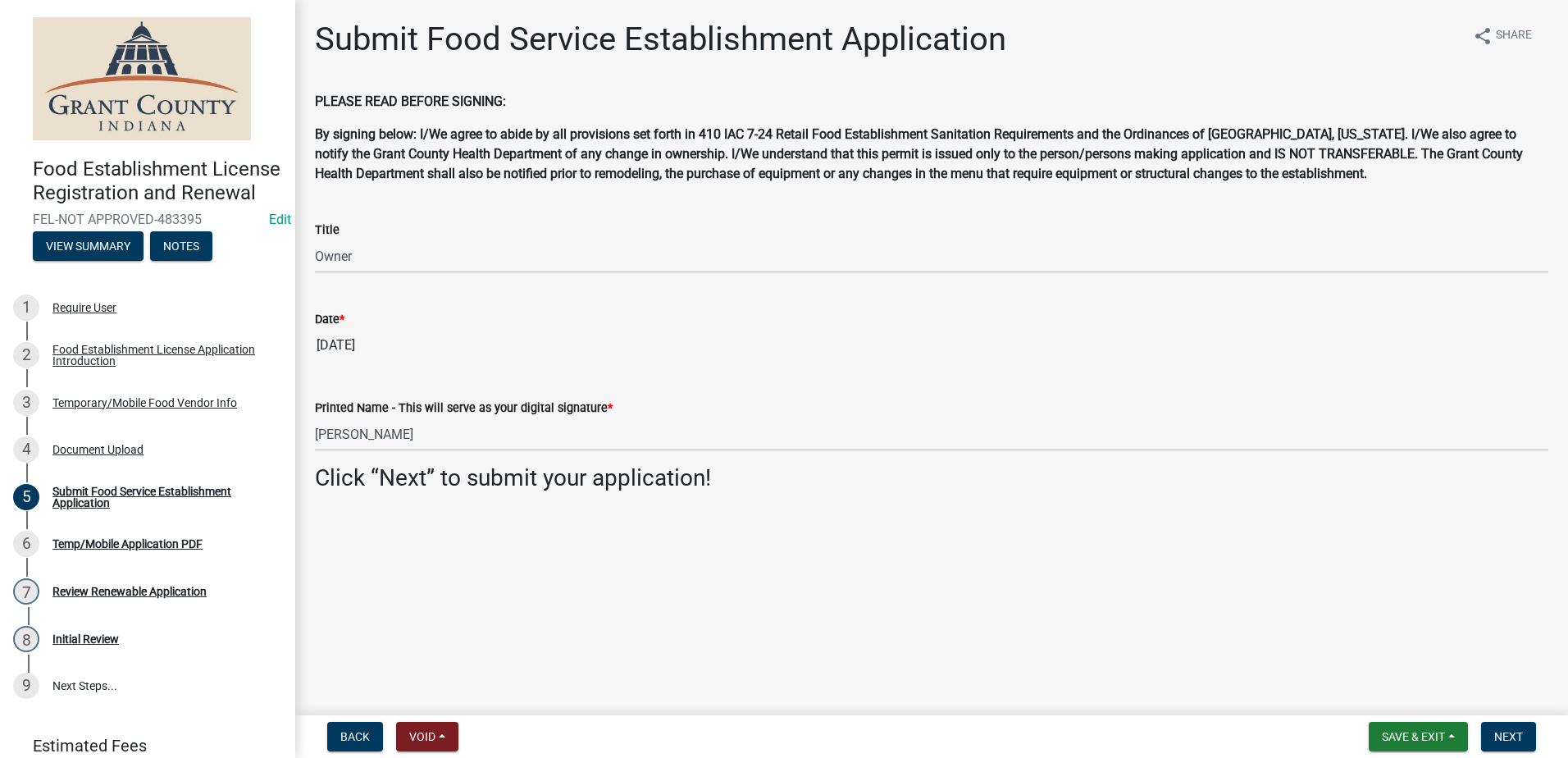
click at [528, 558] on main "Submit Food Service Establishment Application share Share PLEASE READ BEFORE SI…" at bounding box center [931, 354] width 1273 height 708
click at [1491, 727] on button "Next" at bounding box center [1509, 737] width 55 height 29
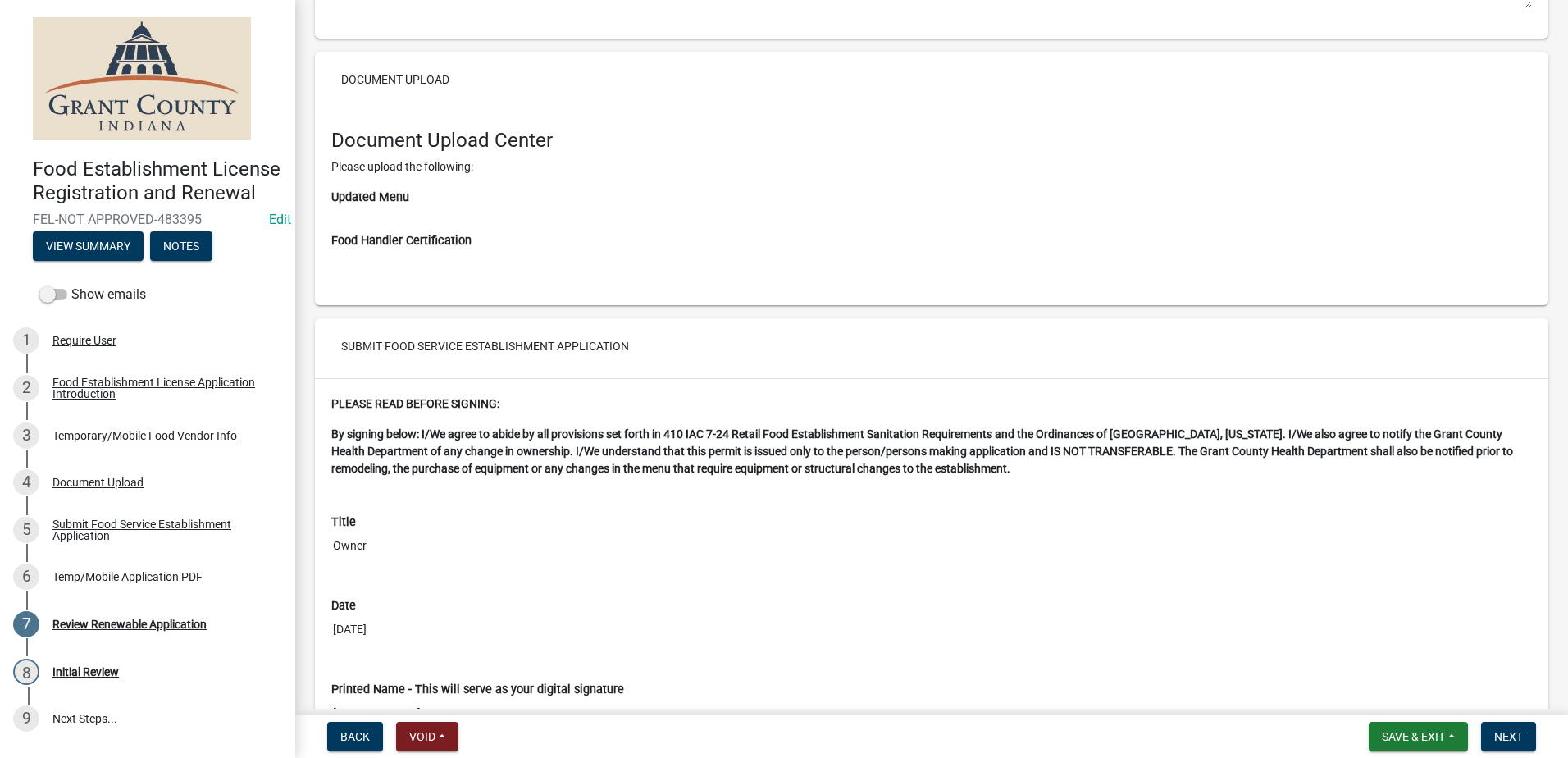
scroll to position [3230, 0]
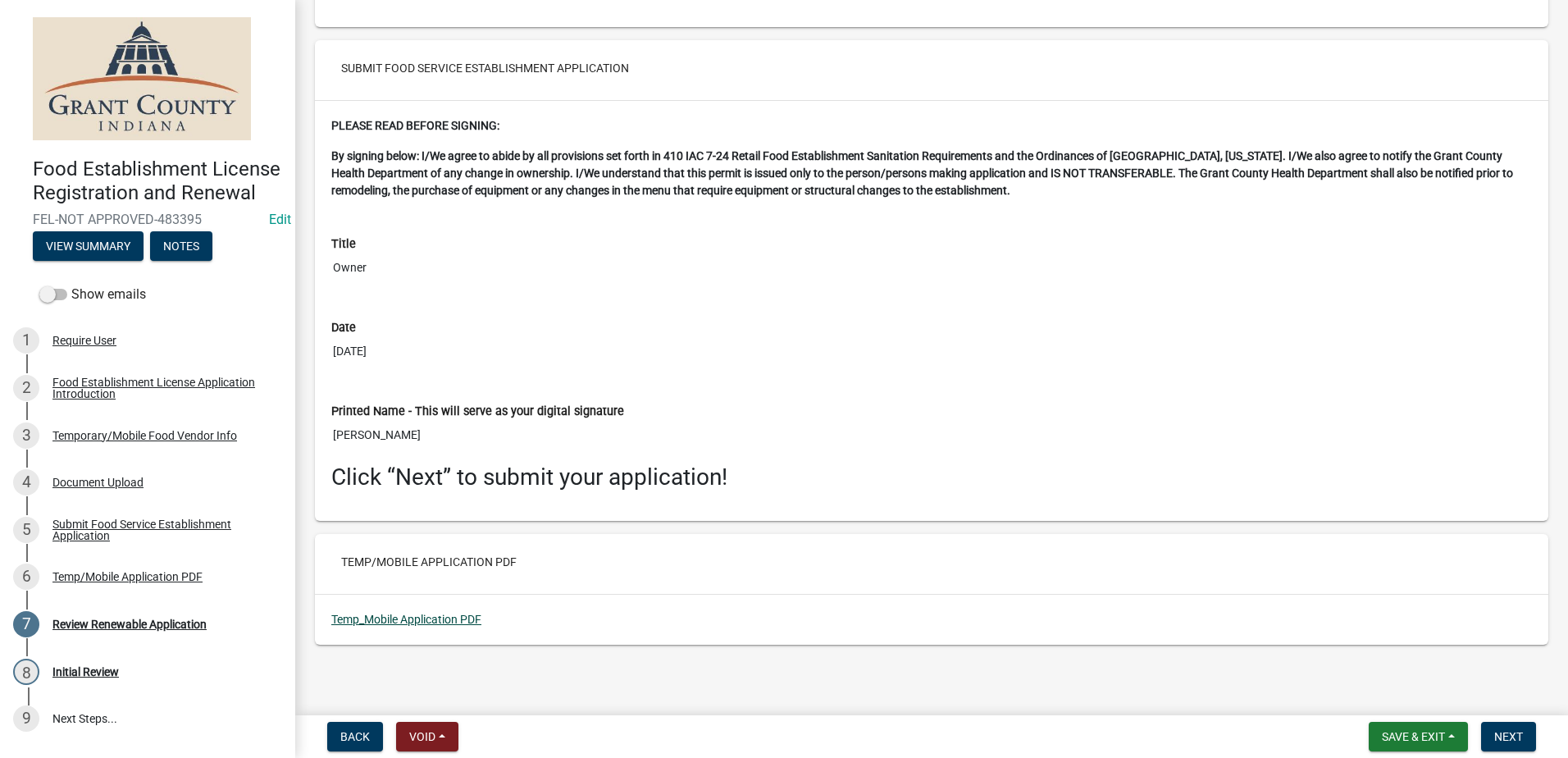
click at [441, 616] on link "Temp_Mobile Application PDF" at bounding box center [406, 619] width 150 height 13
click at [1498, 730] on span "Next" at bounding box center [1508, 736] width 28 height 13
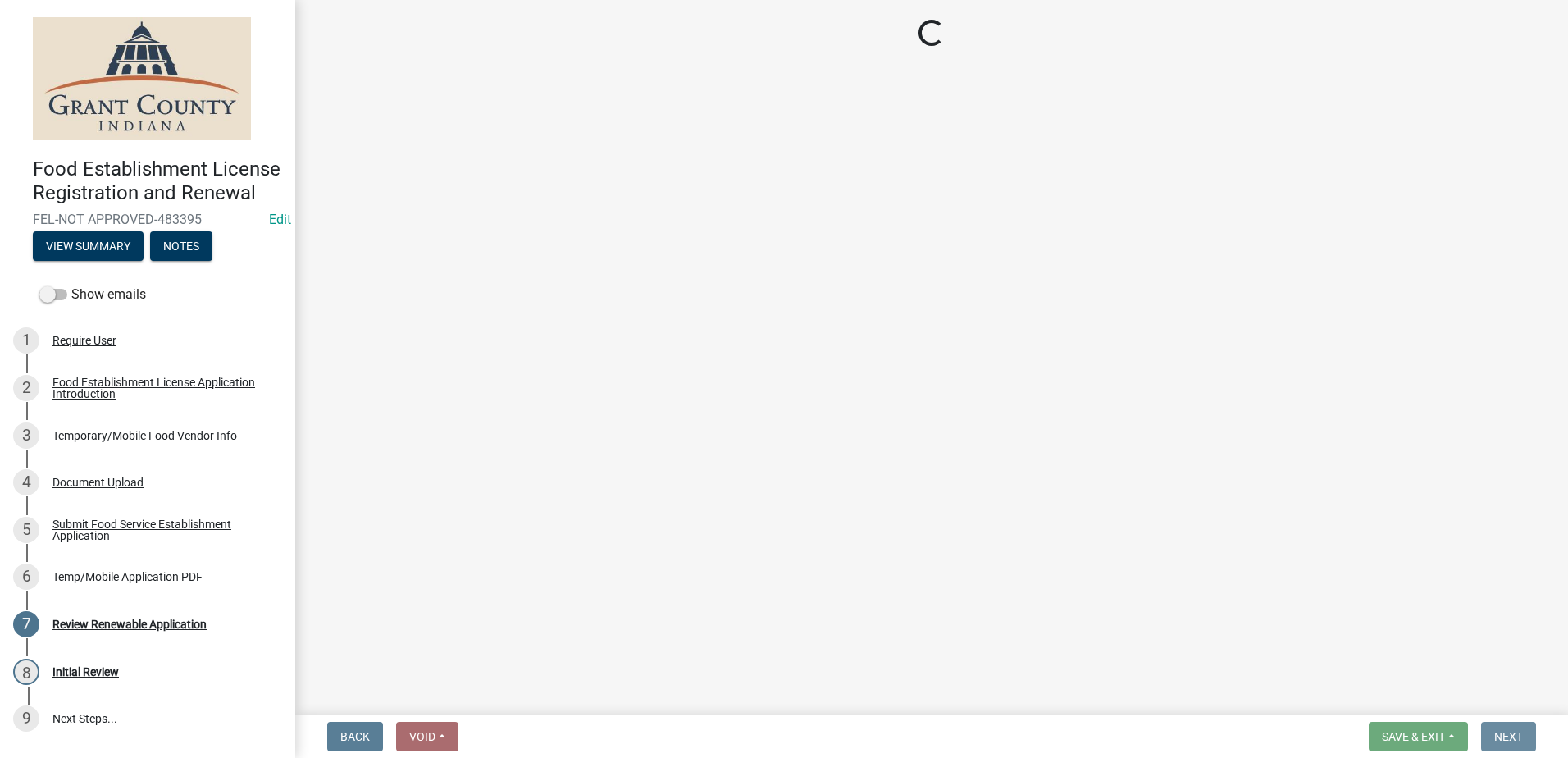
scroll to position [0, 0]
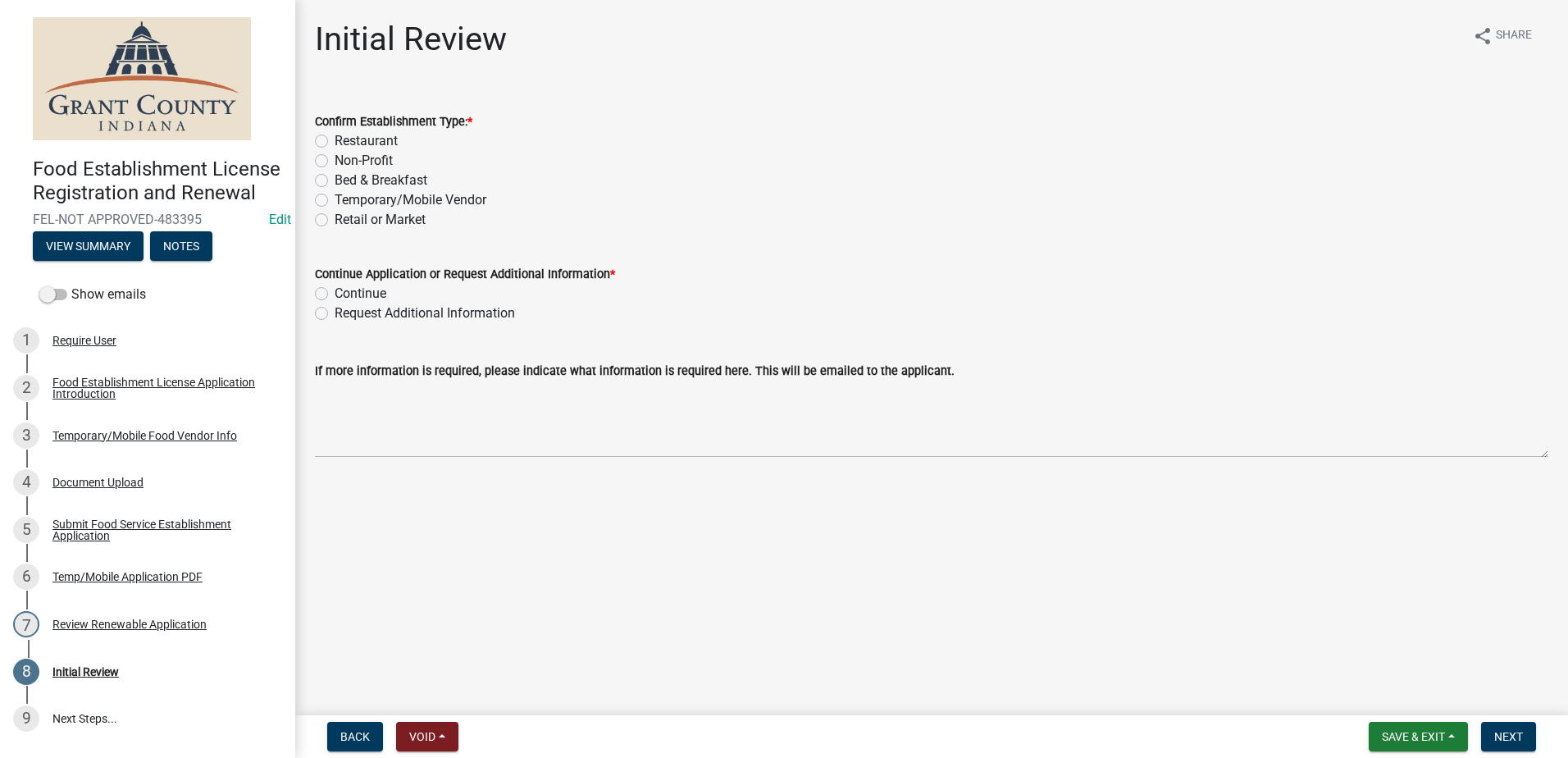
click at [335, 199] on label "Temporary/Mobile Vendor" at bounding box center [411, 200] width 152 height 19
click at [335, 199] on input "Temporary/Mobile Vendor" at bounding box center [340, 196] width 11 height 11
radio input "true"
click at [335, 297] on label "Continue" at bounding box center [360, 294] width 52 height 19
click at [335, 295] on input "Continue" at bounding box center [340, 289] width 11 height 11
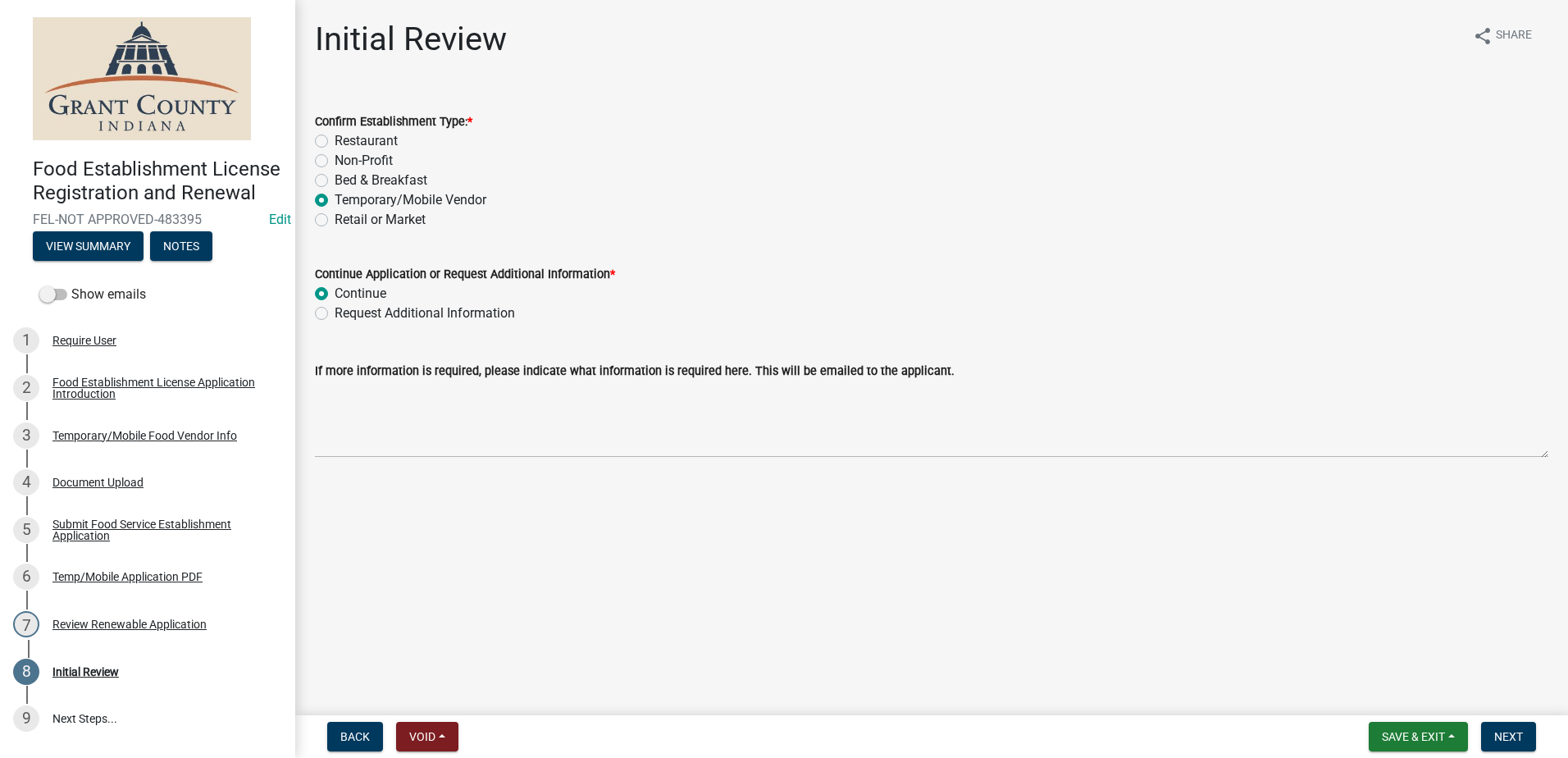
radio input "true"
click at [1197, 566] on main "Initial Review share Share Confirm Establishment Type: * Restaurant Non-Profit …" at bounding box center [931, 354] width 1273 height 708
click at [1518, 731] on span "Next" at bounding box center [1508, 736] width 28 height 13
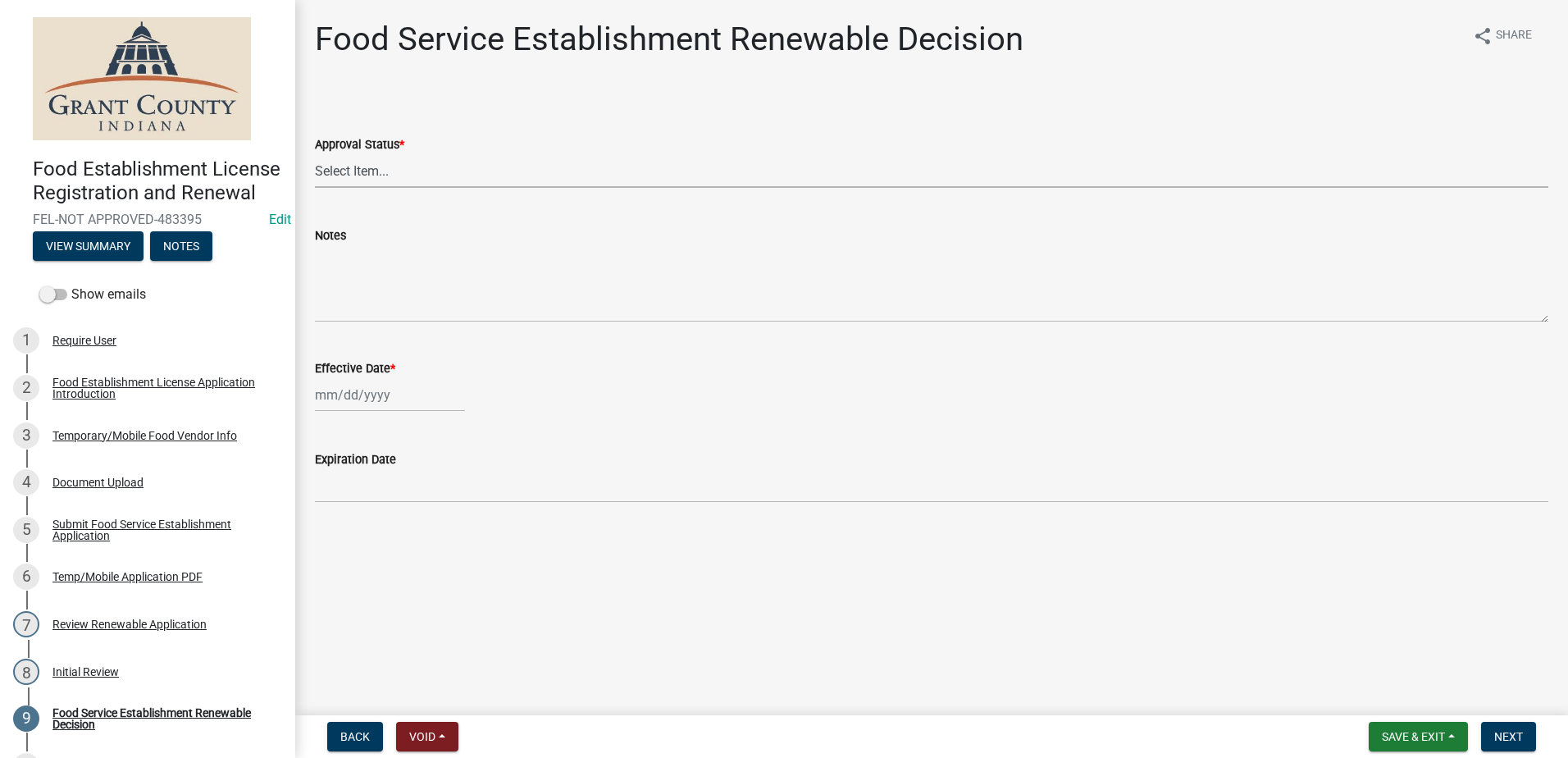
click at [461, 171] on select "Select Item... Approved Denied" at bounding box center [931, 170] width 1233 height 34
click at [315, 154] on select "Select Item... Approved Denied" at bounding box center [931, 170] width 1233 height 34
select select "f8bc5ebe-de22-4857-900a-5f4c078c3457"
select select "9"
select select "2025"
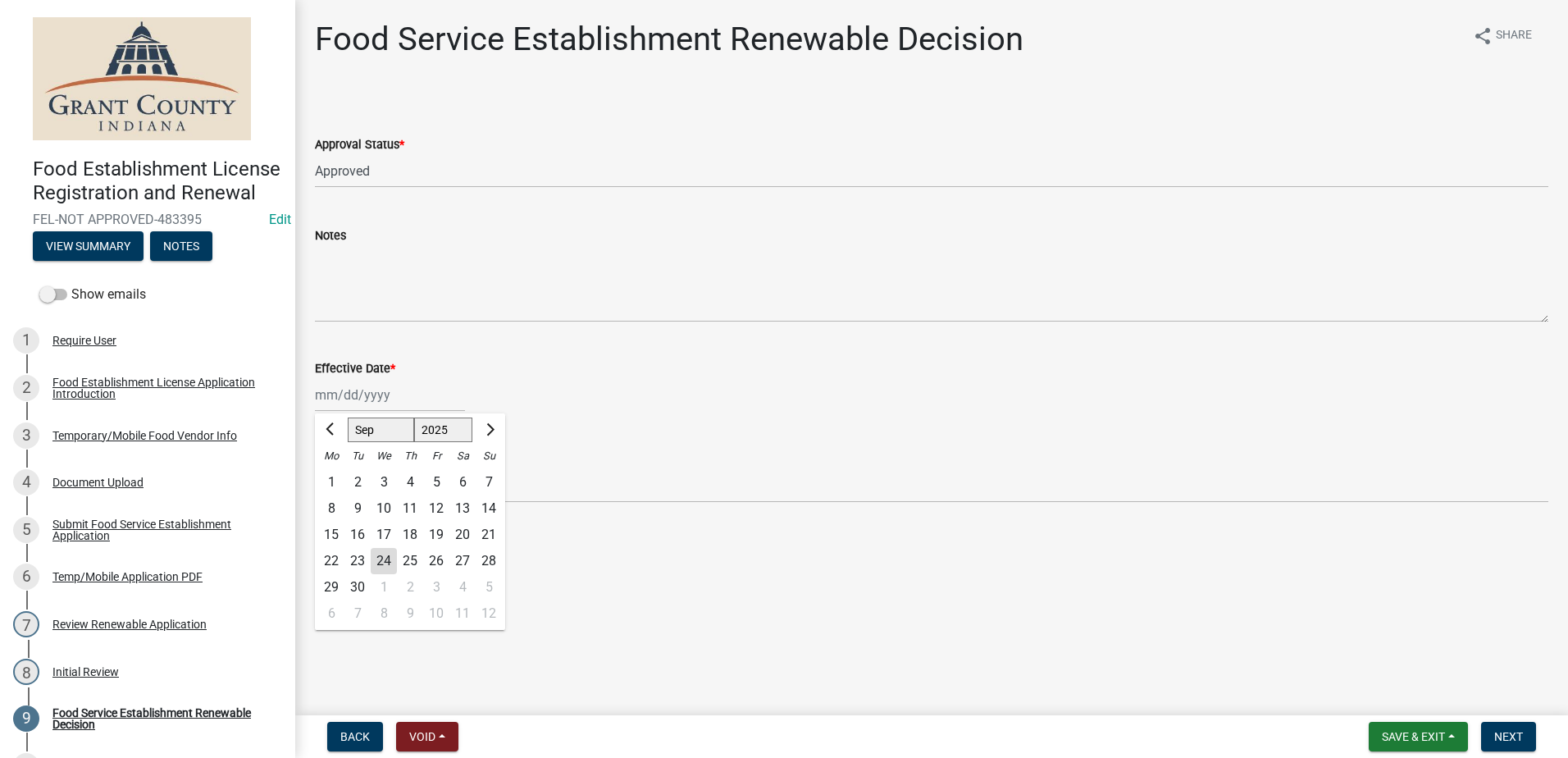
click at [339, 394] on div "[PERSON_NAME] Feb Mar Apr [PERSON_NAME][DATE] Oct Nov [DATE] 1526 1527 1528 152…" at bounding box center [390, 394] width 150 height 34
click at [534, 360] on div "Effective Date *" at bounding box center [931, 368] width 1233 height 19
select select "9"
select select "2025"
click at [417, 401] on div "[PERSON_NAME] Feb Mar Apr [PERSON_NAME][DATE] Oct Nov [DATE] 1526 1527 1528 152…" at bounding box center [390, 394] width 150 height 34
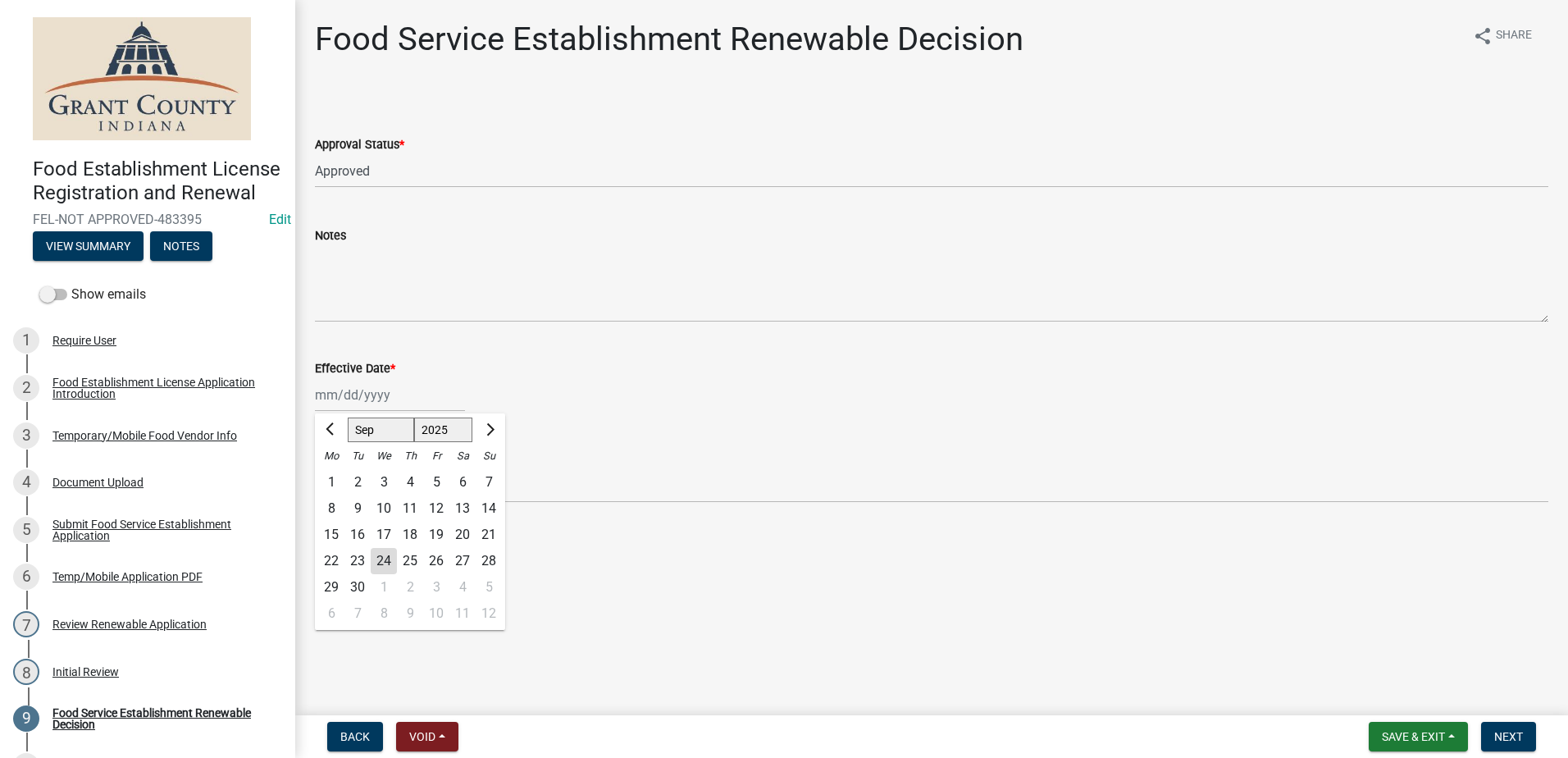
click at [386, 561] on div "24" at bounding box center [383, 560] width 26 height 26
type input "[DATE]"
click at [1513, 731] on span "Next" at bounding box center [1508, 736] width 28 height 13
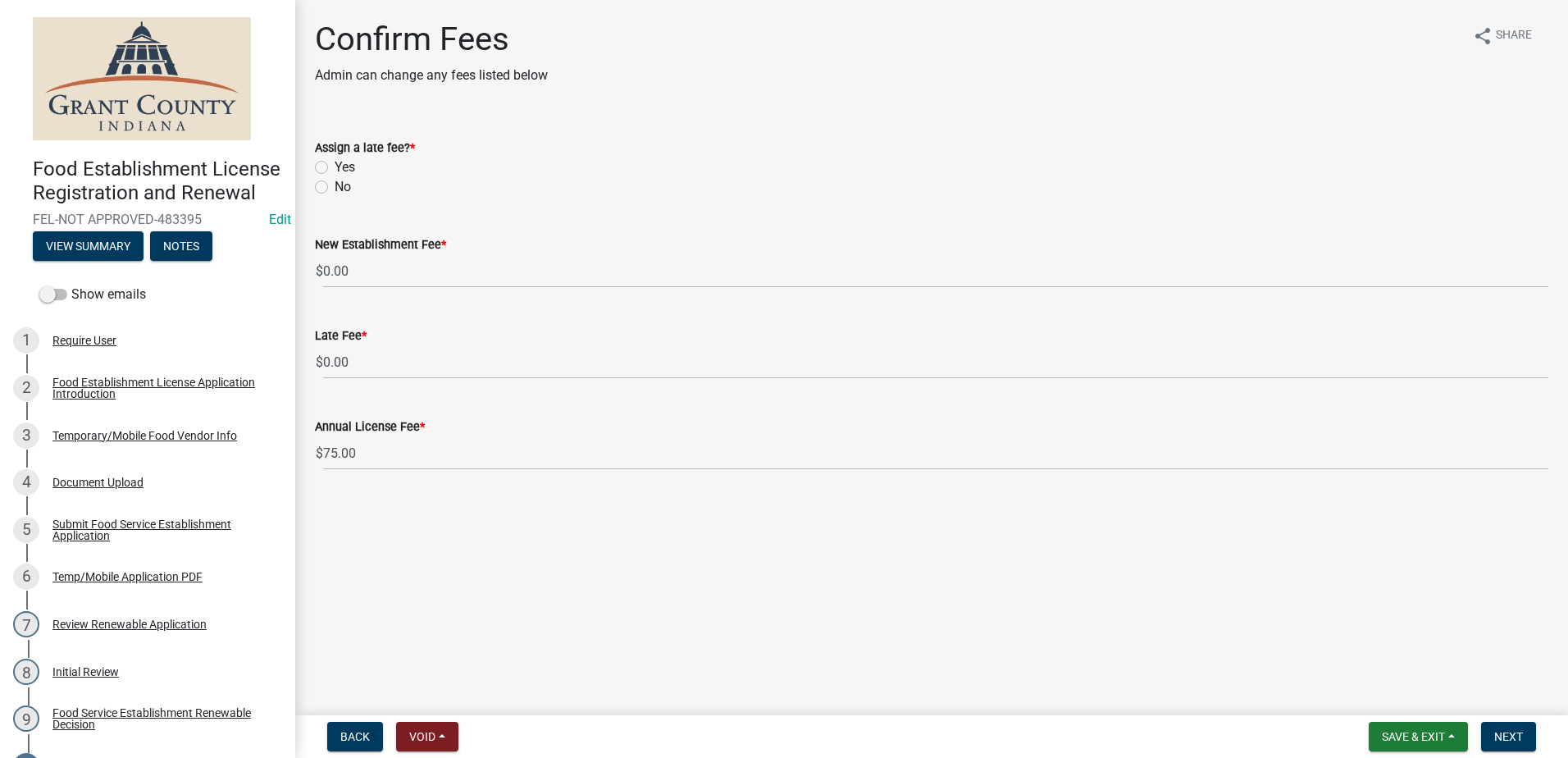
click at [335, 183] on label "No" at bounding box center [343, 187] width 17 height 19
click at [335, 183] on input "No" at bounding box center [340, 182] width 11 height 11
radio input "true"
click at [453, 490] on div "Confirm Fees Admin can change any fees listed below share Share Assign a late f…" at bounding box center [931, 259] width 1258 height 480
click at [1511, 734] on span "Next" at bounding box center [1508, 736] width 28 height 13
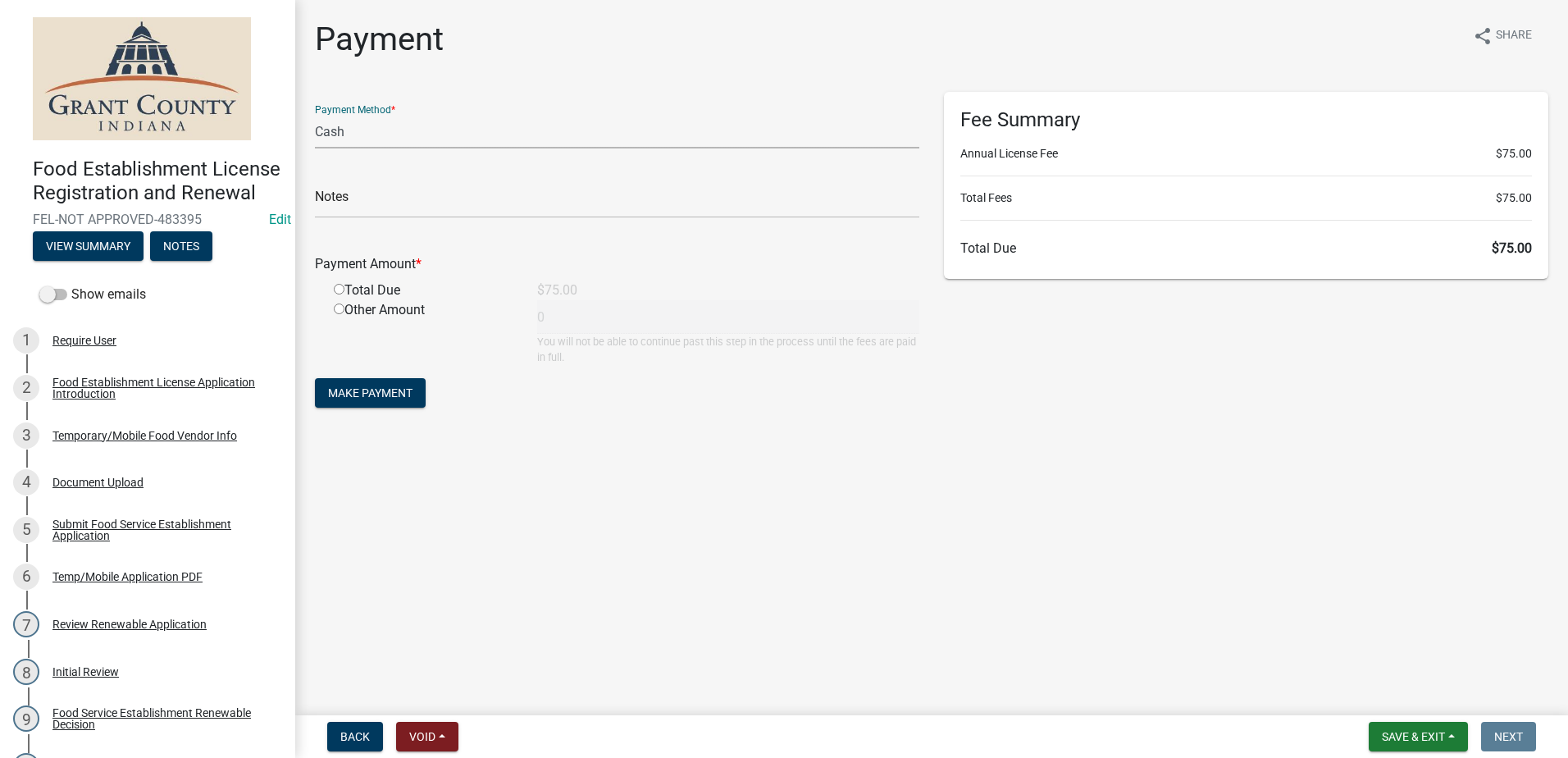
click at [356, 138] on select "Credit Card POS Check Cash" at bounding box center [617, 131] width 604 height 34
select select "0: 2"
click at [315, 115] on select "Credit Card POS Check Cash" at bounding box center [617, 131] width 604 height 34
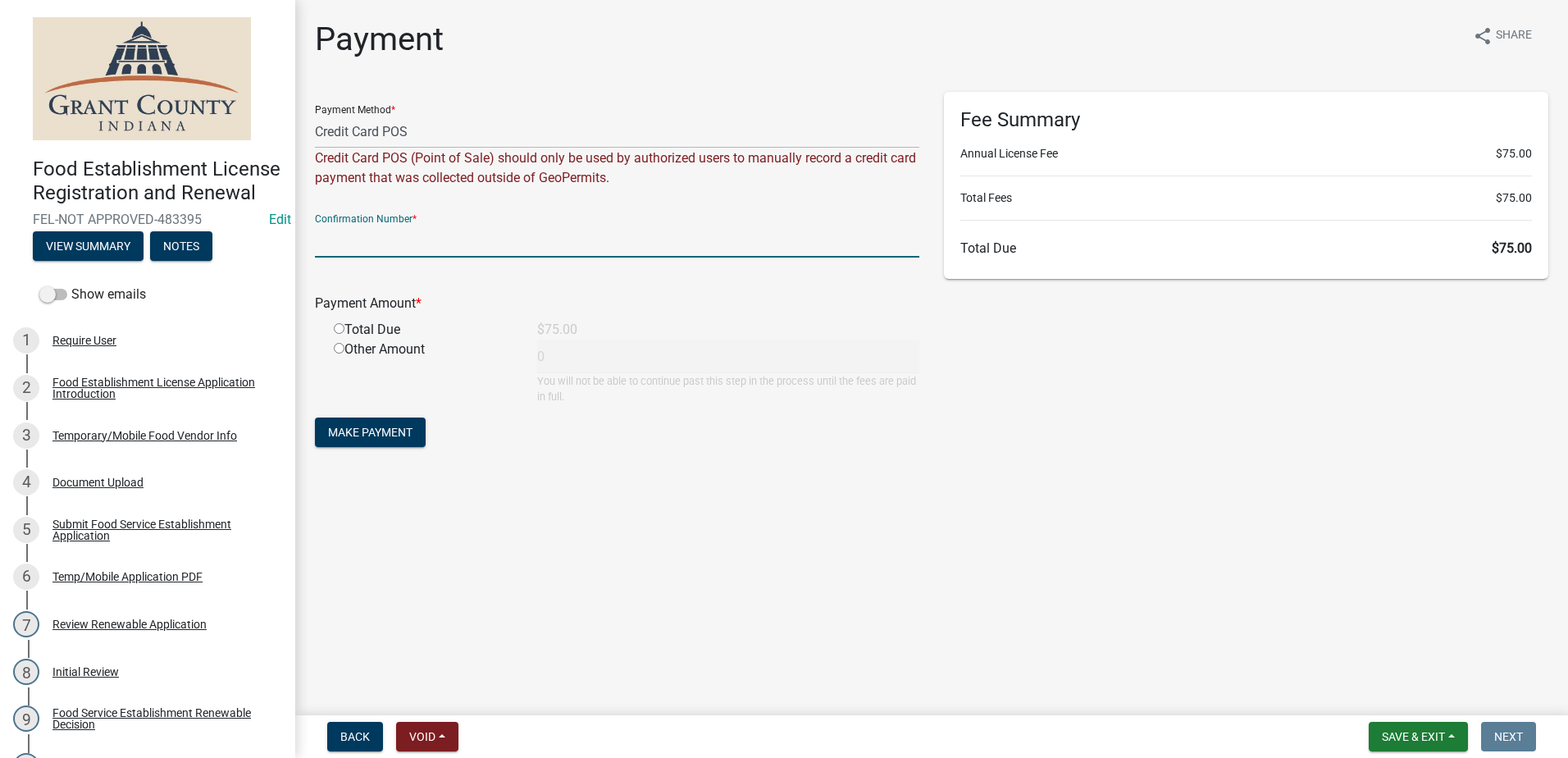
click at [478, 238] on input "text" at bounding box center [617, 240] width 604 height 34
type input "1"
type input "15024639"
click at [476, 279] on div "Payment Amount * Total Due $75.00 Other Amount 0 You will not be able to contin…" at bounding box center [617, 337] width 604 height 133
click at [344, 332] on input "radio" at bounding box center [339, 328] width 11 height 11
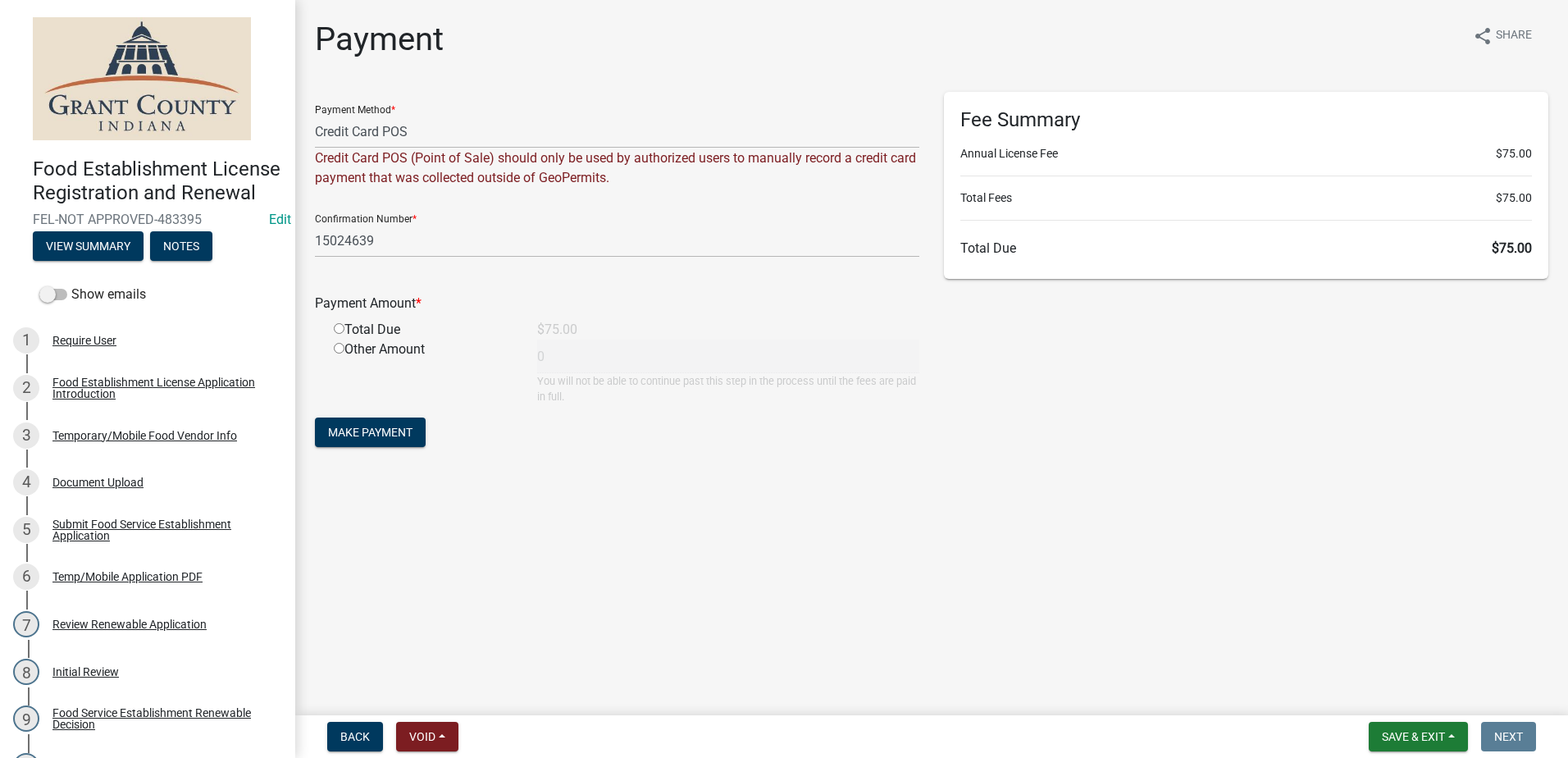
radio input "true"
type input "75"
click at [368, 425] on span "Make Payment" at bounding box center [370, 431] width 85 height 13
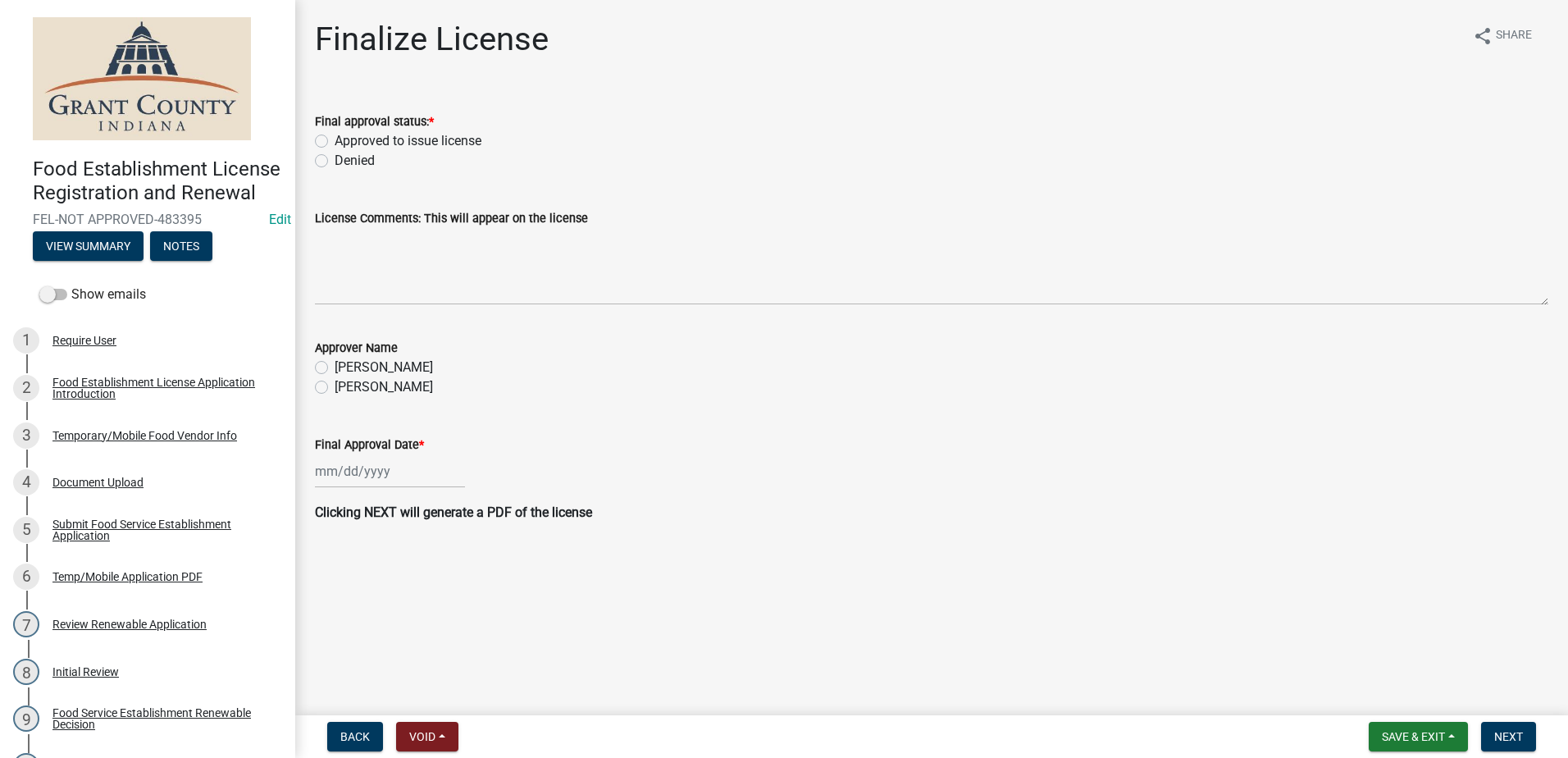
click at [335, 147] on label "Approved to issue license" at bounding box center [408, 141] width 147 height 19
click at [335, 142] on input "Approved to issue license" at bounding box center [340, 136] width 11 height 11
radio input "true"
click at [335, 388] on label "[PERSON_NAME]" at bounding box center [383, 387] width 98 height 19
click at [335, 388] on input "[PERSON_NAME]" at bounding box center [340, 382] width 11 height 11
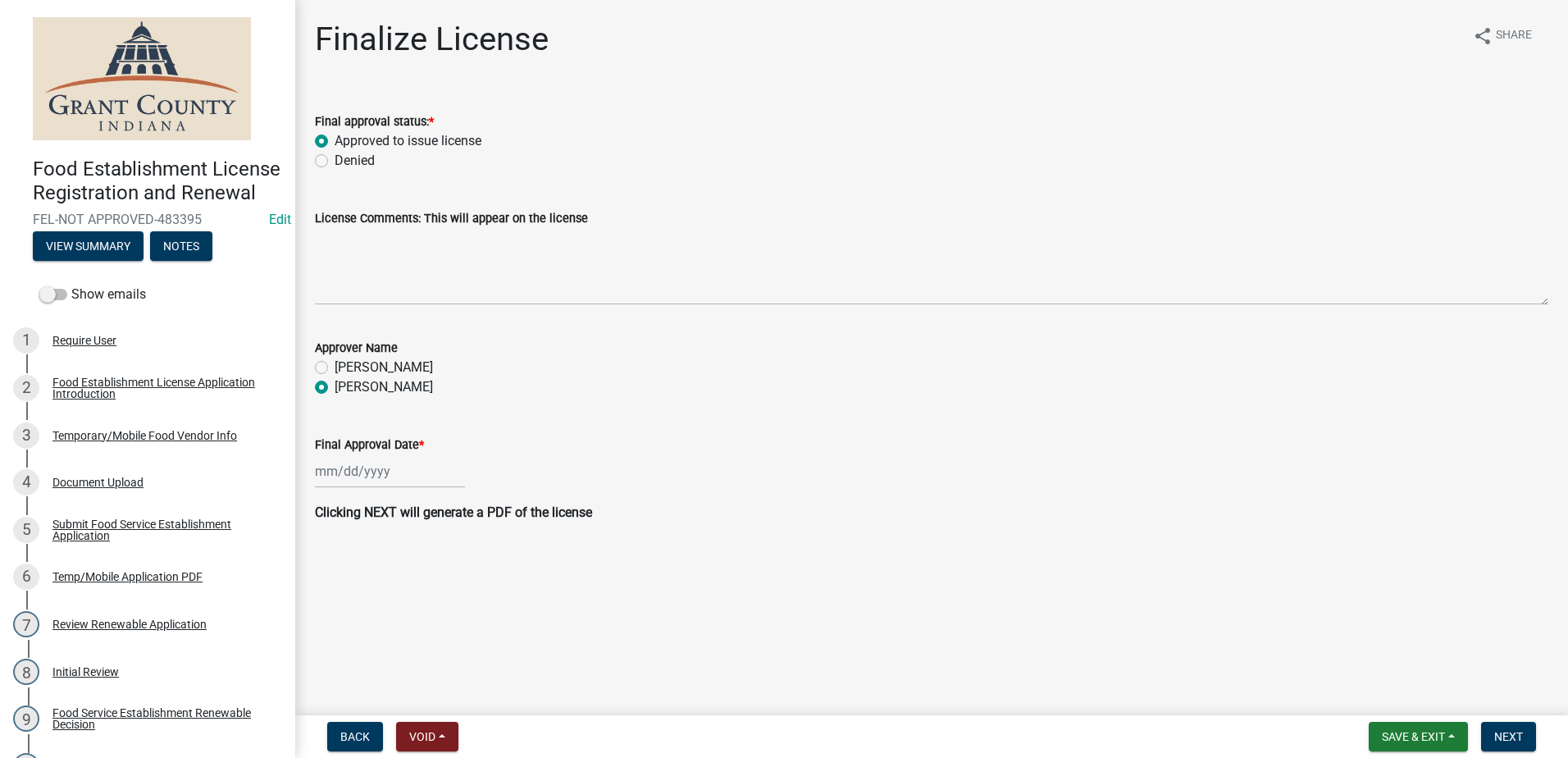
radio input "true"
select select "9"
select select "2025"
click at [362, 485] on div "[PERSON_NAME] Feb Mar Apr [PERSON_NAME][DATE] Oct Nov [DATE] 1526 1527 1528 152…" at bounding box center [390, 471] width 150 height 34
click at [614, 466] on div "[PERSON_NAME] Feb Mar Apr [PERSON_NAME][DATE] Oct Nov [DATE] 1526 1527 1528 152…" at bounding box center [931, 471] width 1233 height 34
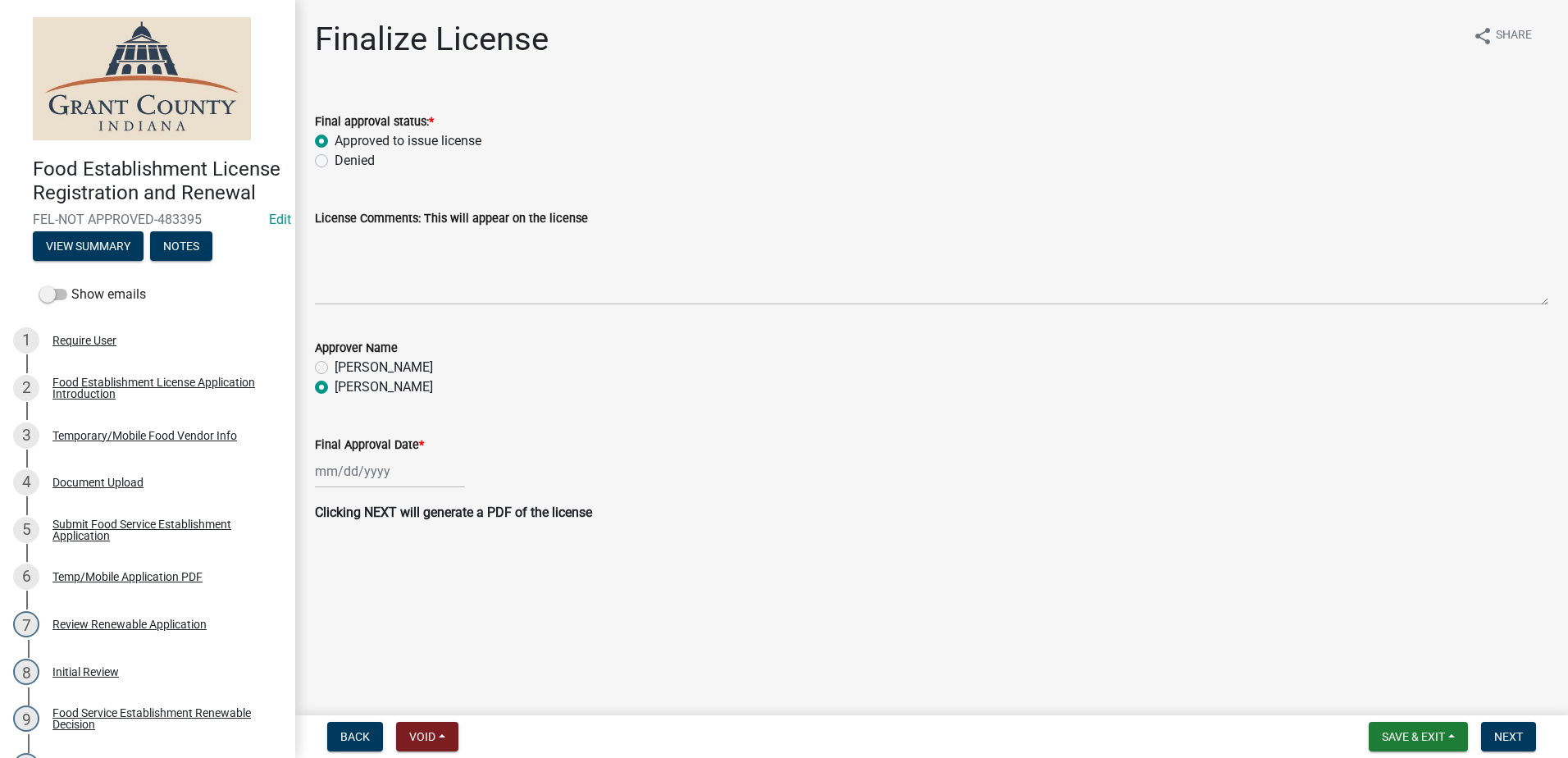
select select "9"
select select "2025"
click at [360, 472] on div "[PERSON_NAME] Feb Mar Apr [PERSON_NAME][DATE] Oct Nov [DATE] 1526 1527 1528 152…" at bounding box center [390, 471] width 150 height 34
click at [382, 631] on div "24" at bounding box center [383, 636] width 26 height 26
type input "[DATE]"
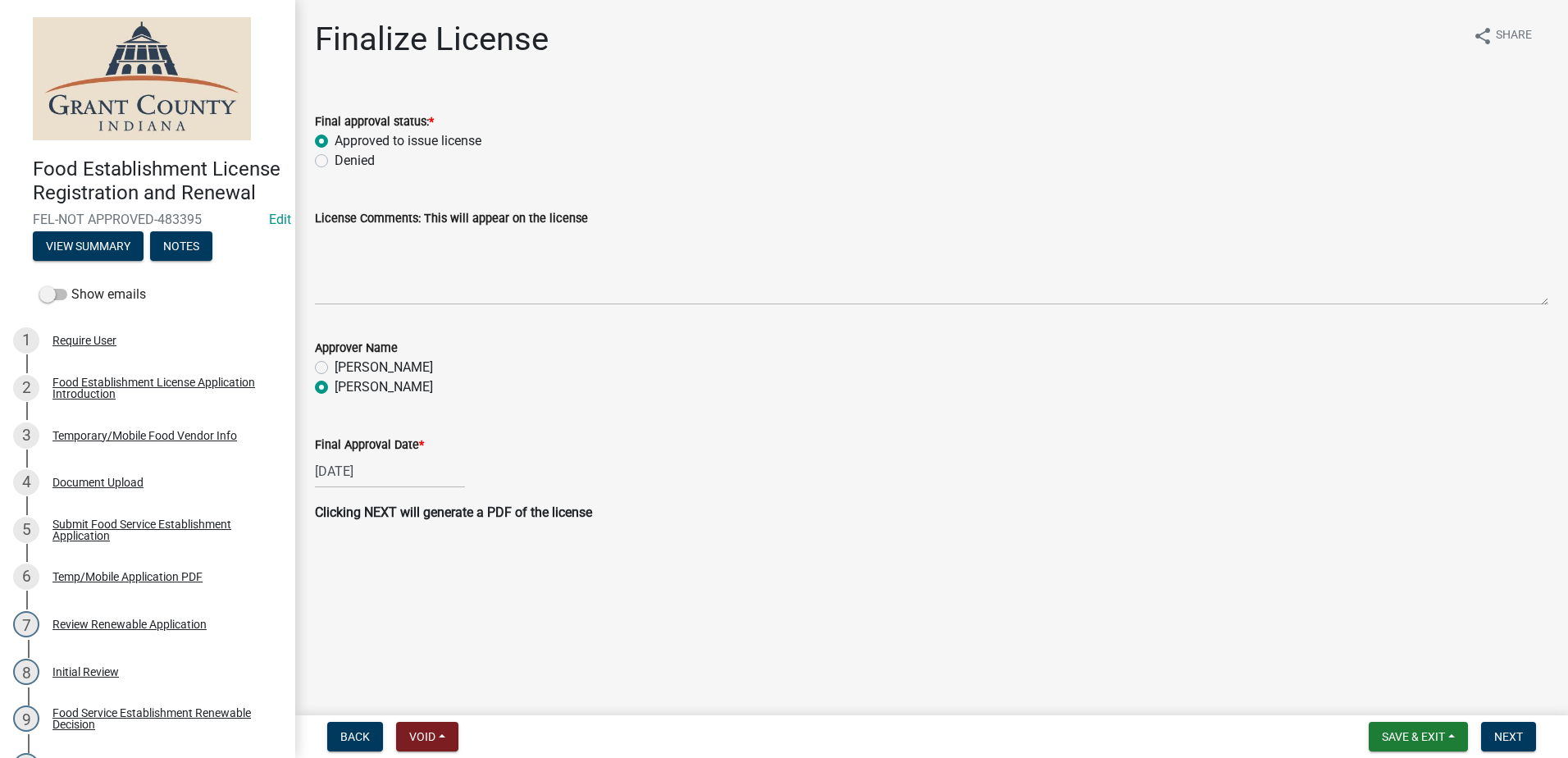
click at [1012, 459] on div "[DATE]" at bounding box center [931, 471] width 1233 height 34
click at [1510, 728] on button "Next" at bounding box center [1509, 737] width 55 height 29
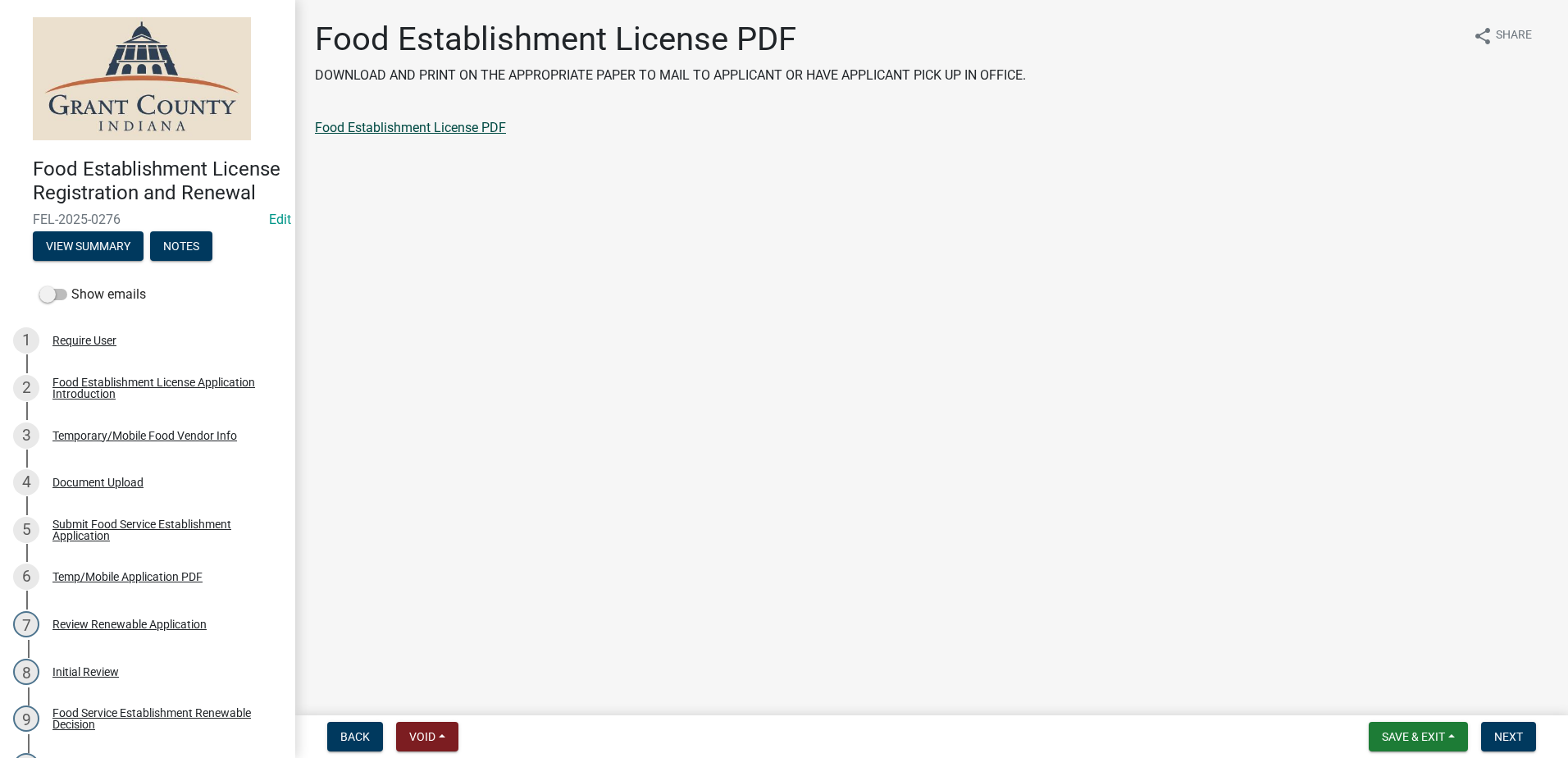
click at [445, 132] on link "Food Establishment License PDF" at bounding box center [411, 127] width 191 height 16
click at [1503, 738] on span "Next" at bounding box center [1508, 736] width 28 height 13
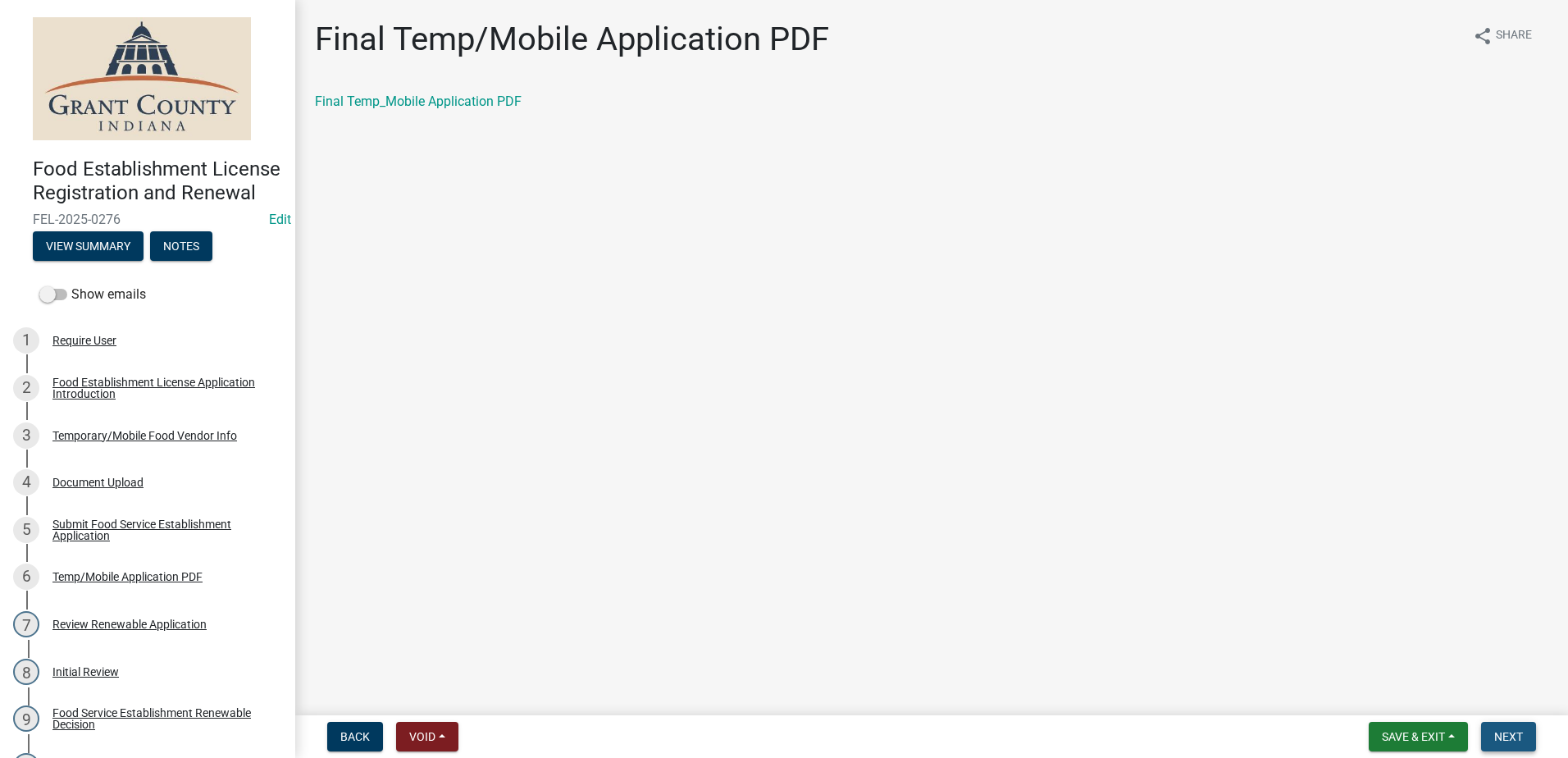
click at [1510, 733] on span "Next" at bounding box center [1508, 736] width 28 height 13
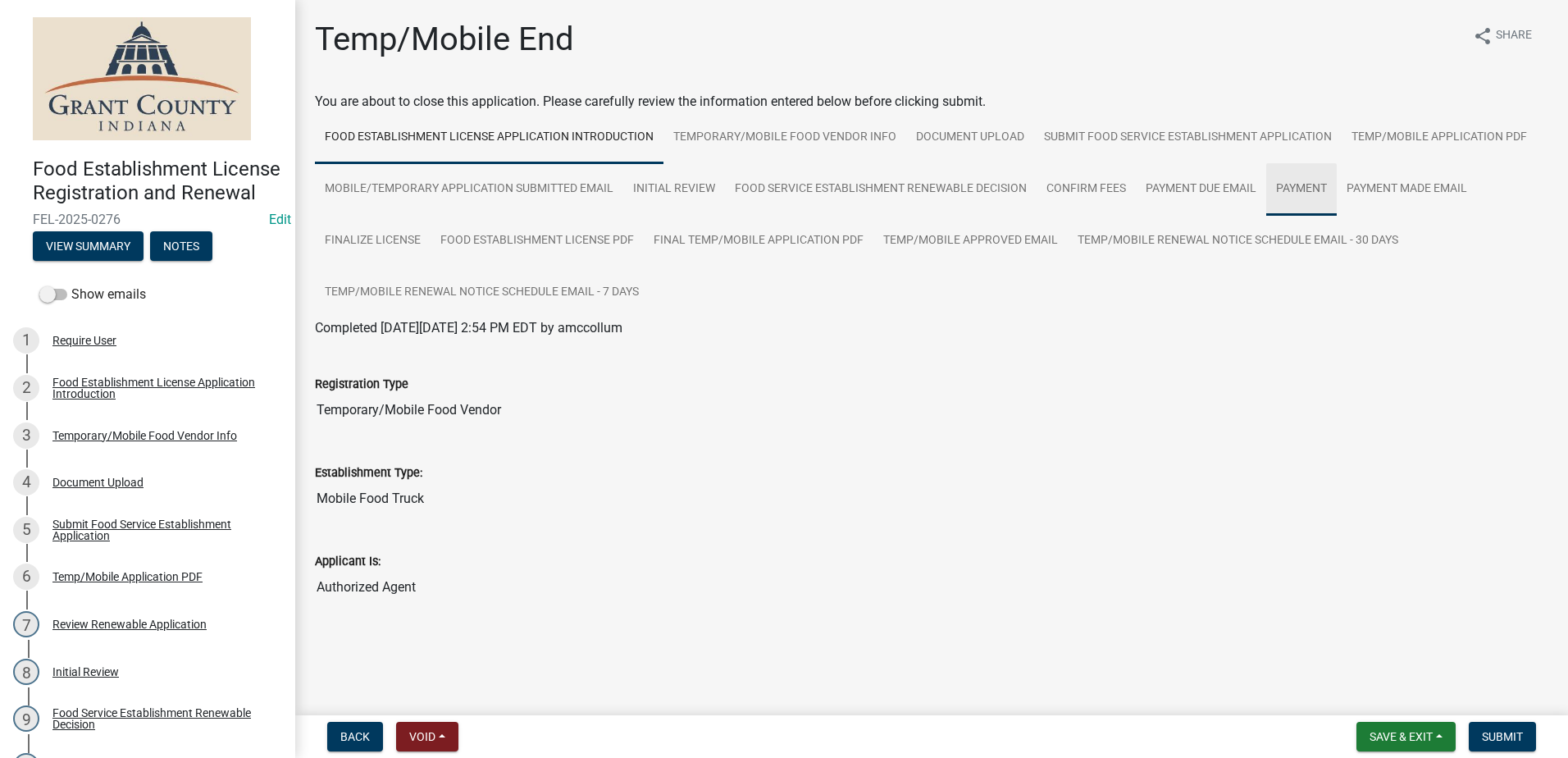
click at [1295, 190] on link "Payment" at bounding box center [1301, 190] width 70 height 53
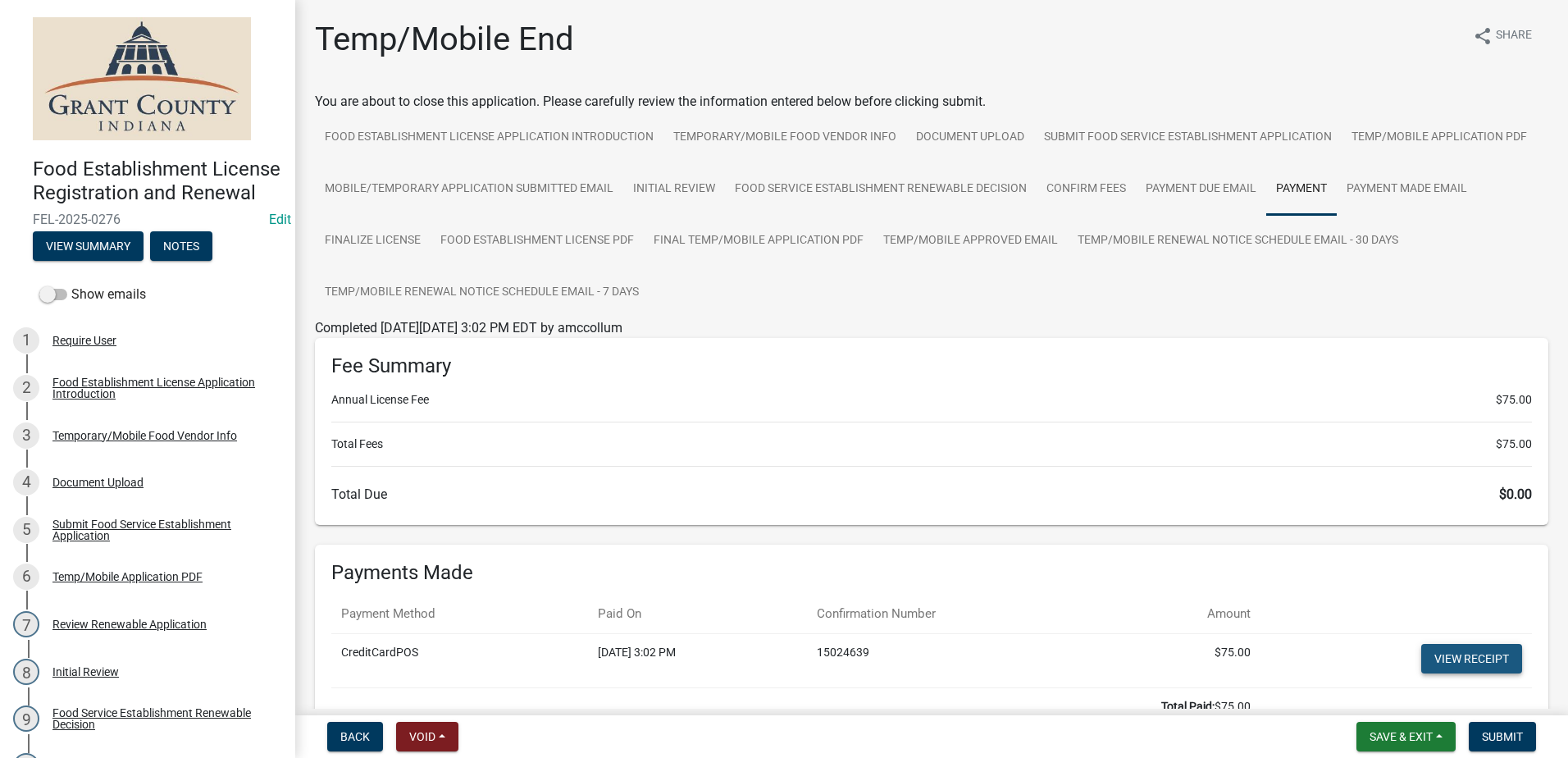
click at [1426, 657] on link "View receipt" at bounding box center [1472, 659] width 101 height 29
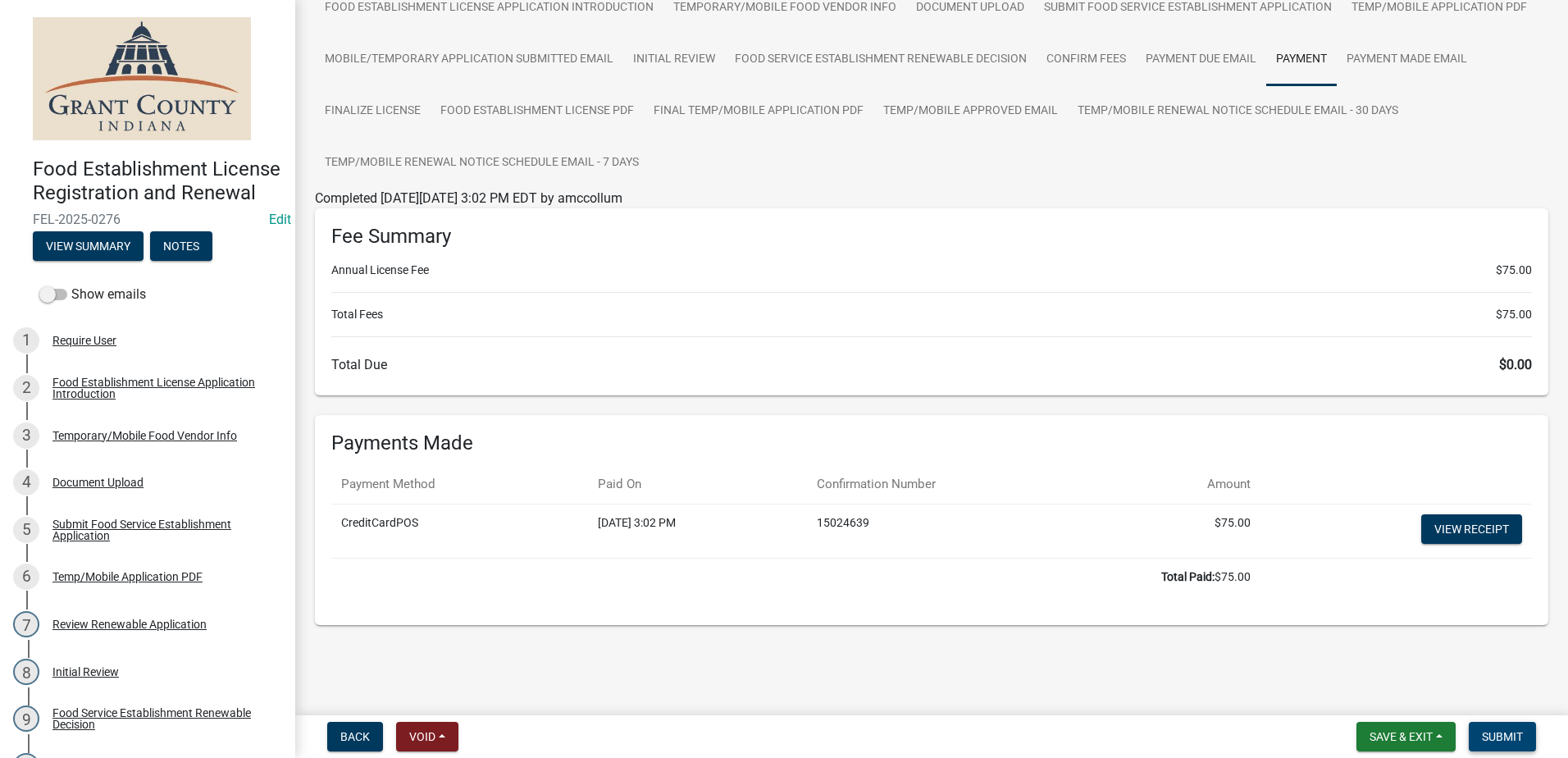
click at [1503, 738] on span "Submit" at bounding box center [1503, 736] width 41 height 13
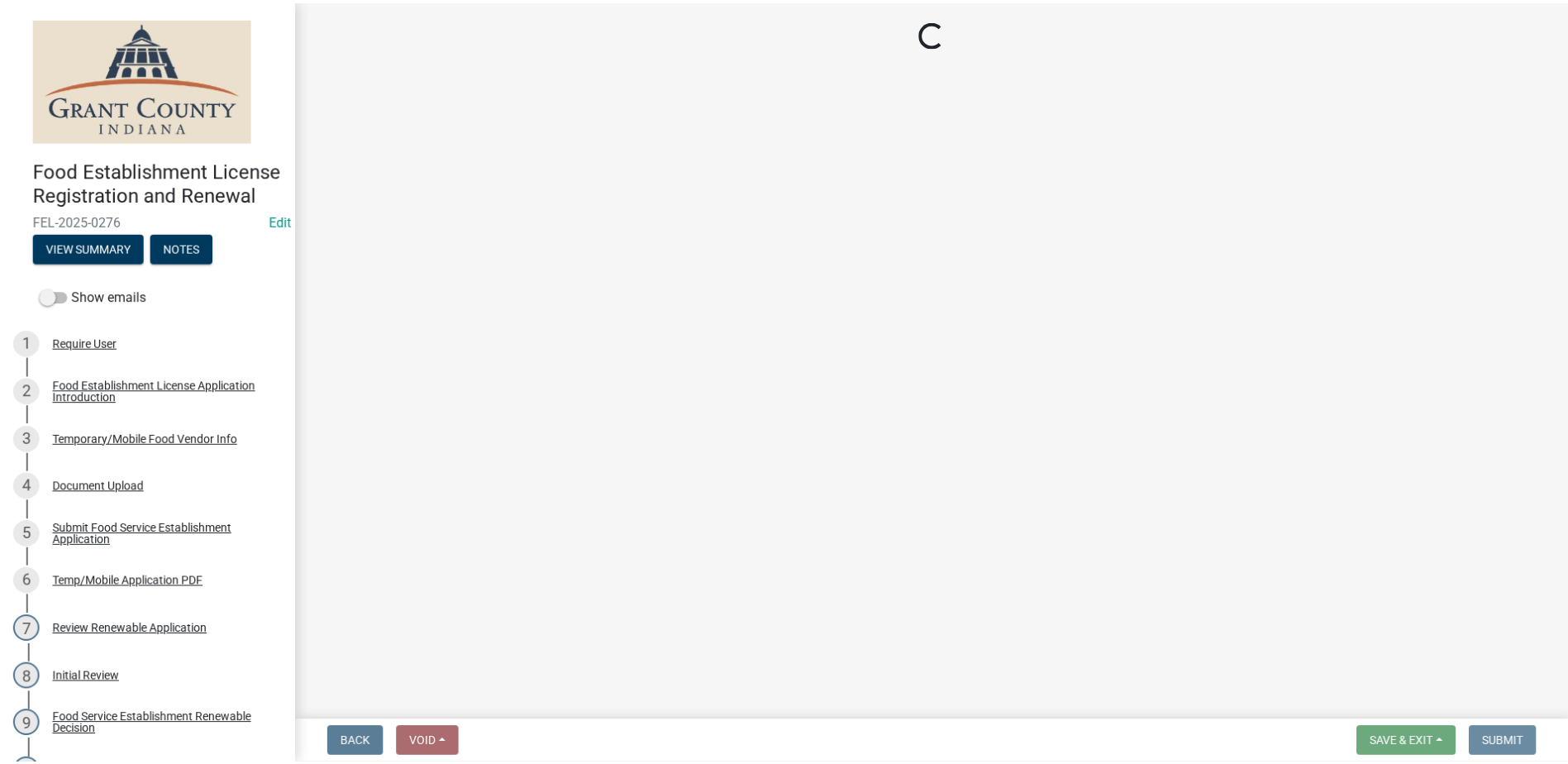
scroll to position [0, 0]
